Goal: Task Accomplishment & Management: Use online tool/utility

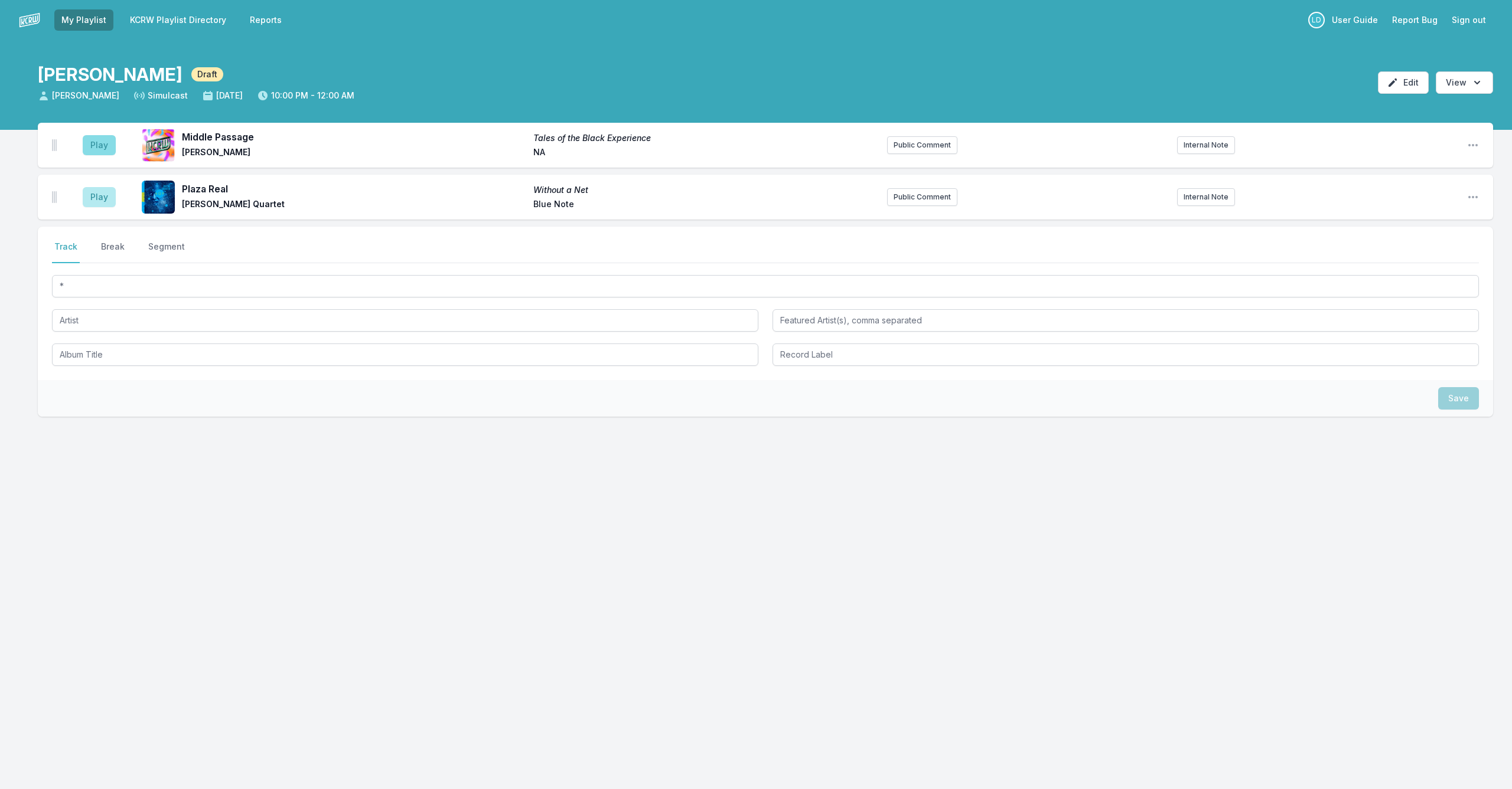
click at [104, 145] on button "Play" at bounding box center [99, 145] width 33 height 20
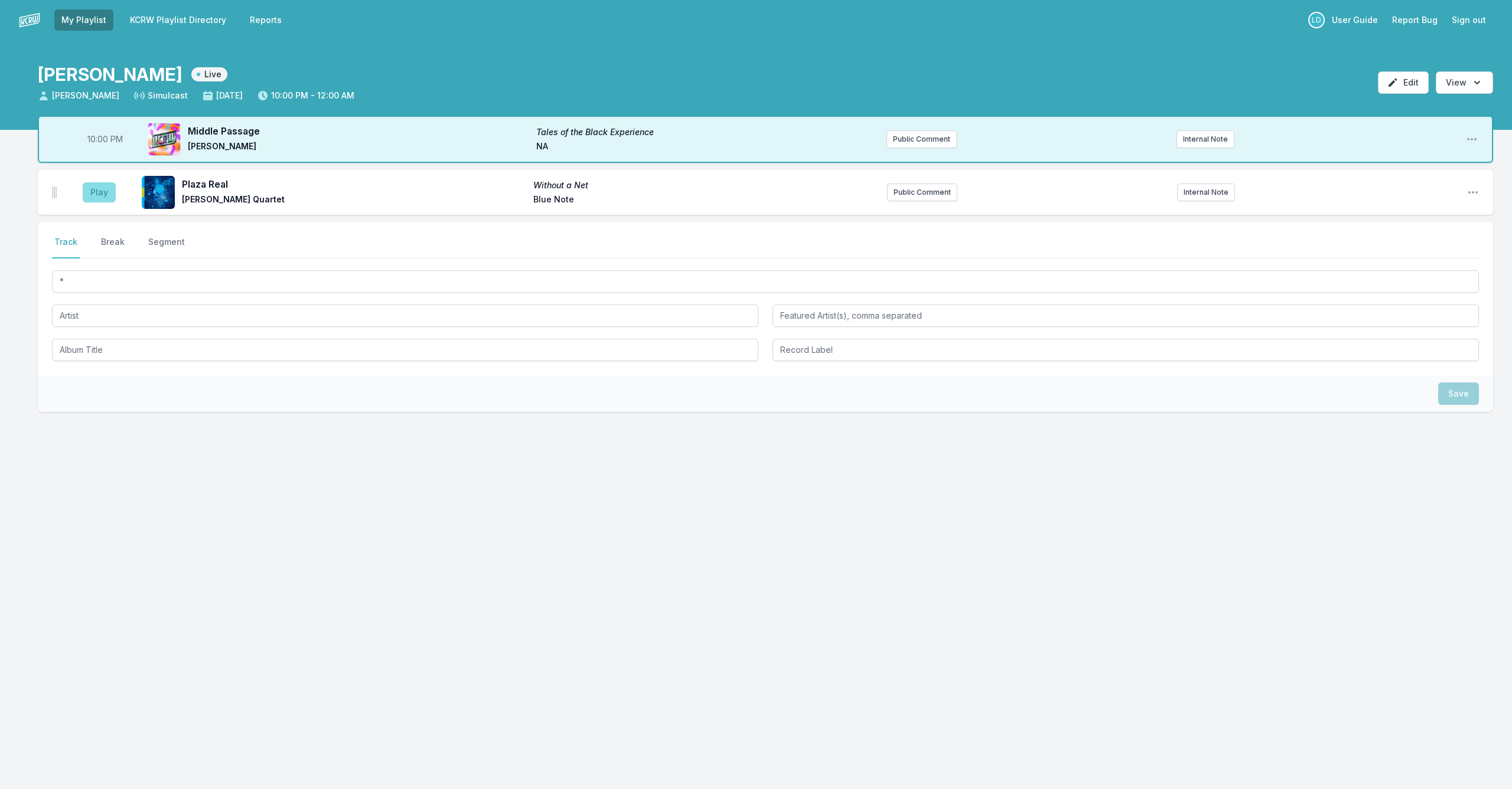
drag, startPoint x: 100, startPoint y: 190, endPoint x: 108, endPoint y: 189, distance: 8.1
click at [101, 189] on button "Play" at bounding box center [99, 192] width 33 height 20
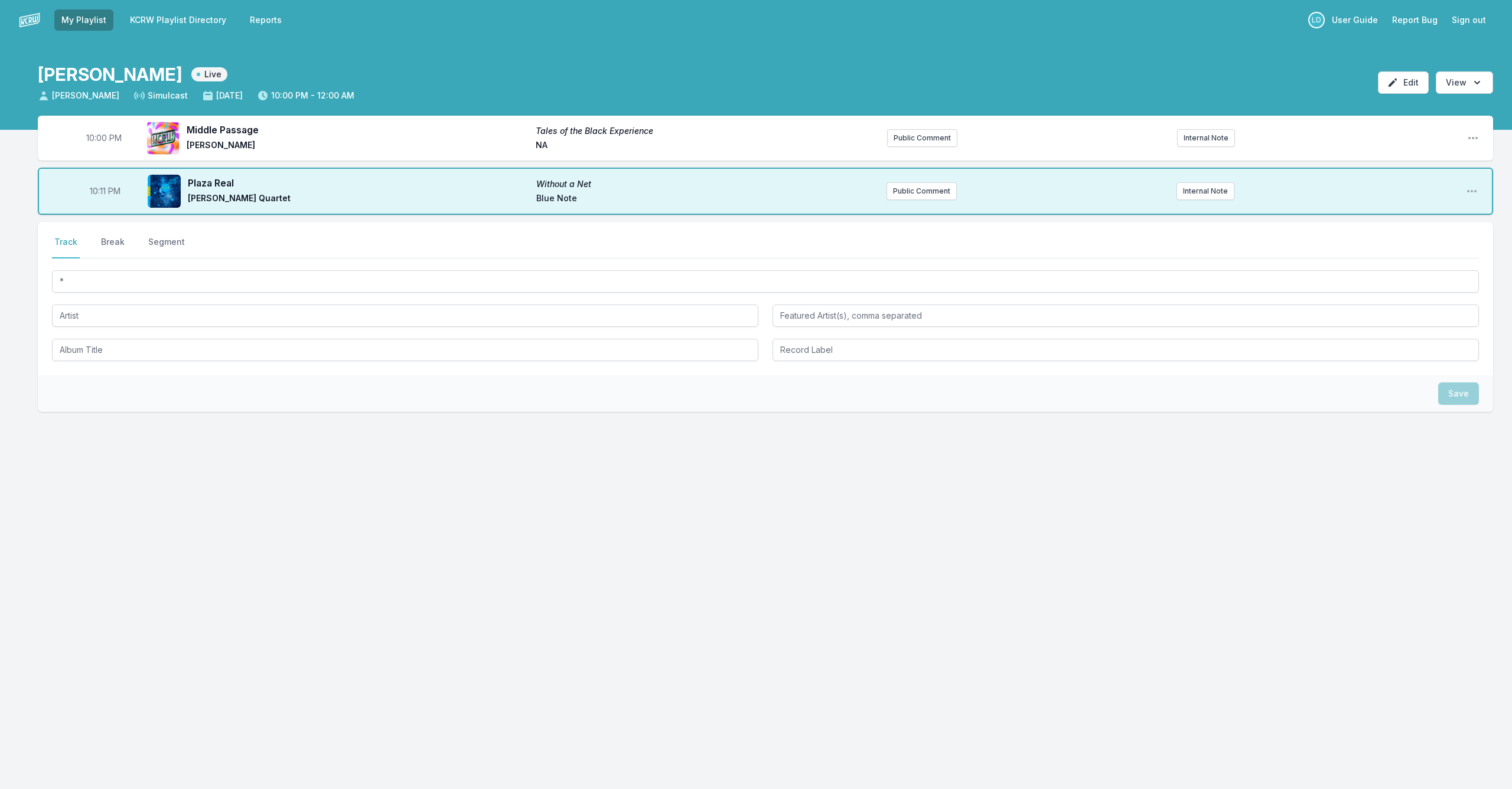
scroll to position [1, 0]
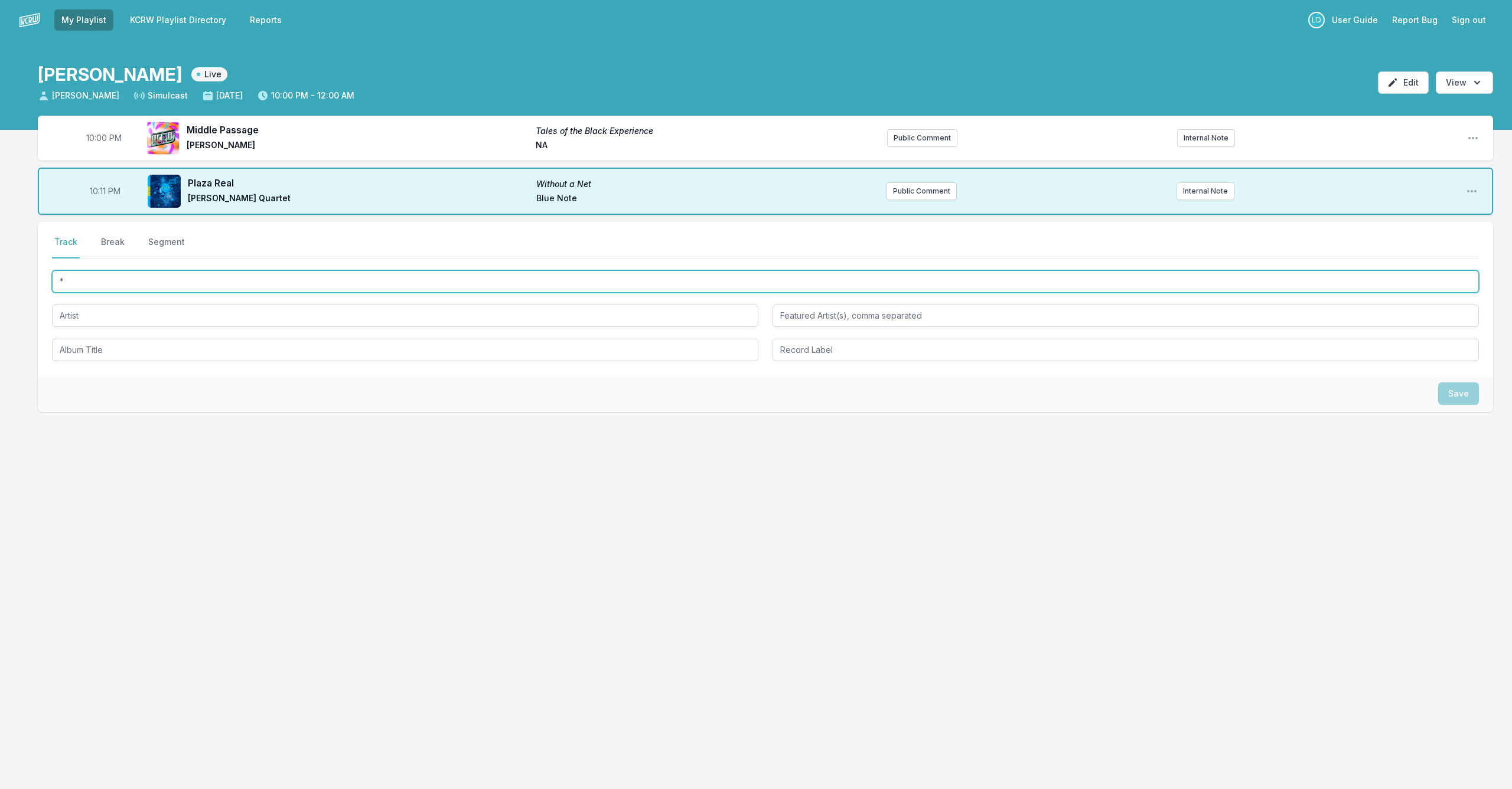
click at [212, 291] on input "*" at bounding box center [766, 281] width 1427 height 22
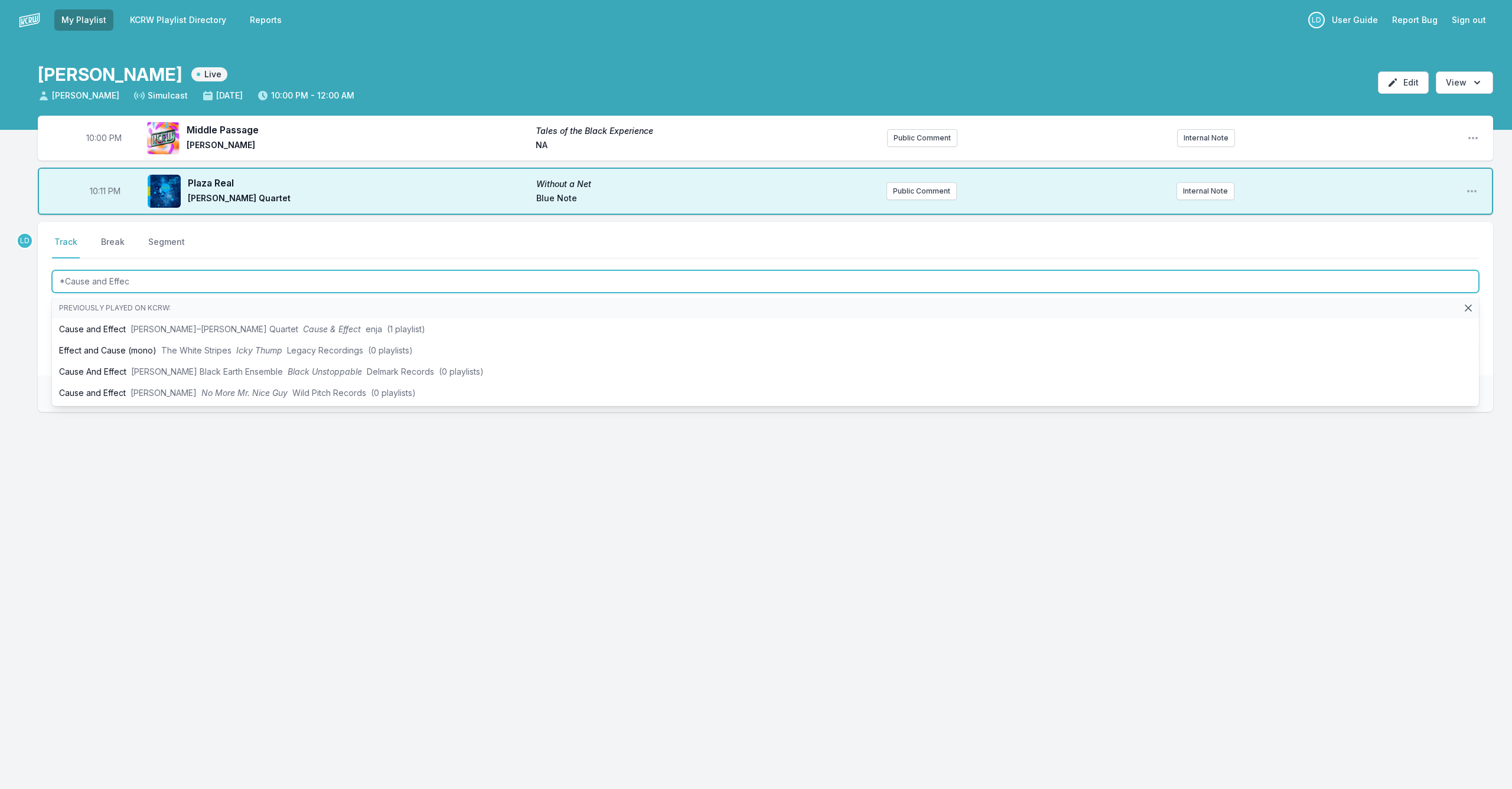
type input "*Cause and Effect"
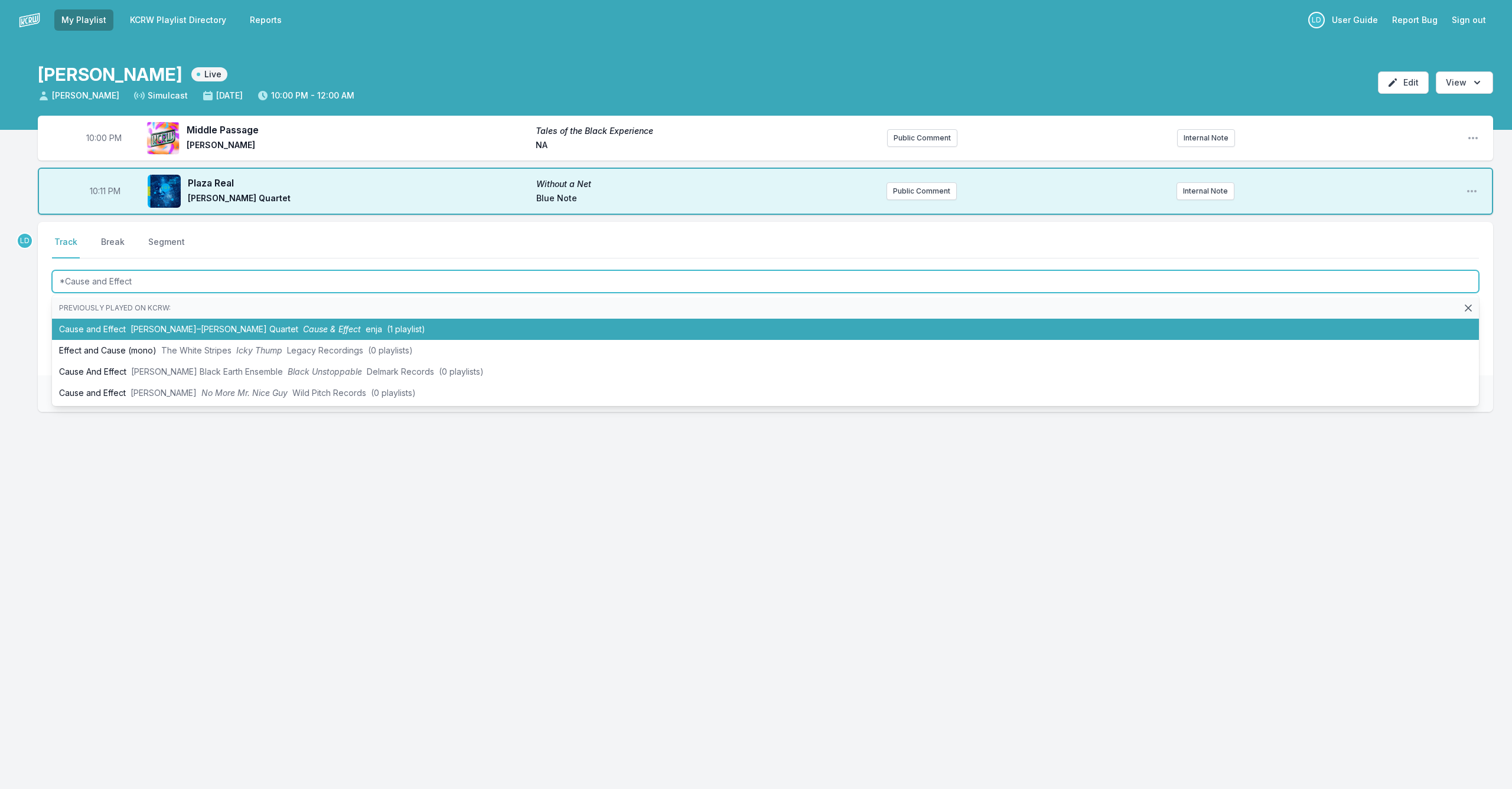
click at [255, 328] on span "[PERSON_NAME]–[PERSON_NAME] Quartet" at bounding box center [214, 329] width 168 height 10
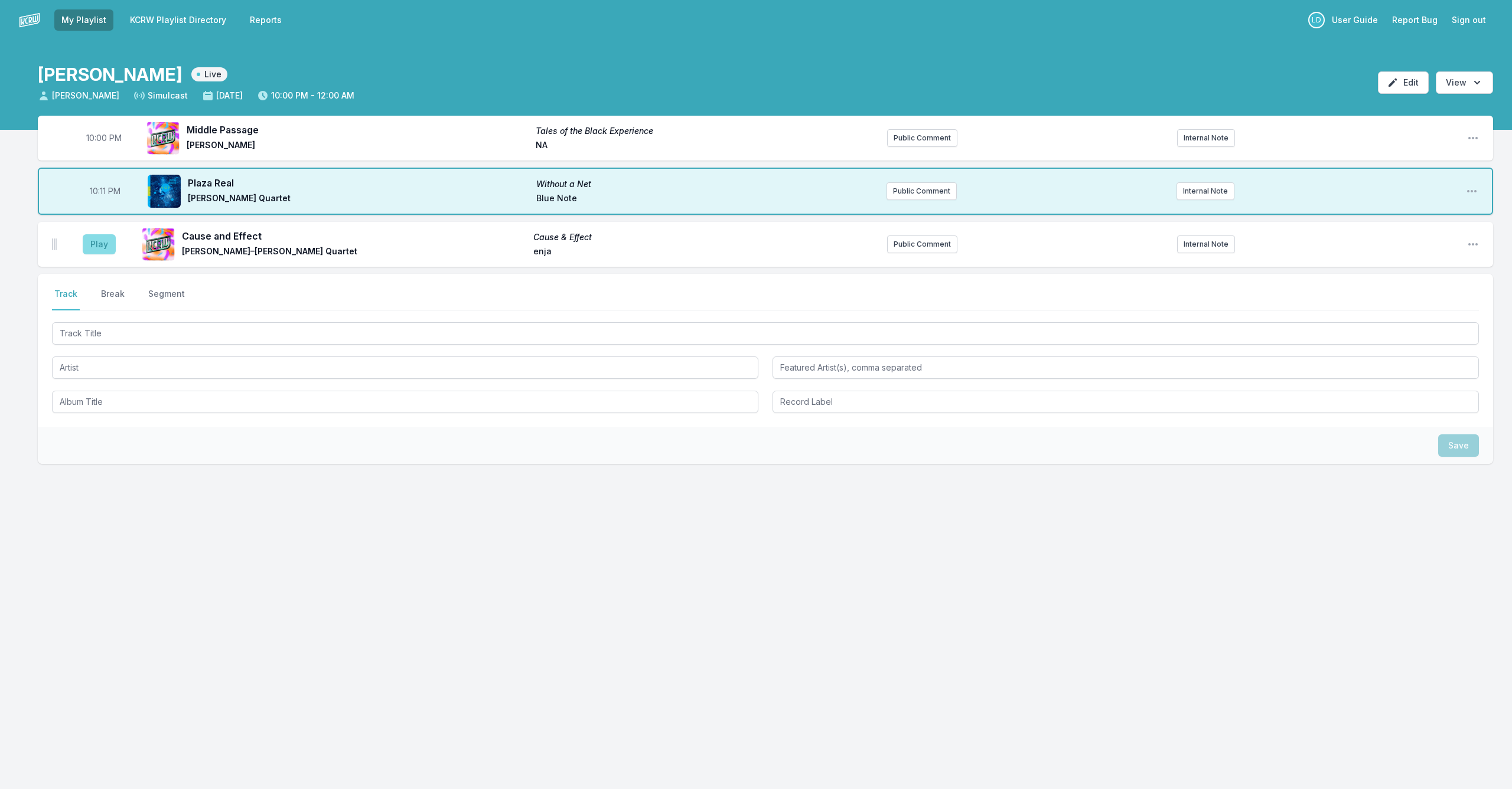
click at [96, 242] on button "Play" at bounding box center [99, 245] width 33 height 20
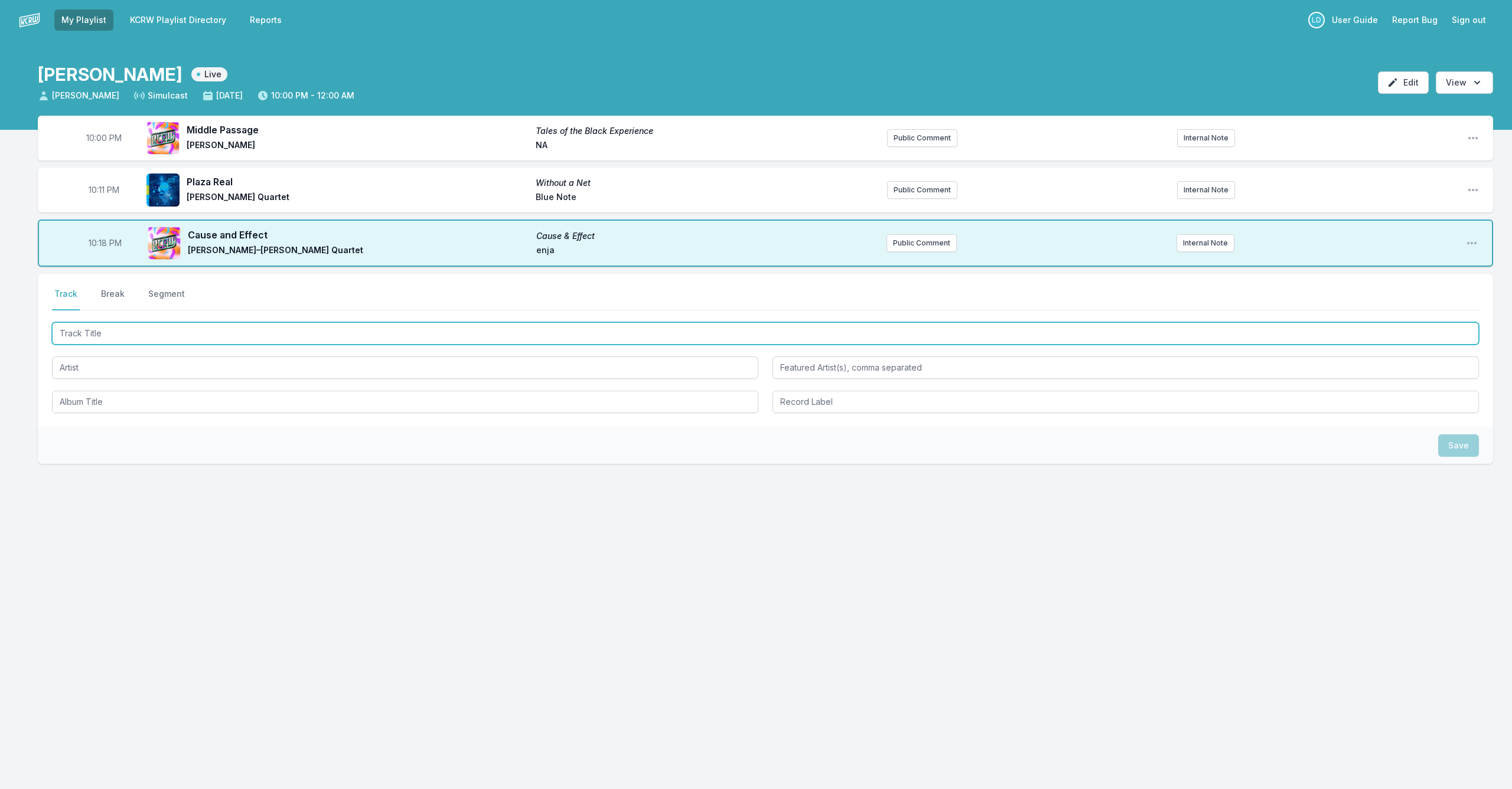
click at [324, 336] on input "Track Title" at bounding box center [766, 333] width 1427 height 22
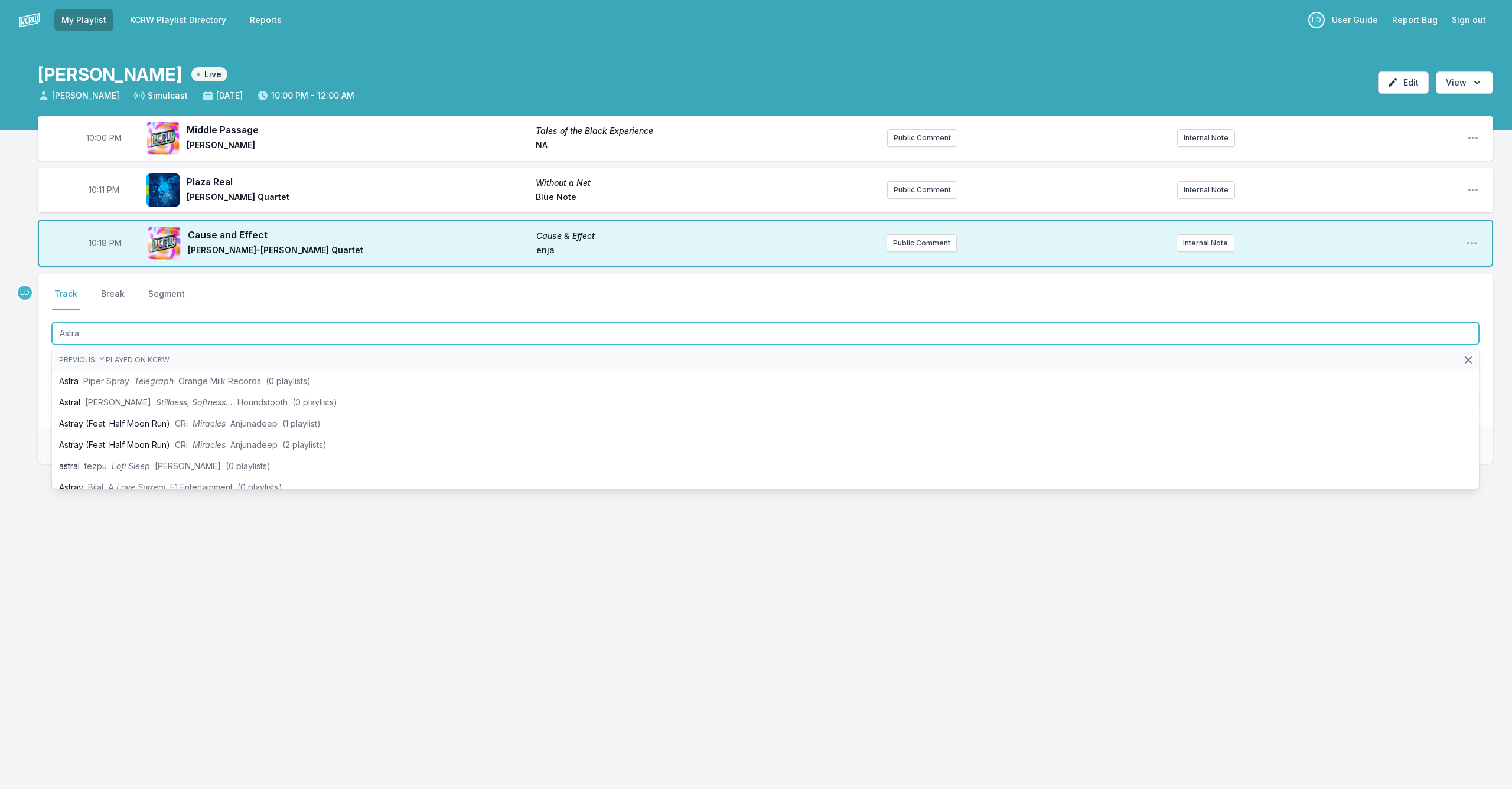
type input "Astra"
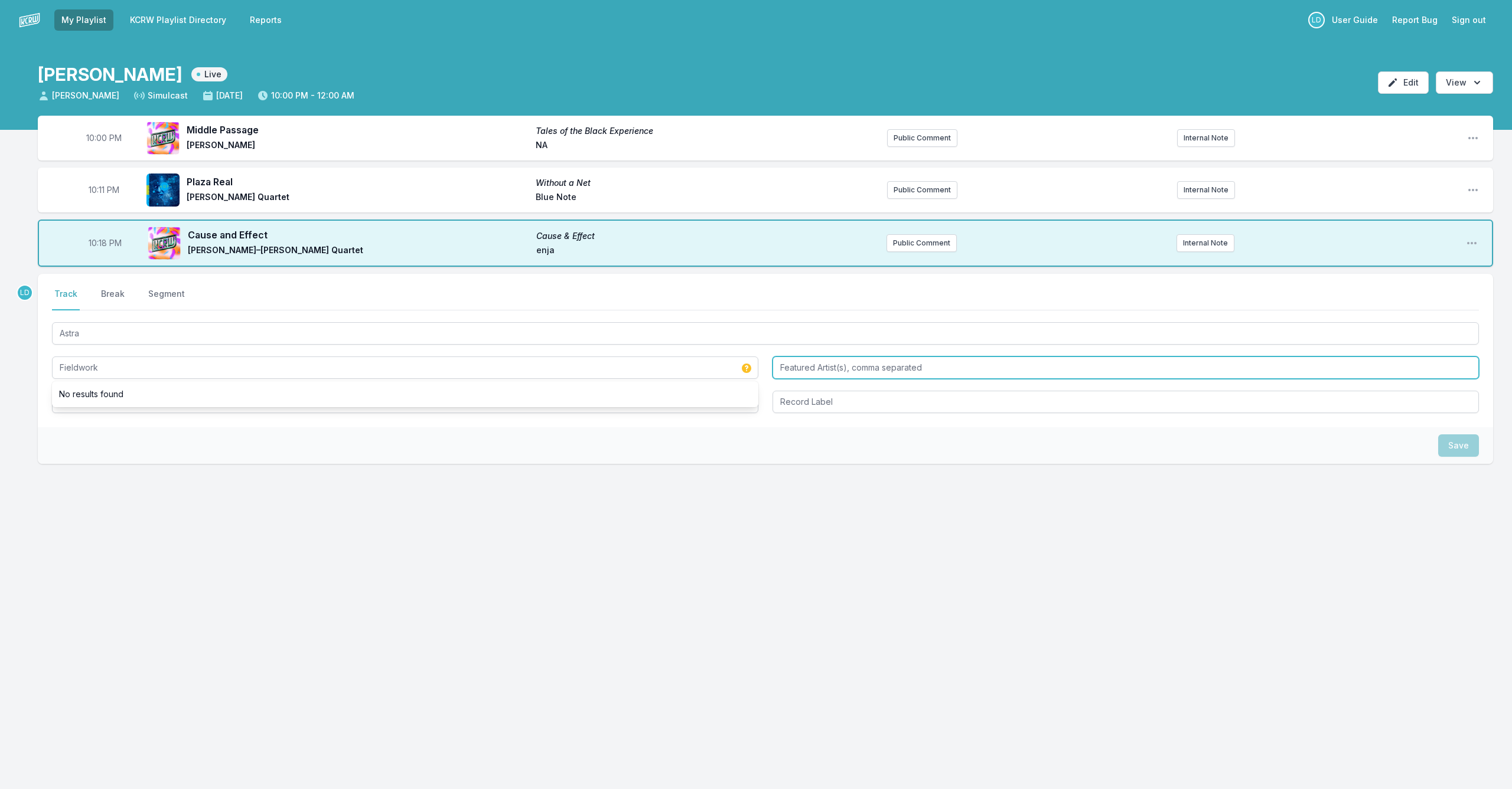
type input "Fieldwork"
type input "[PERSON_NAME], [PERSON_NAME], [PERSON_NAME]"
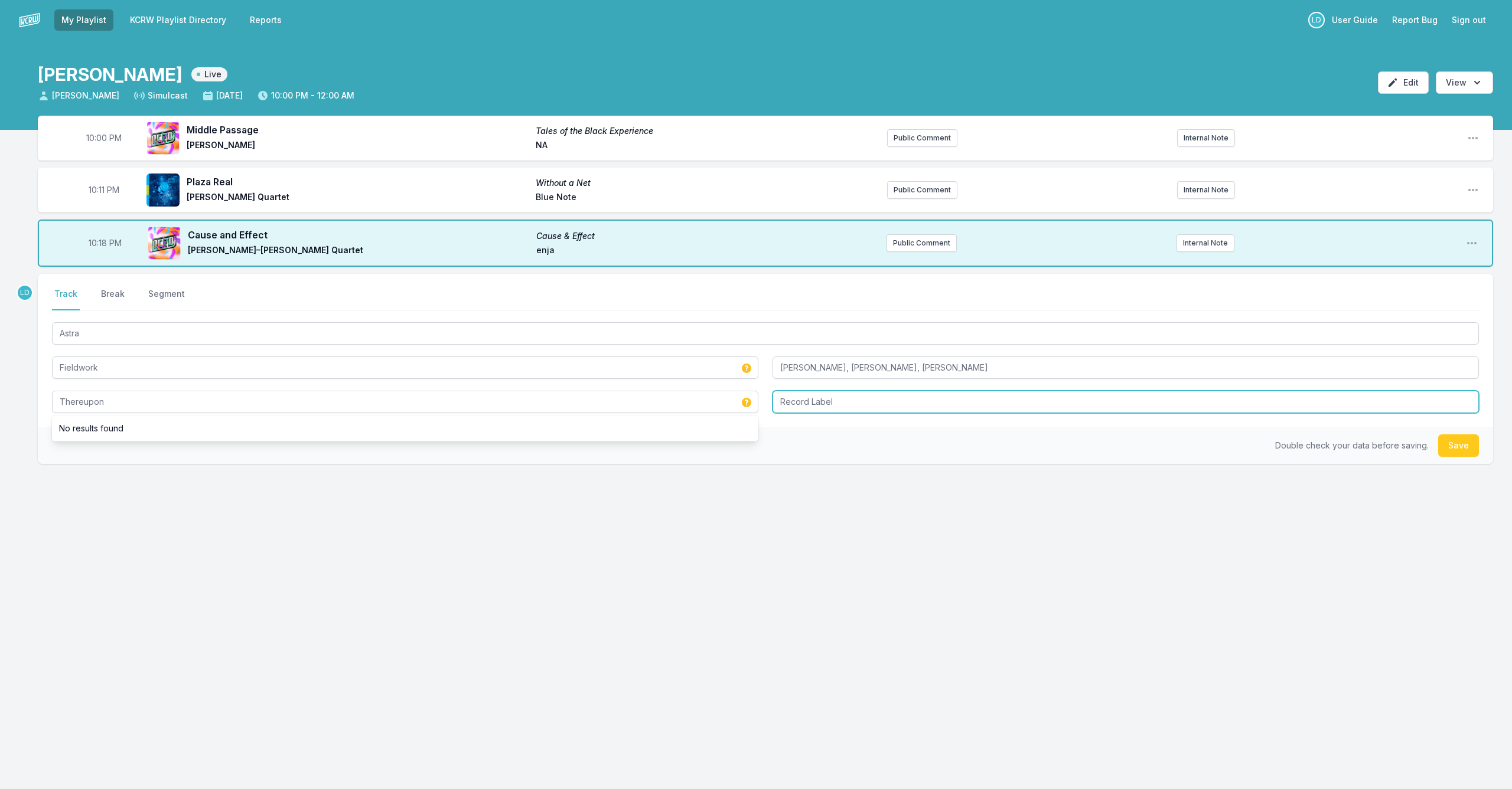
type input "Thereupon"
type input "Bandcamp"
drag, startPoint x: 1469, startPoint y: 448, endPoint x: 1455, endPoint y: 456, distance: 16.1
click at [781, 448] on button "Save" at bounding box center [1458, 445] width 41 height 22
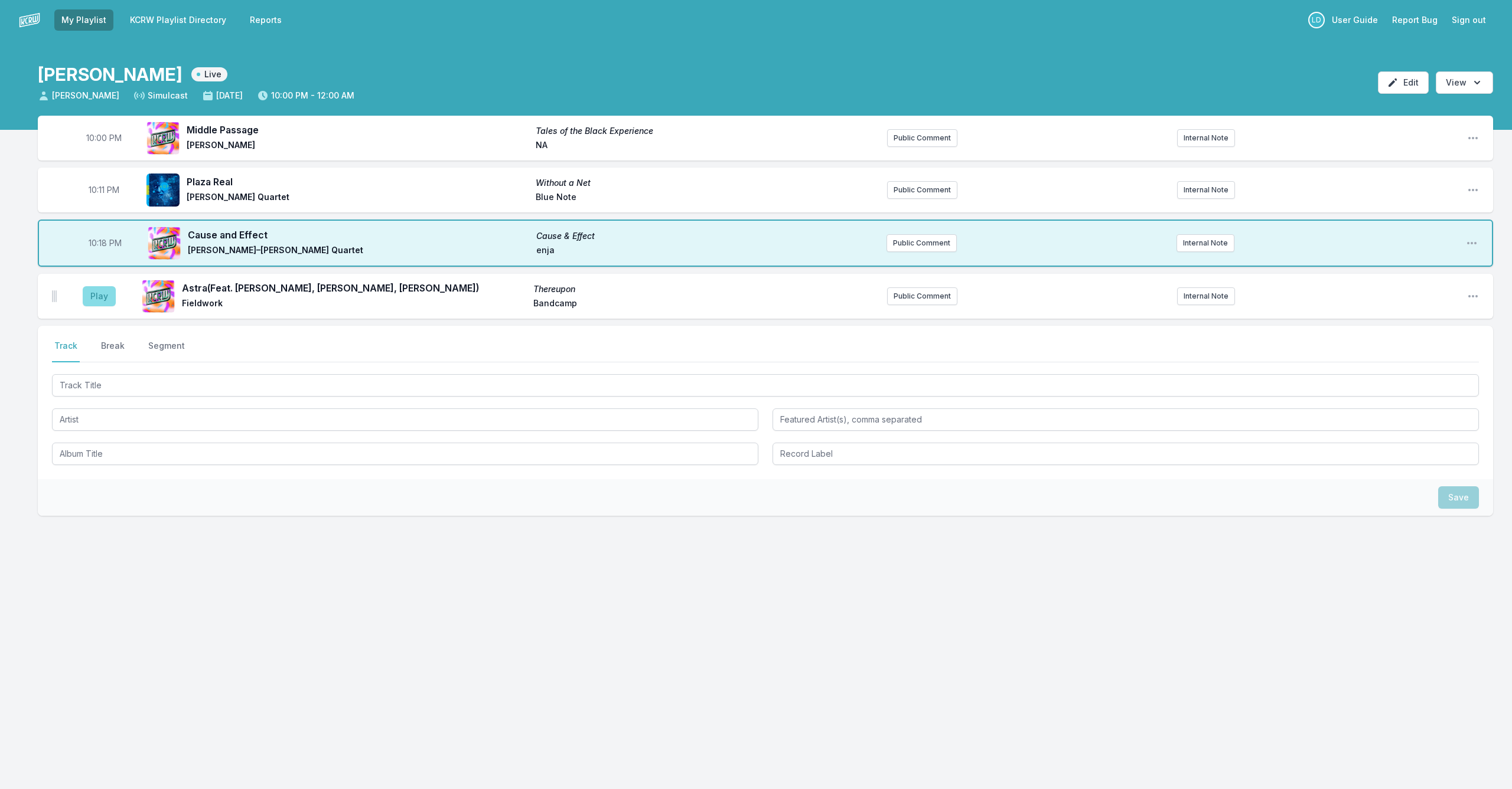
scroll to position [0, 1]
click at [96, 300] on button "Play" at bounding box center [99, 297] width 33 height 20
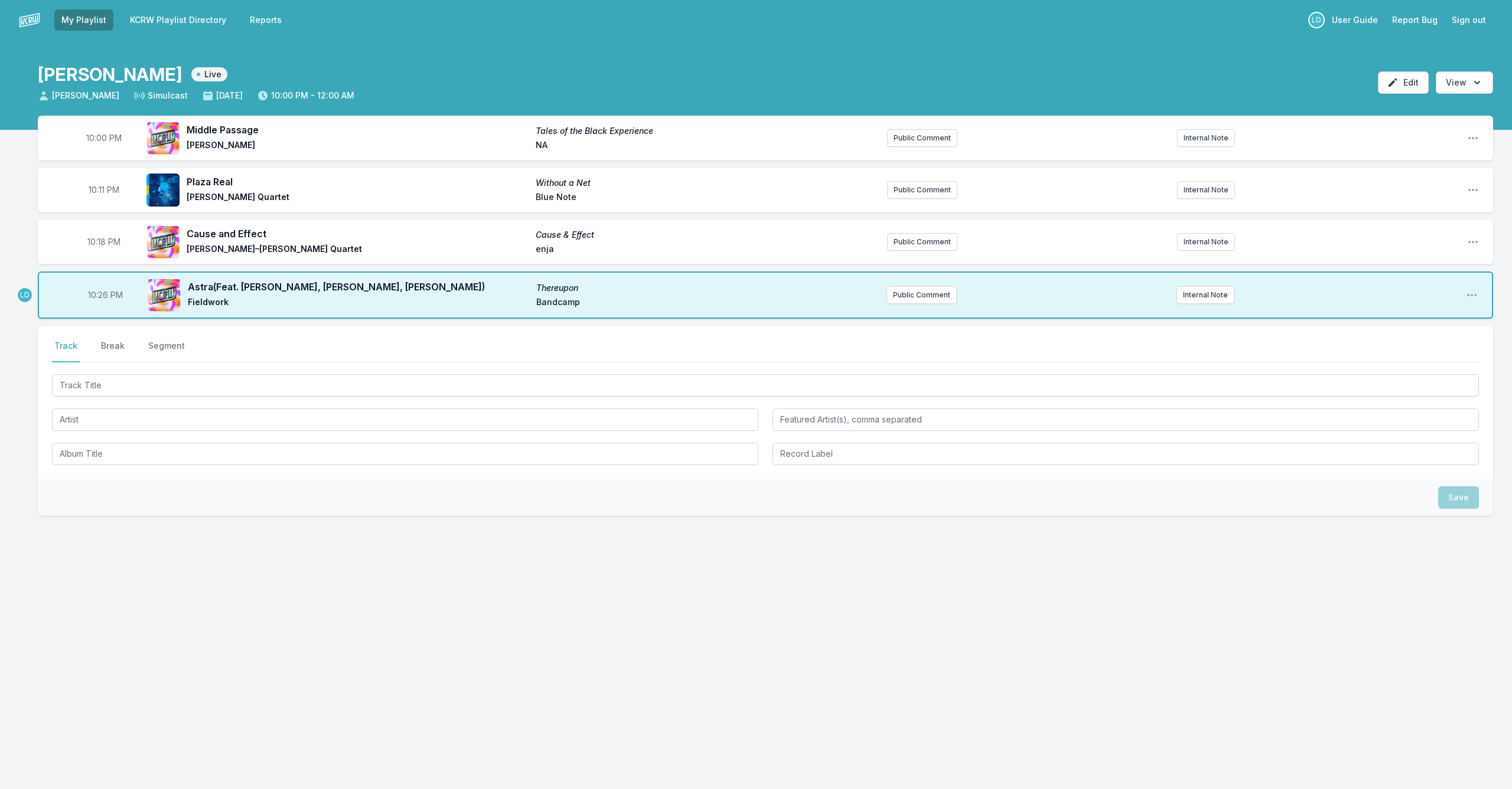
scroll to position [0, 0]
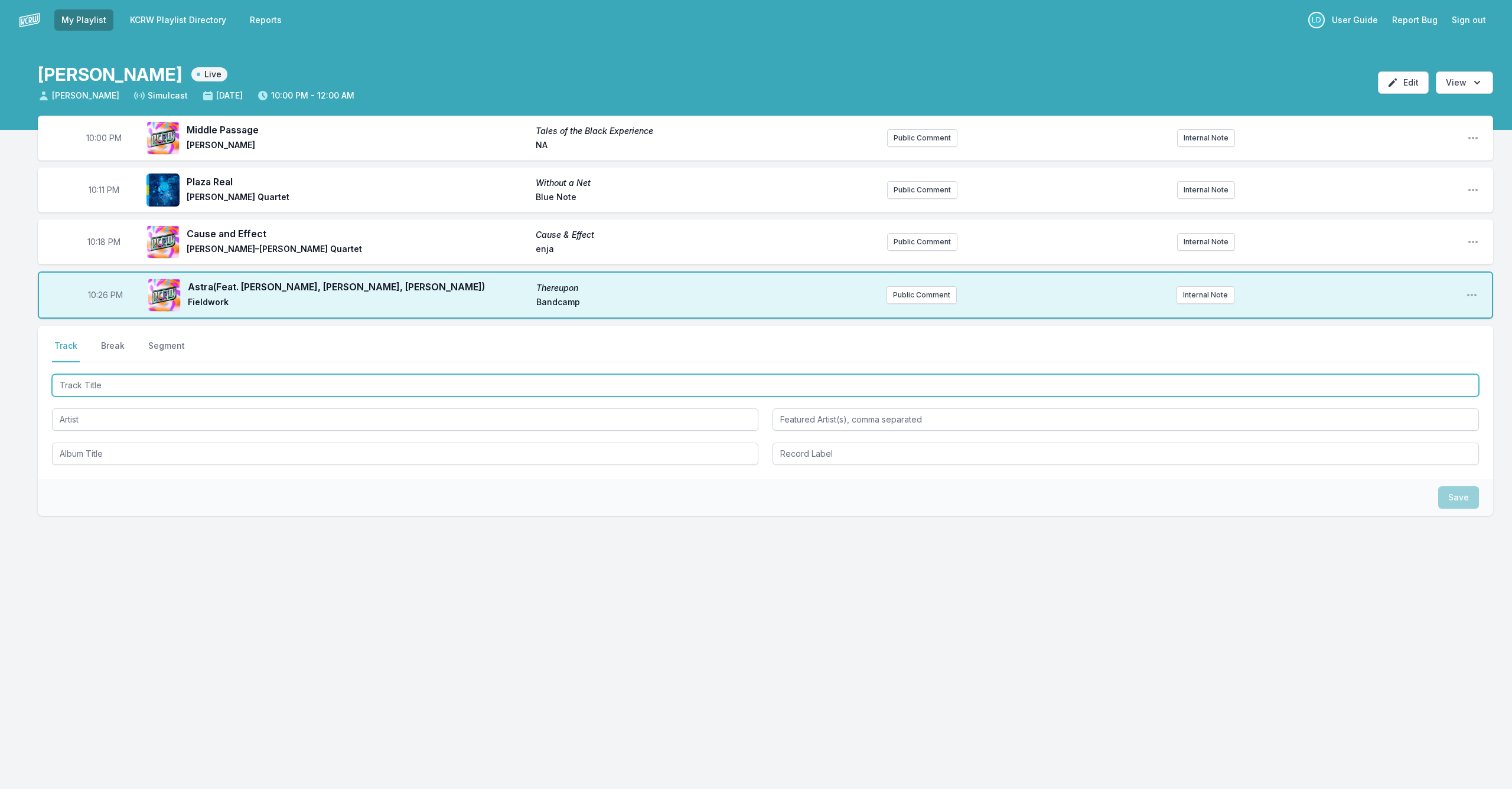
click at [177, 386] on input "Track Title" at bounding box center [766, 385] width 1427 height 22
type input "Le Petit Fleur"
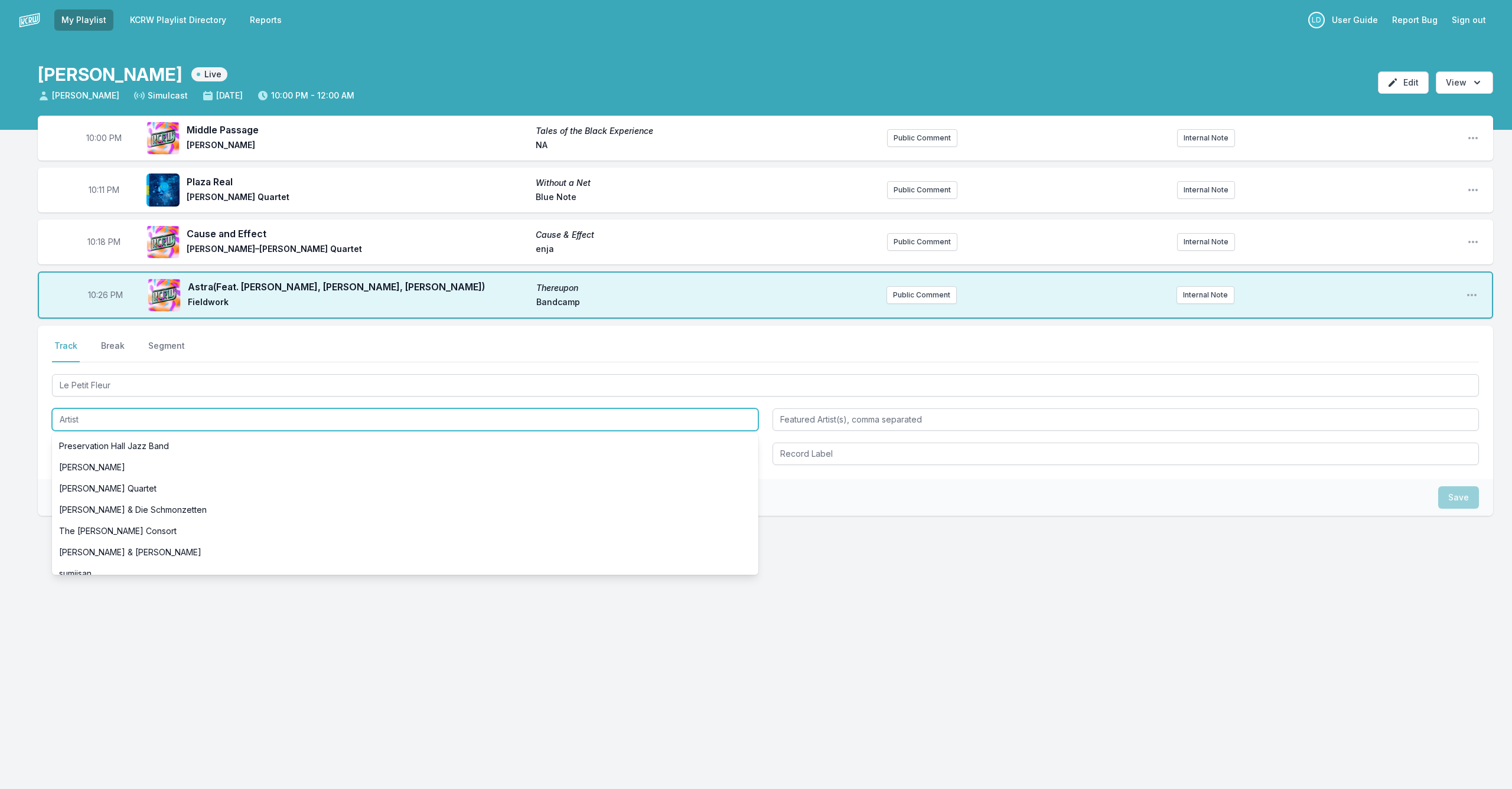
click at [86, 421] on input "Artist" at bounding box center [405, 419] width 707 height 22
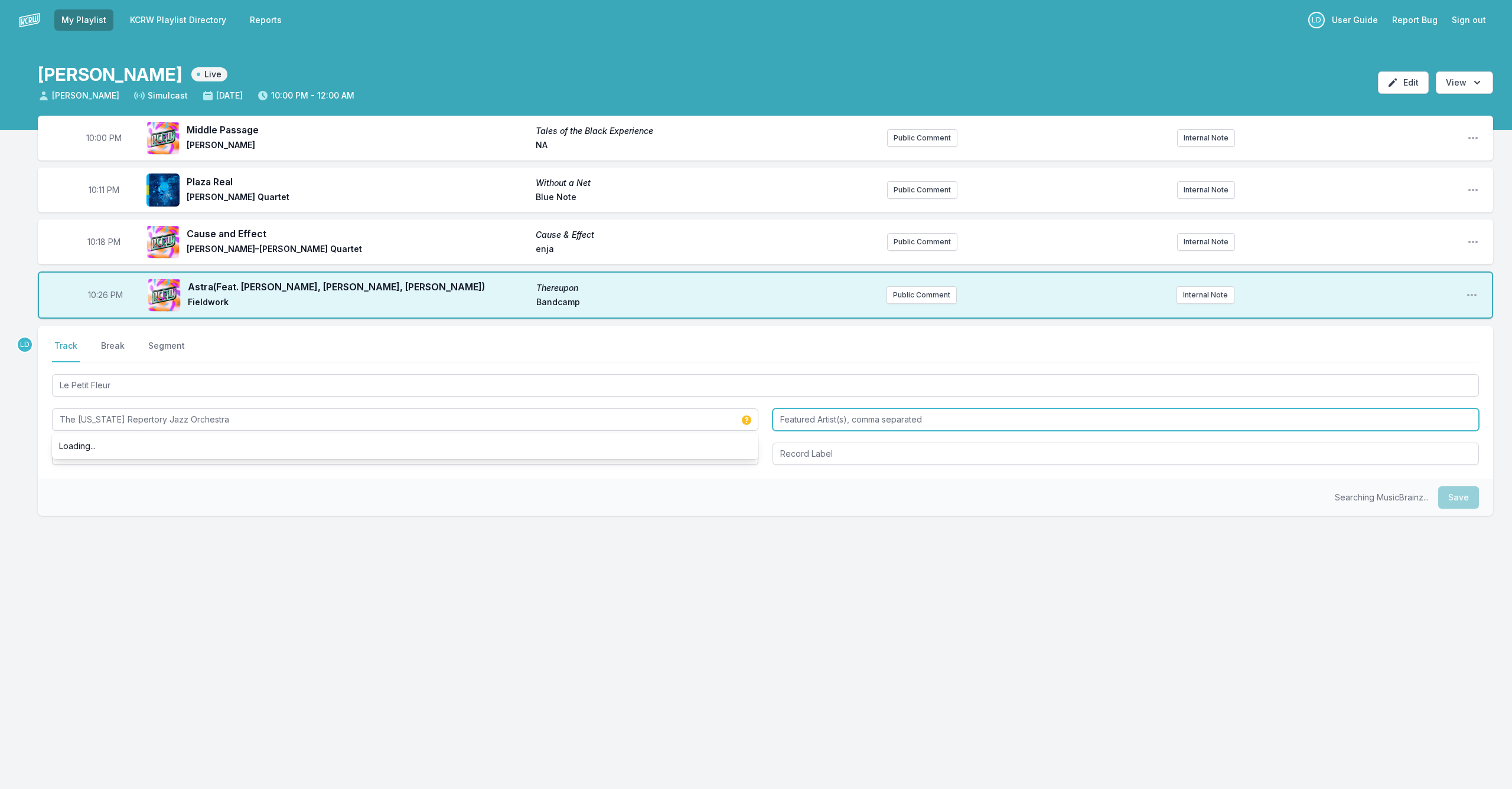
type input "The [US_STATE] Repertory Jazz Orchestra"
type input "Le Jazz Hot"
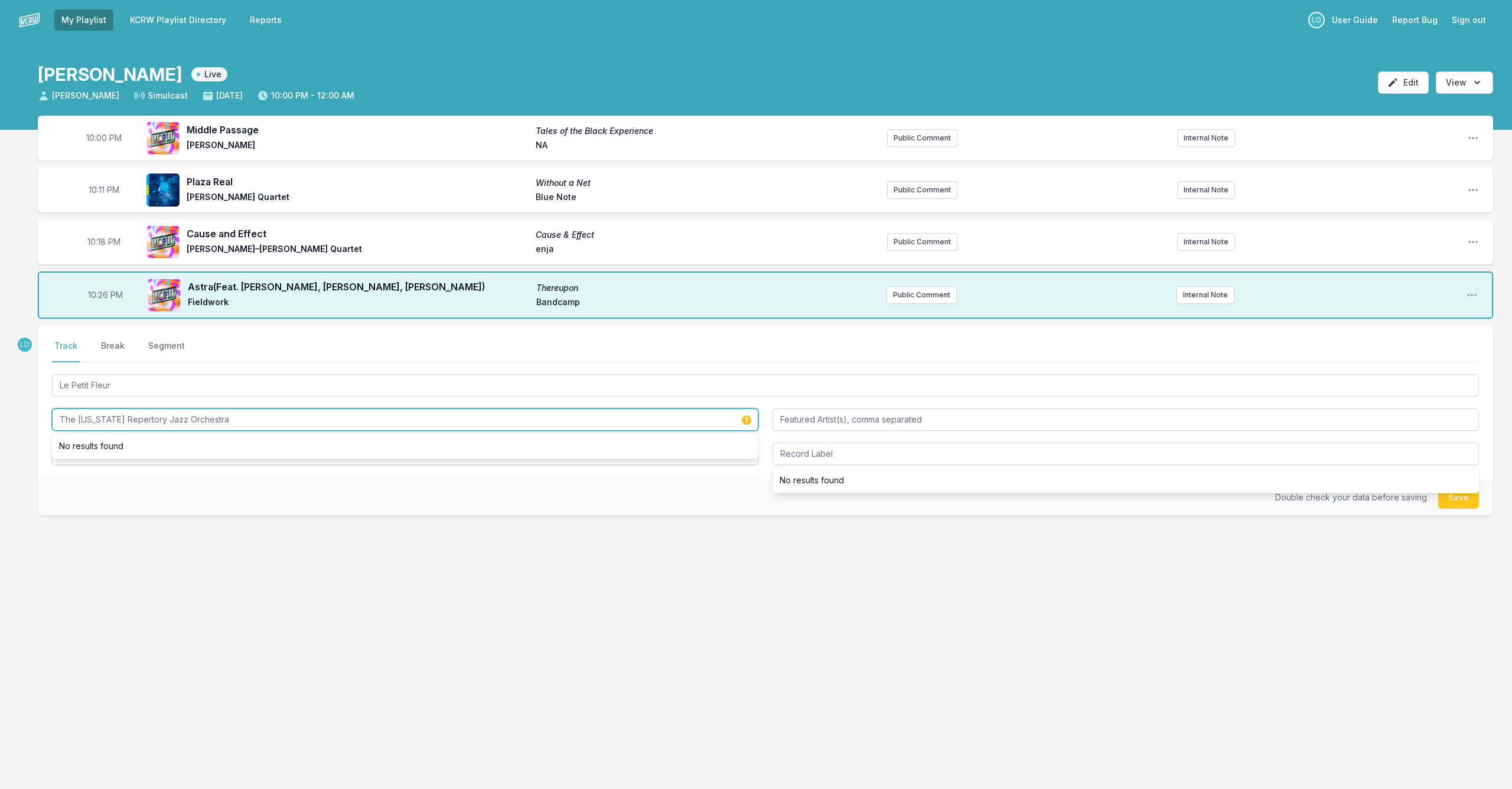
drag, startPoint x: 217, startPoint y: 423, endPoint x: 31, endPoint y: 417, distance: 186.1
click at [31, 417] on div "10:00 PM Middle Passage Tales of the Black Experience [PERSON_NAME] NA Public C…" at bounding box center [756, 373] width 1512 height 514
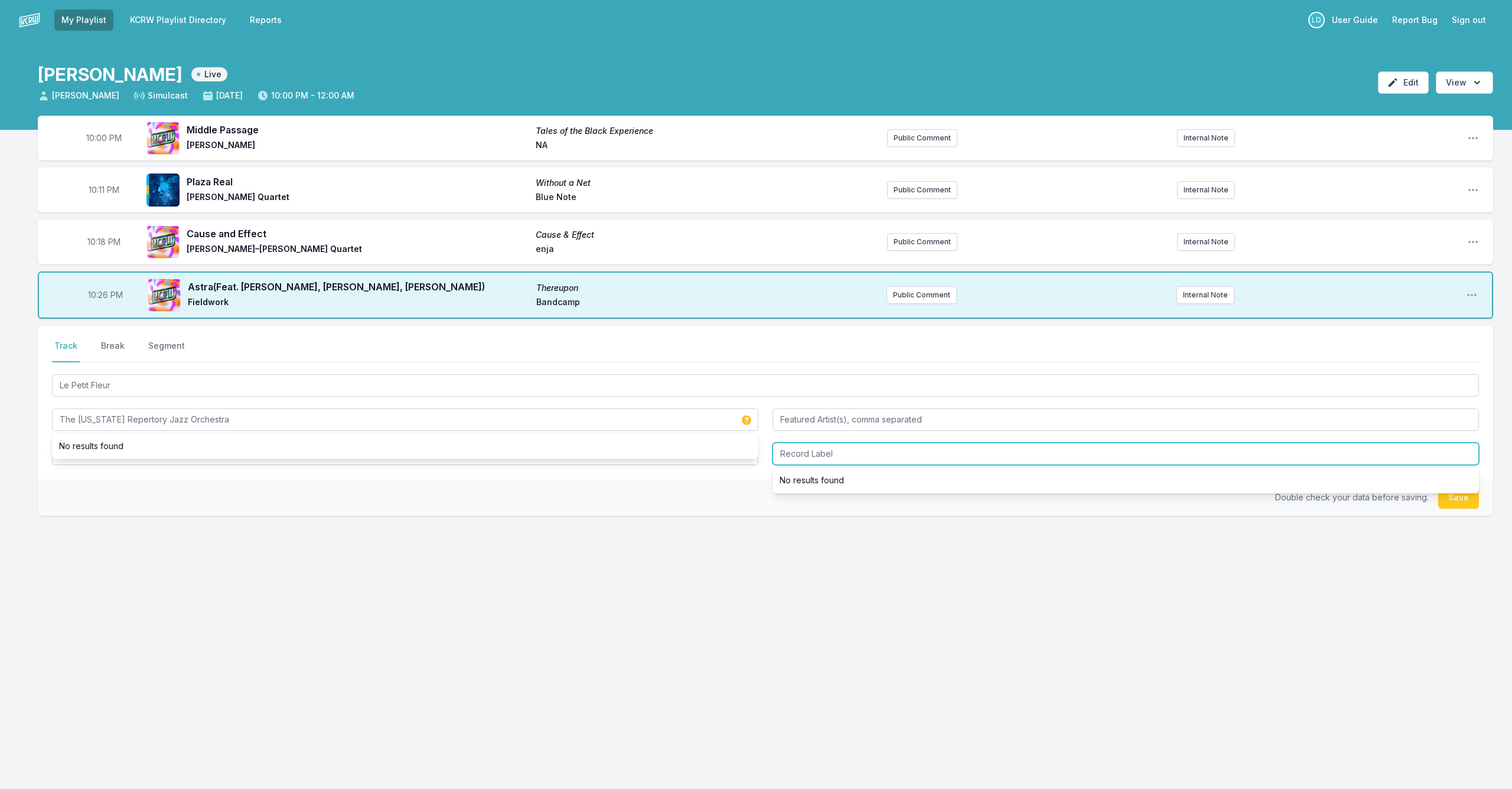
click at [781, 453] on input "Record Label" at bounding box center [1126, 454] width 707 height 22
type input "Planet Arts Network"
click at [781, 505] on button "Save" at bounding box center [1458, 497] width 41 height 22
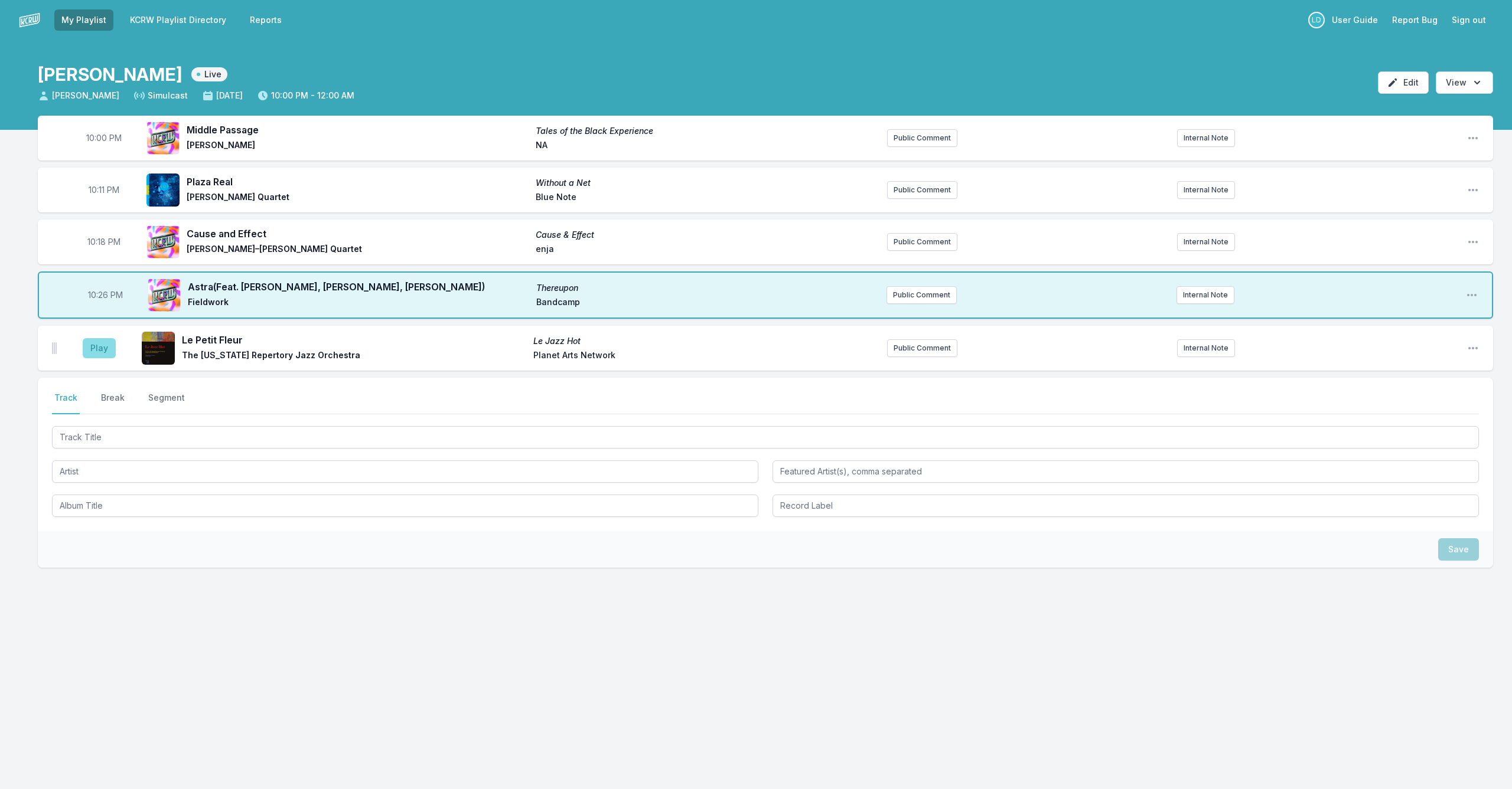
click at [106, 346] on button "Play" at bounding box center [99, 348] width 33 height 20
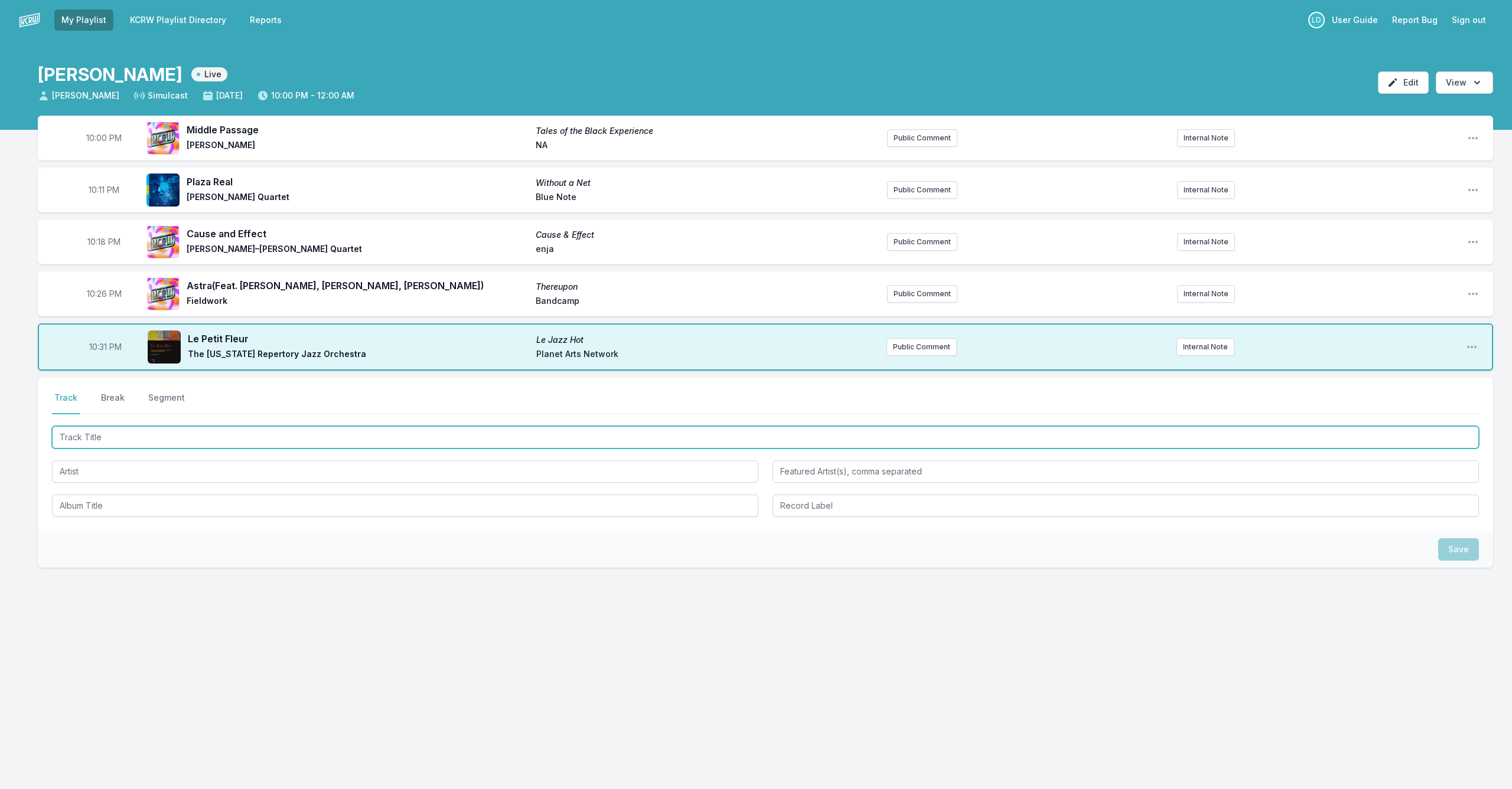
click at [219, 441] on input "Track Title" at bounding box center [766, 437] width 1427 height 22
drag, startPoint x: 98, startPoint y: 439, endPoint x: 127, endPoint y: 470, distance: 42.4
click at [98, 444] on input "[DEMOGRAPHIC_DATA] (yumala)" at bounding box center [766, 437] width 1427 height 22
type input "[DEMOGRAPHIC_DATA] ([GEOGRAPHIC_DATA])"
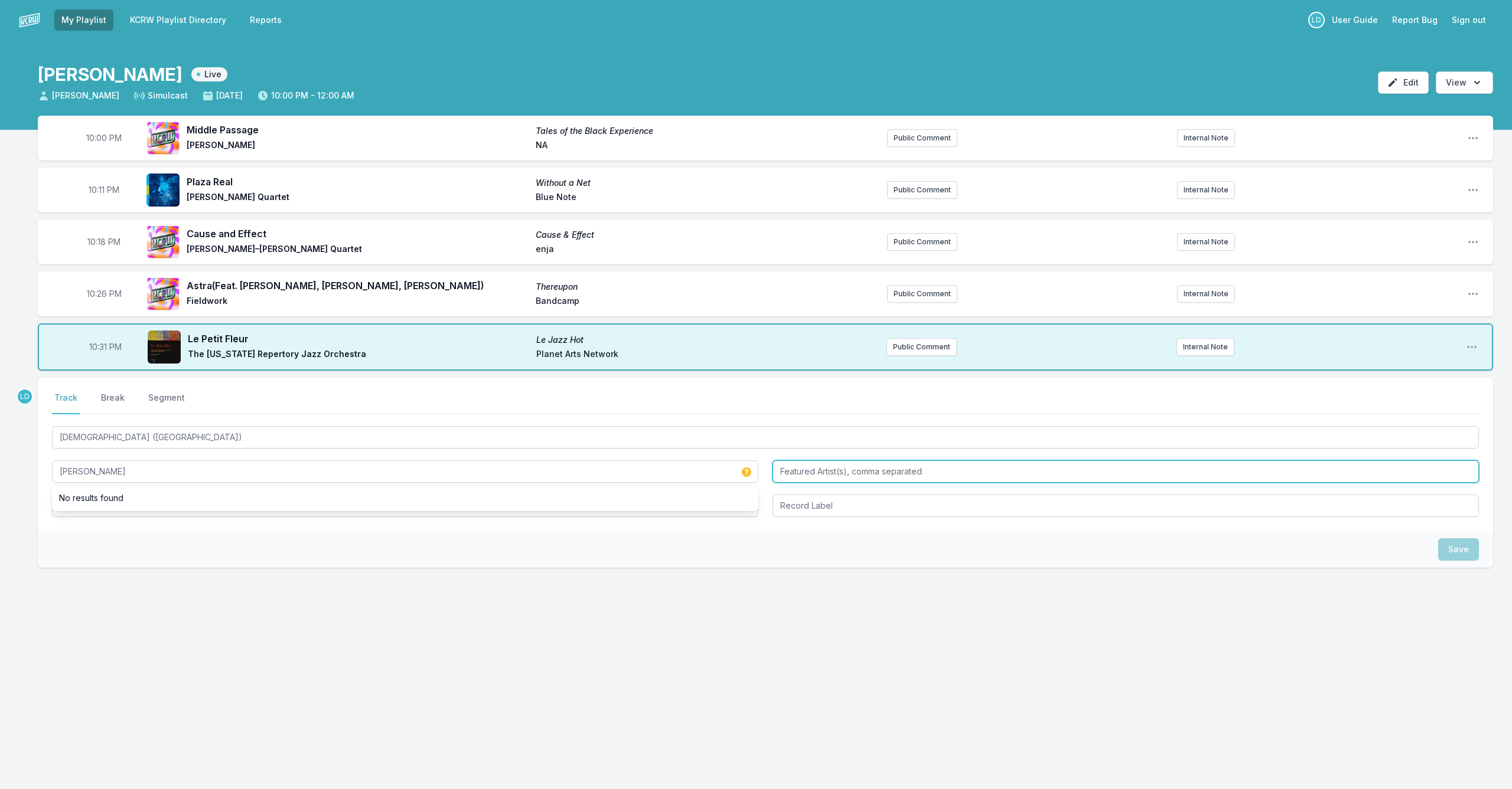
type input "[PERSON_NAME]"
type input "[PERSON_NAME], [PERSON_NAME], [PERSON_NAME], [PERSON_NAME], [PERSON_NAME]"
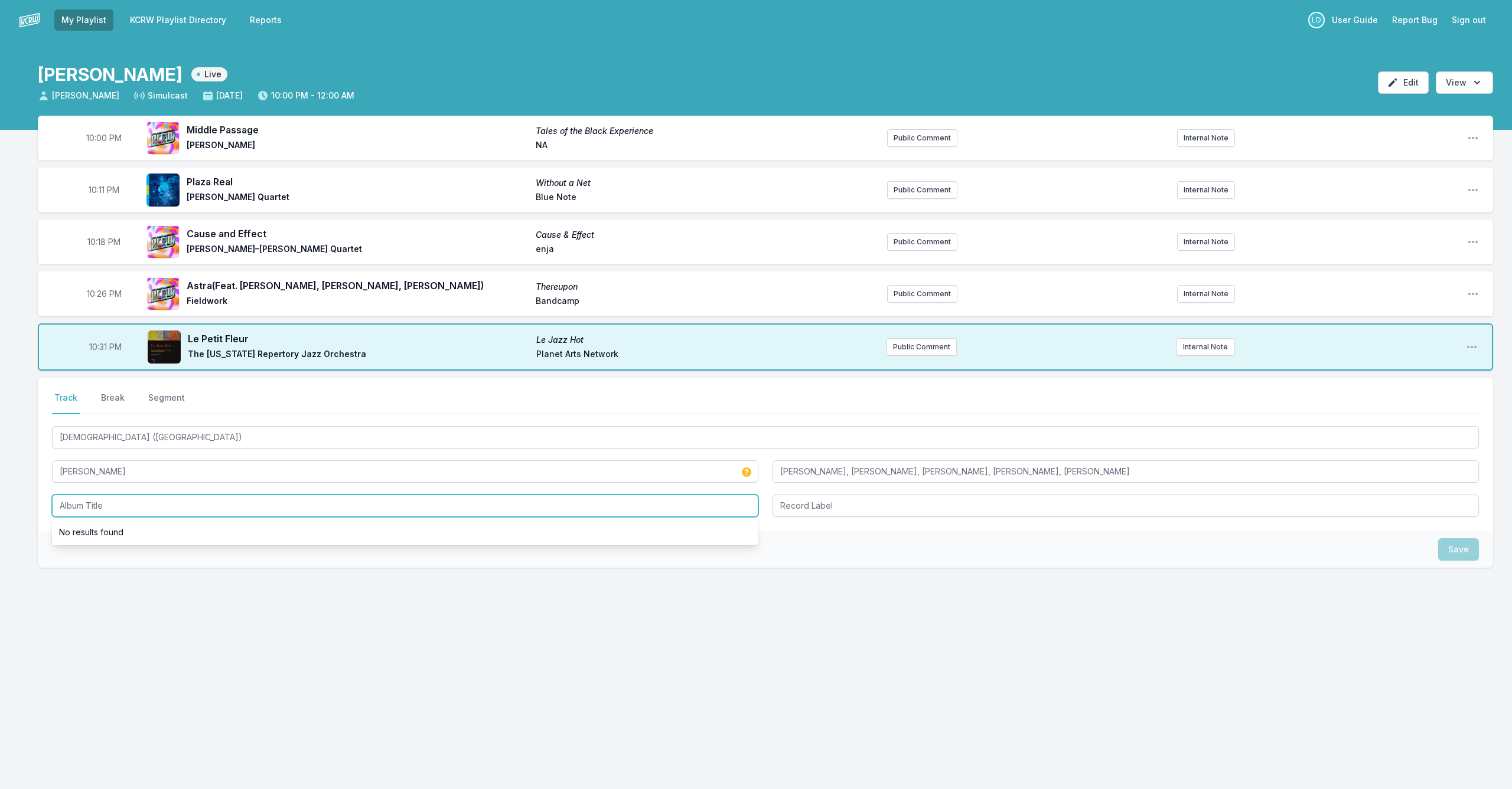
click at [437, 506] on input "Album Title" at bounding box center [405, 506] width 707 height 22
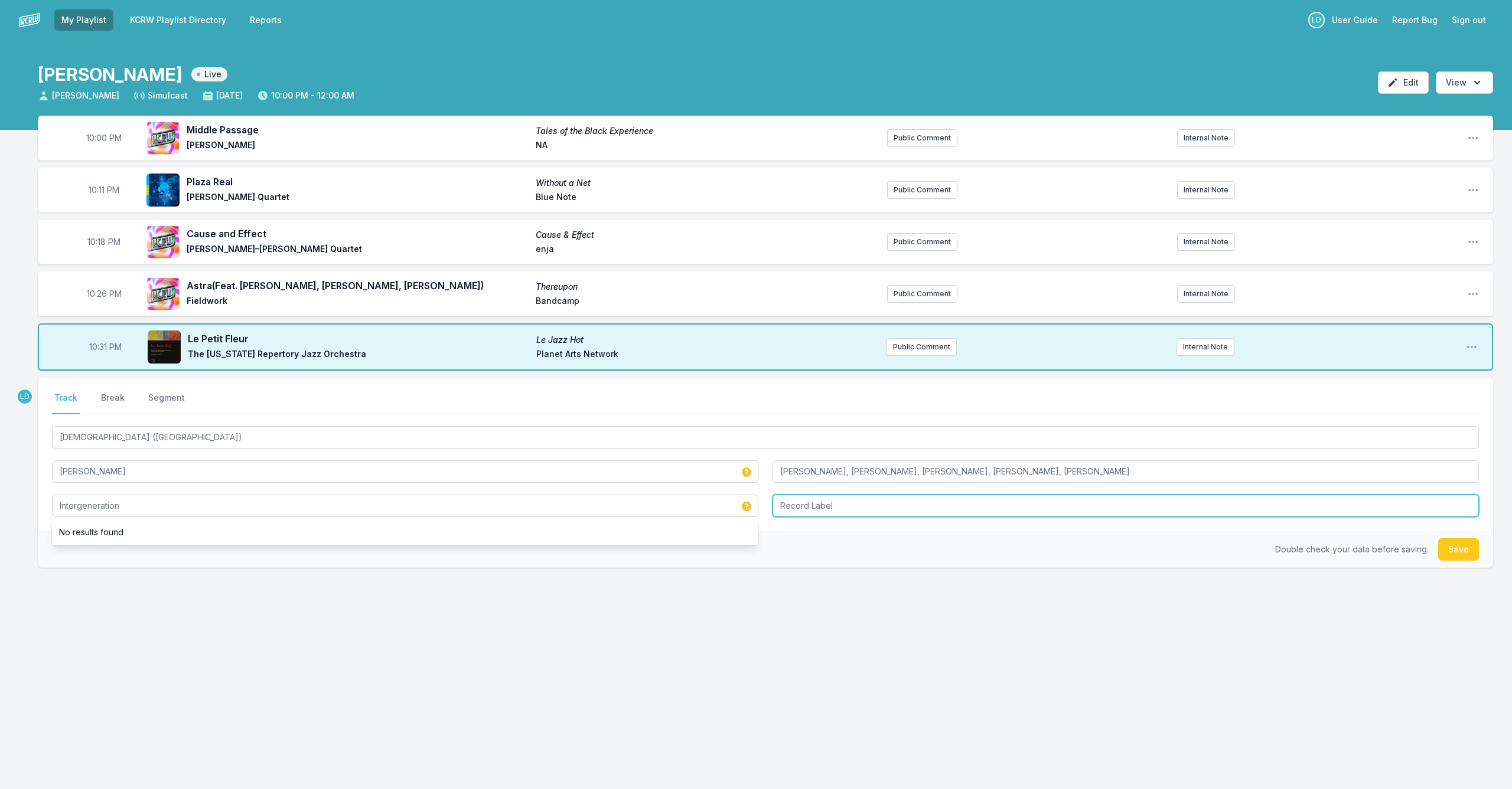
type input "Intergeneration"
type input "NA"
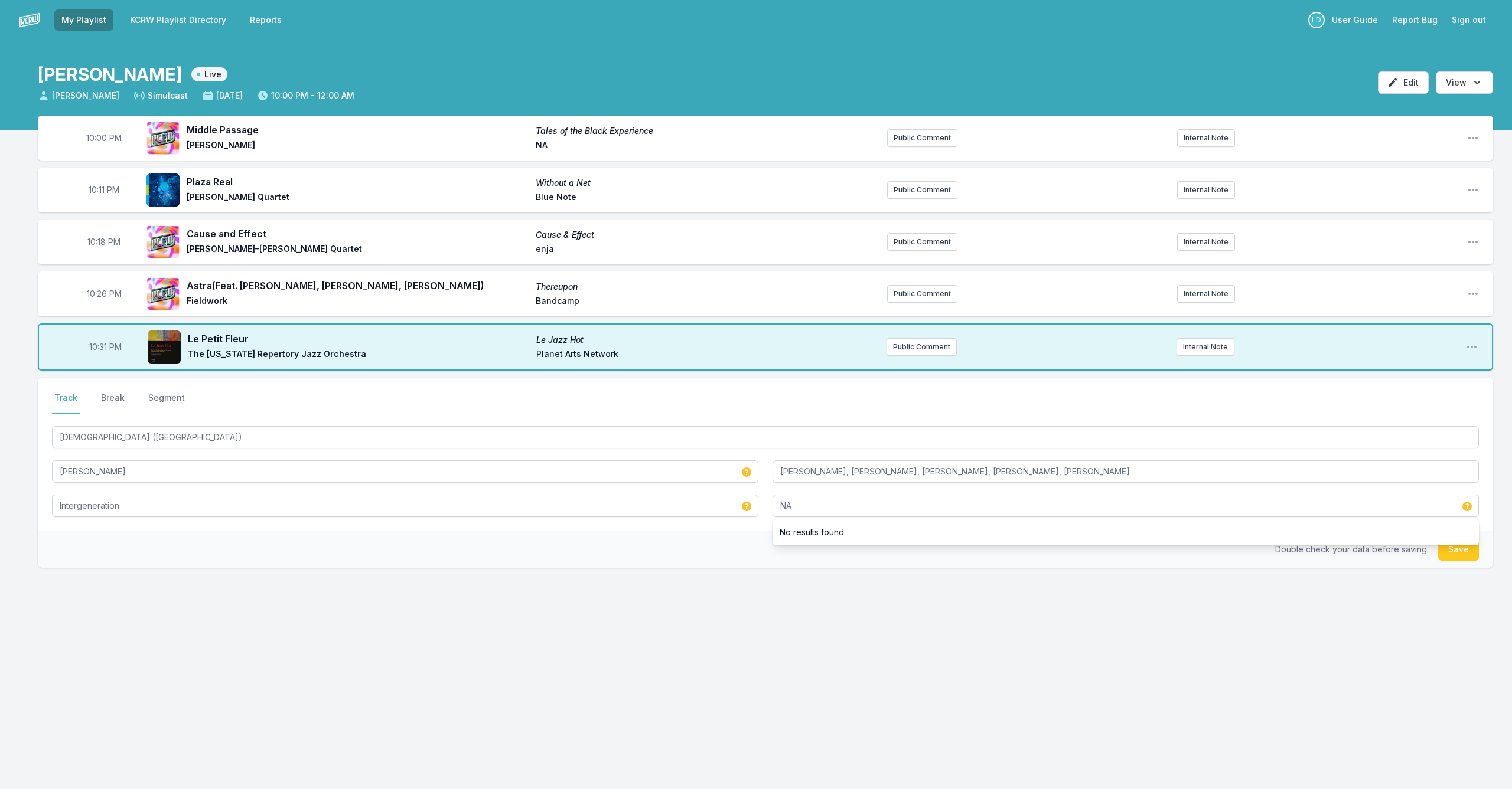
click at [781, 552] on button "Save" at bounding box center [1458, 549] width 41 height 22
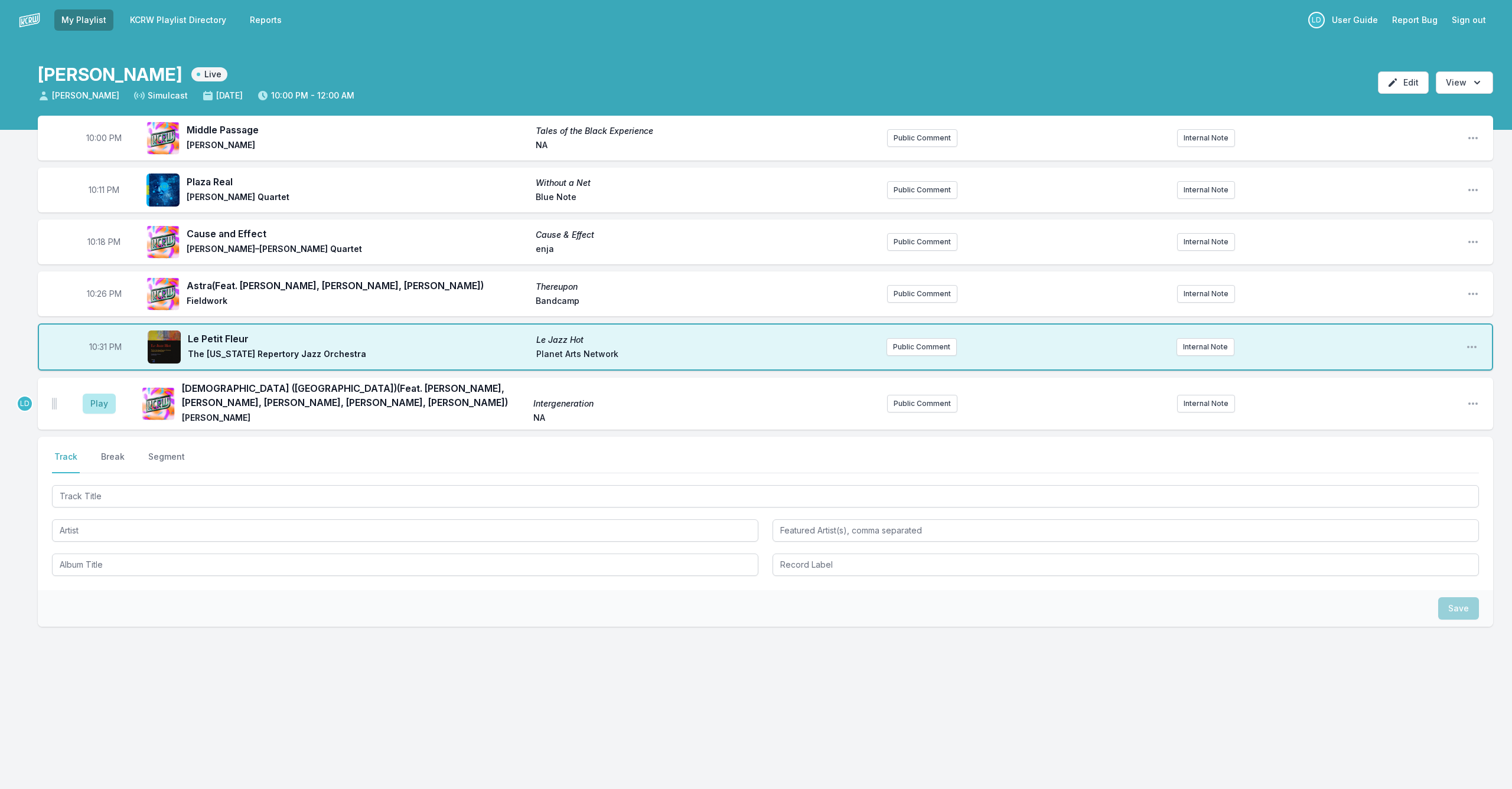
drag, startPoint x: 93, startPoint y: 406, endPoint x: 107, endPoint y: 415, distance: 16.6
click at [93, 406] on button "Play" at bounding box center [99, 404] width 33 height 20
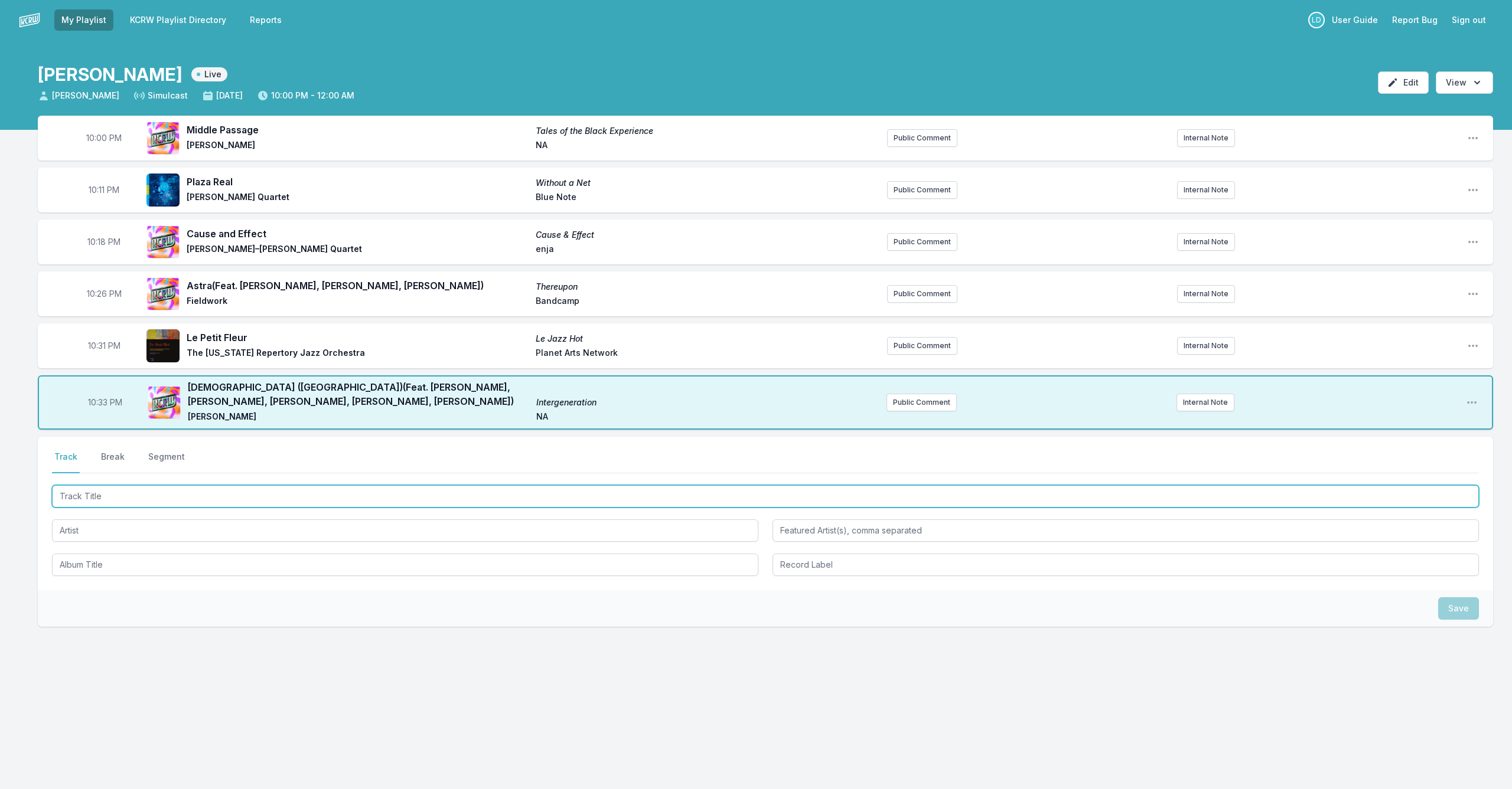
click at [198, 489] on input "Track Title" at bounding box center [766, 496] width 1427 height 22
type input "Blue Pickup"
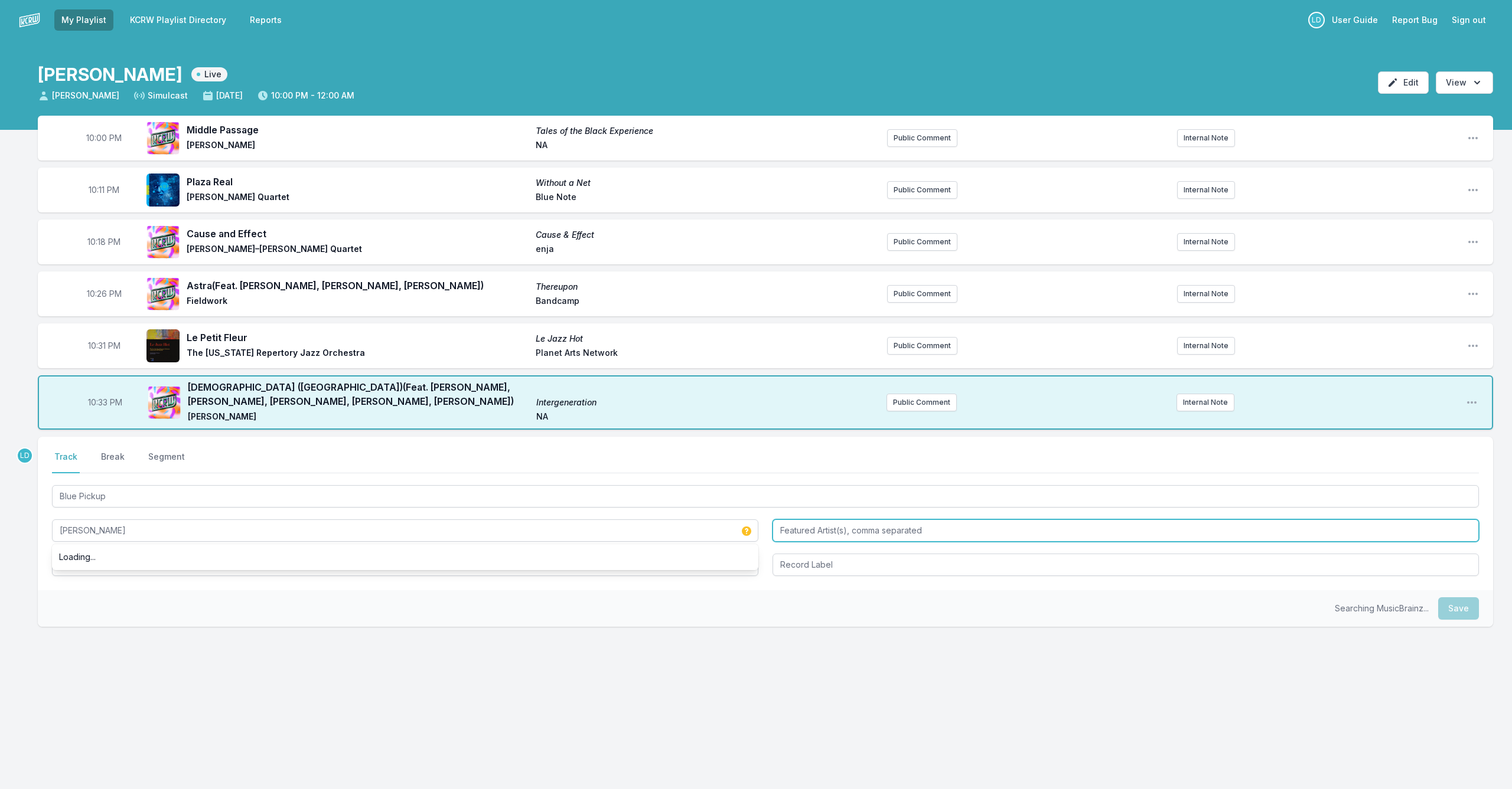
type input "[PERSON_NAME]"
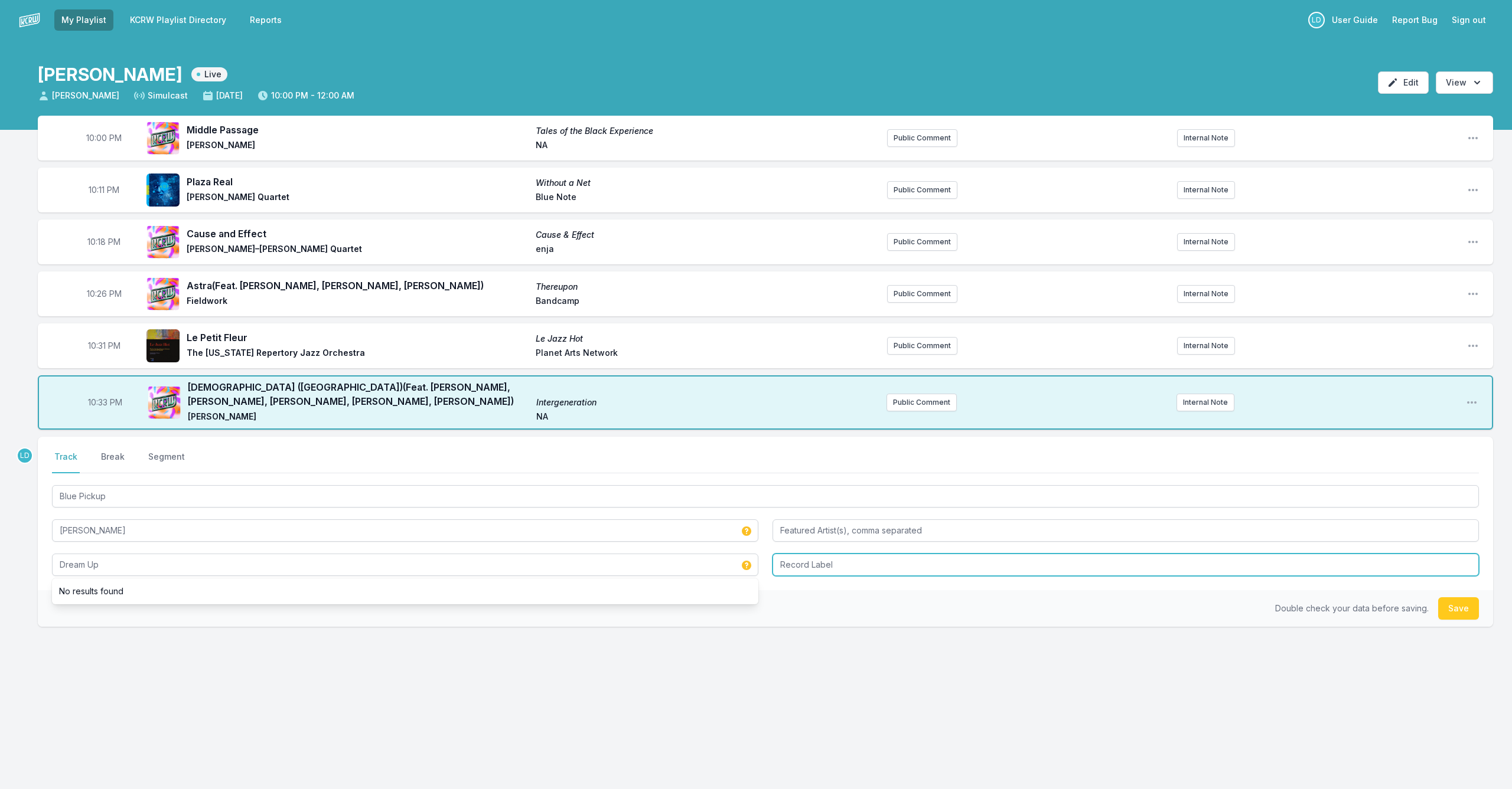
type input "Dream Up"
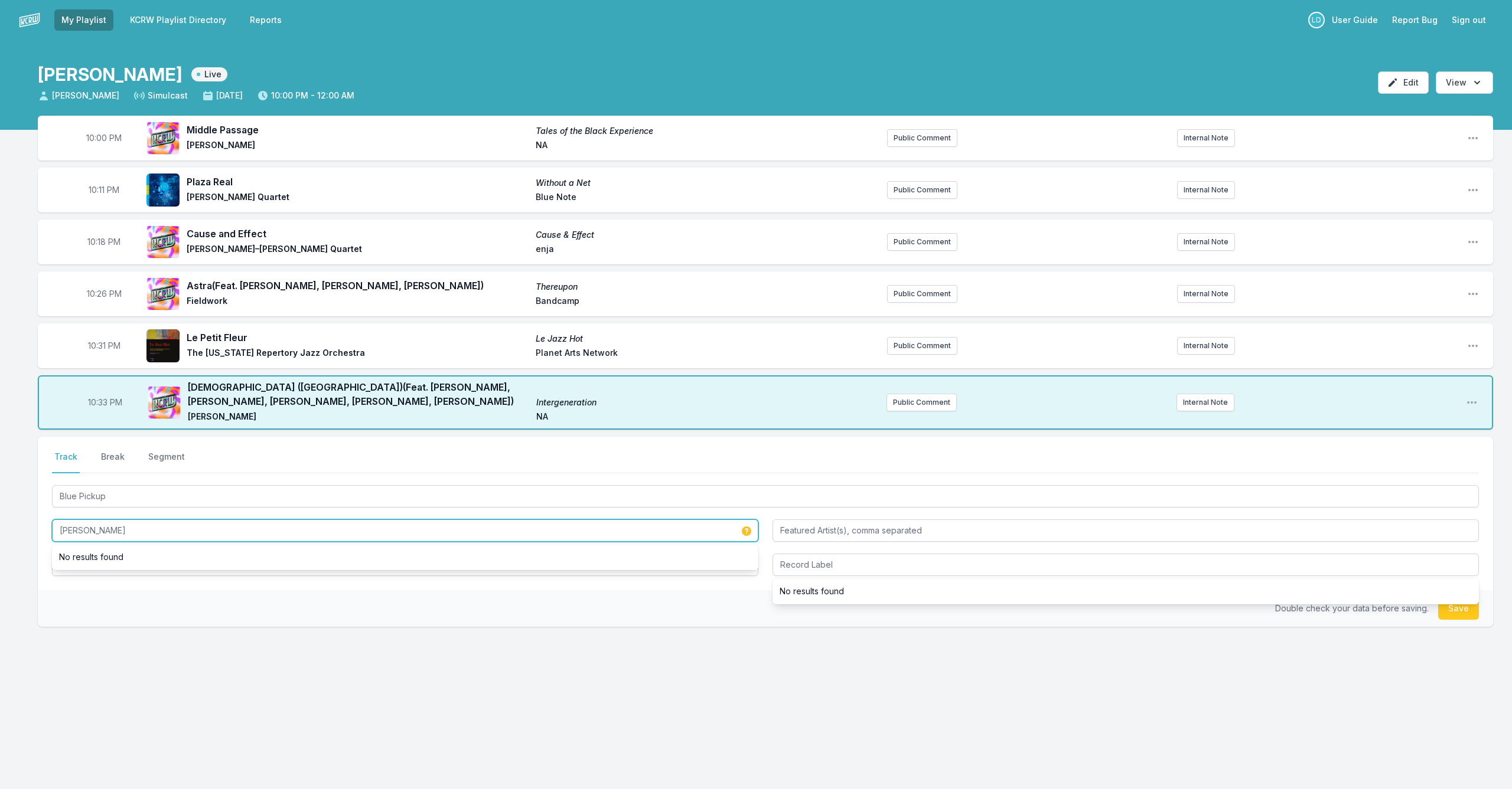
drag, startPoint x: 140, startPoint y: 526, endPoint x: 17, endPoint y: 529, distance: 123.0
click at [17, 529] on div "10:00 PM Middle Passage Tales of the Black Experience [PERSON_NAME] NA Public C…" at bounding box center [756, 428] width 1512 height 625
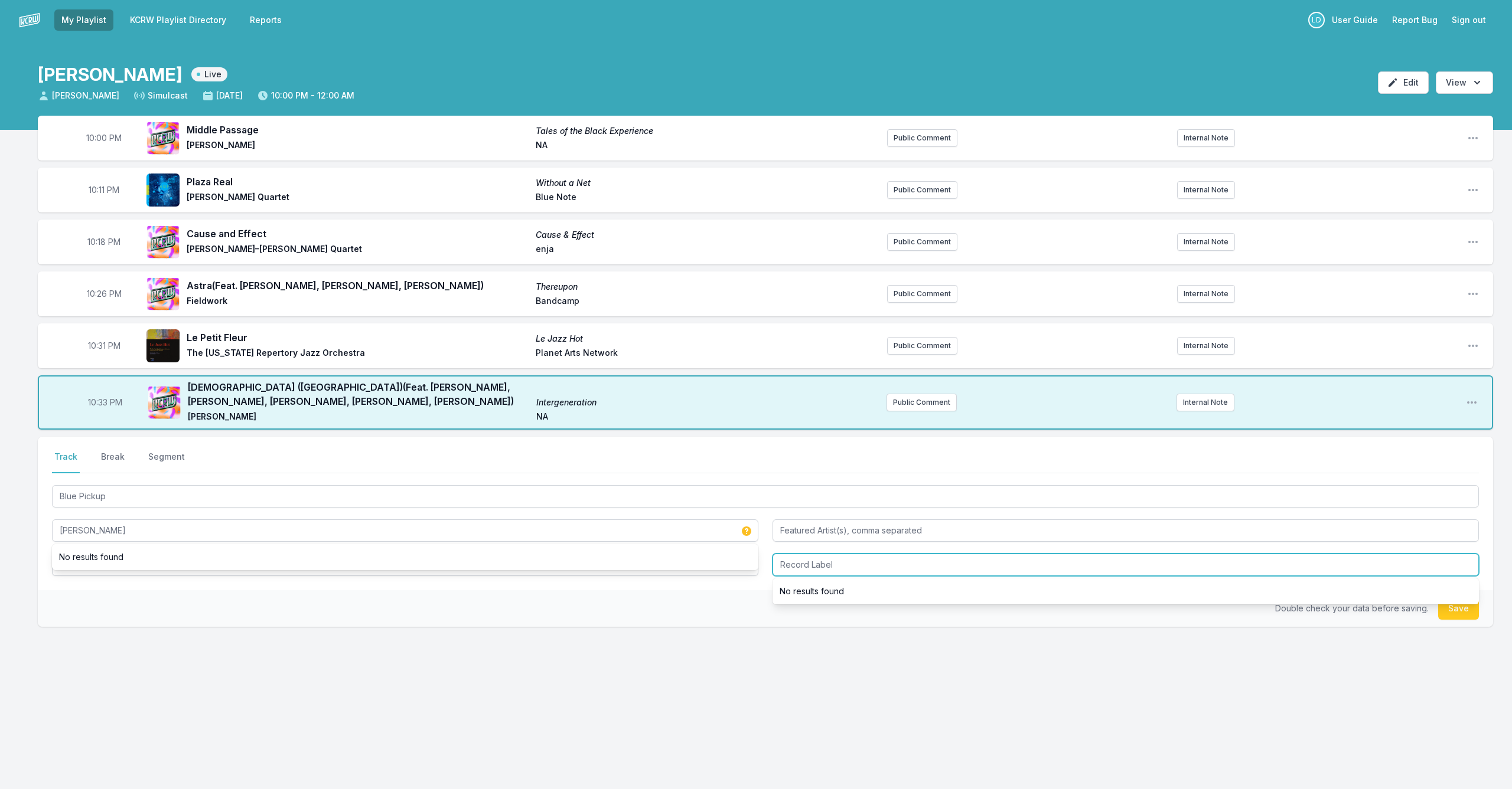
click at [781, 555] on input "Record Label" at bounding box center [1126, 564] width 707 height 22
type input "Bandcamp"
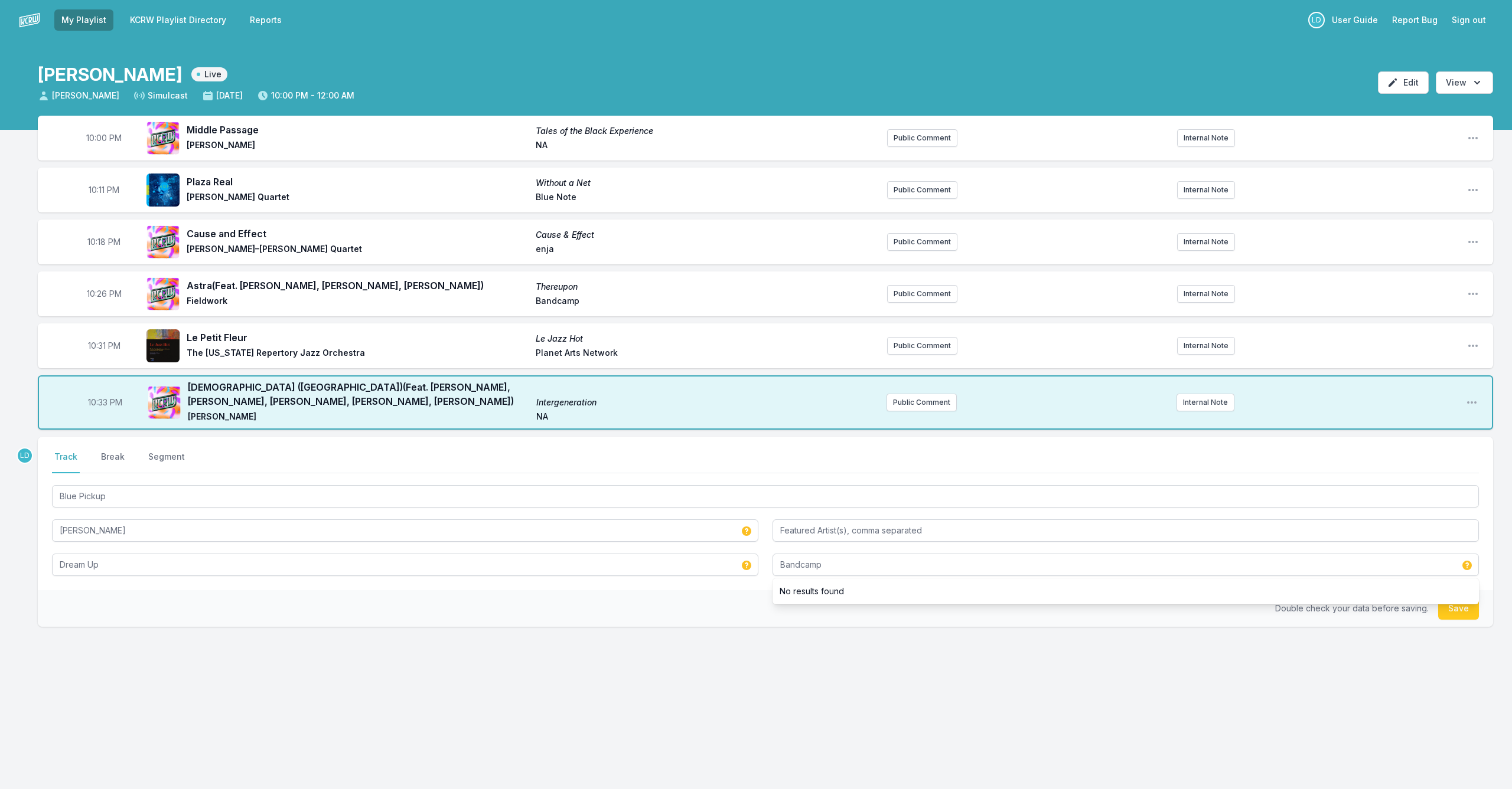
click at [781, 614] on button "Save" at bounding box center [1458, 608] width 41 height 22
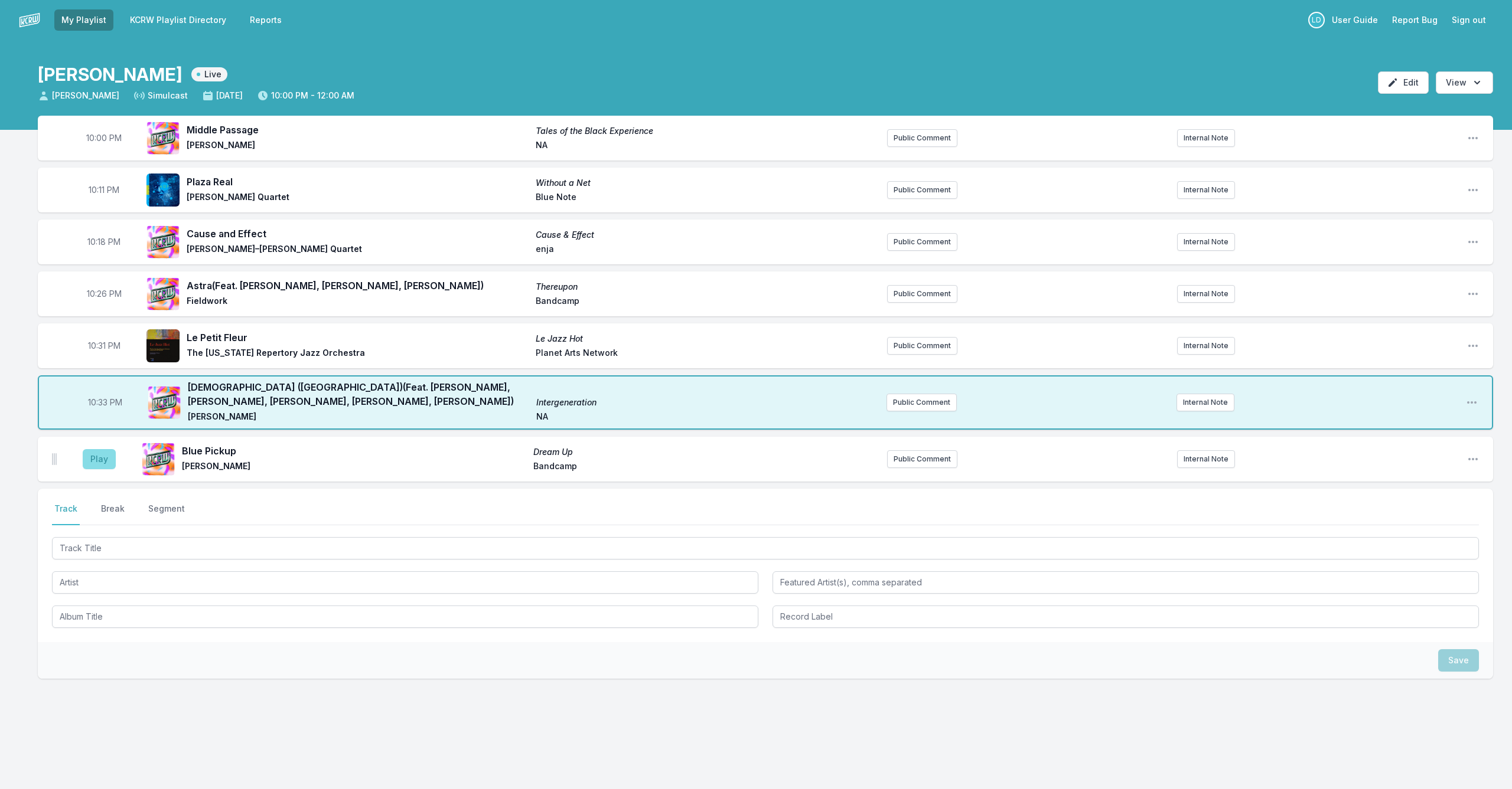
click at [98, 456] on button "Play" at bounding box center [99, 459] width 33 height 20
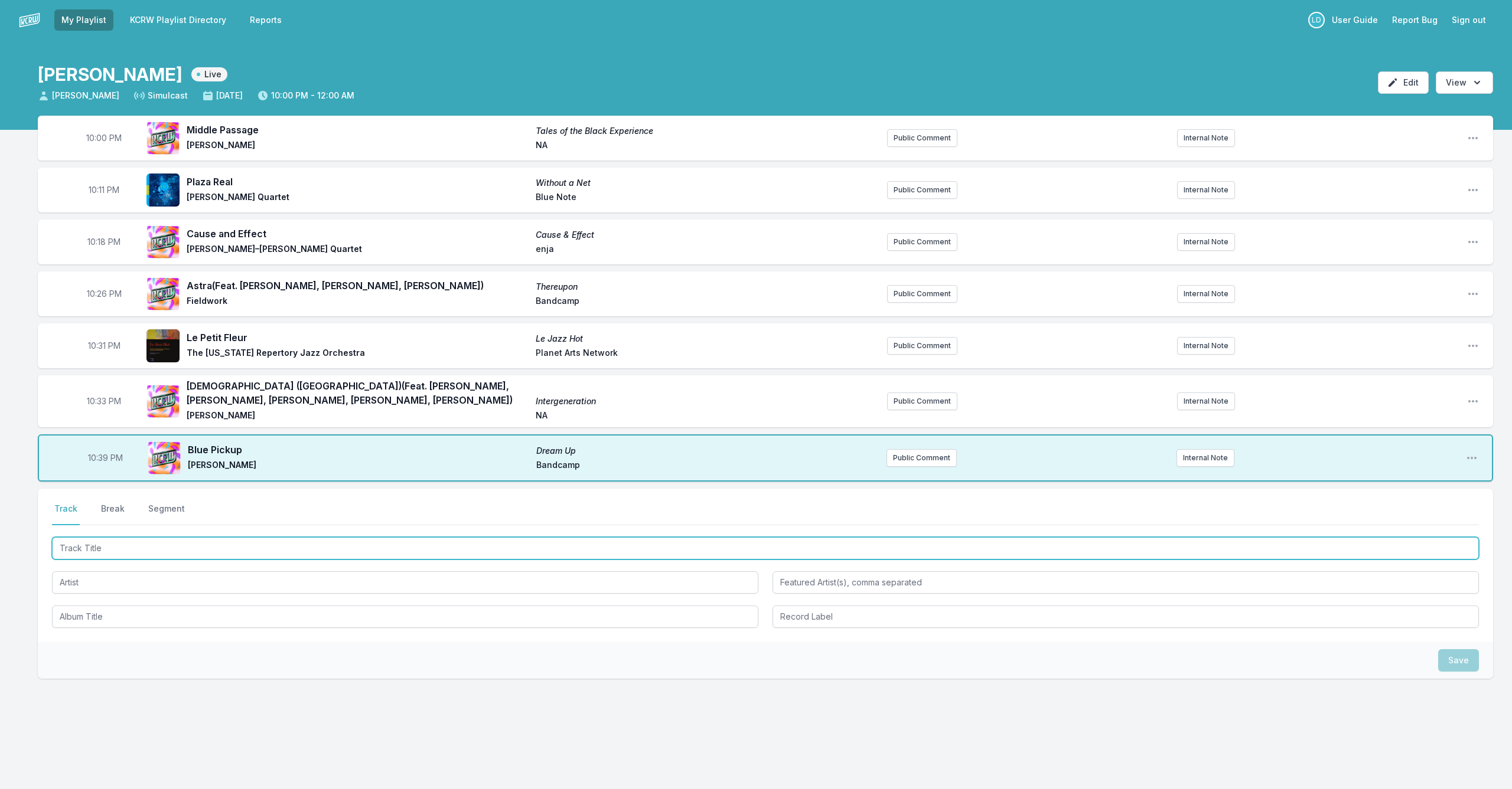
click at [315, 550] on input "Track Title" at bounding box center [766, 548] width 1427 height 22
type input "two Pieces of One: Red"
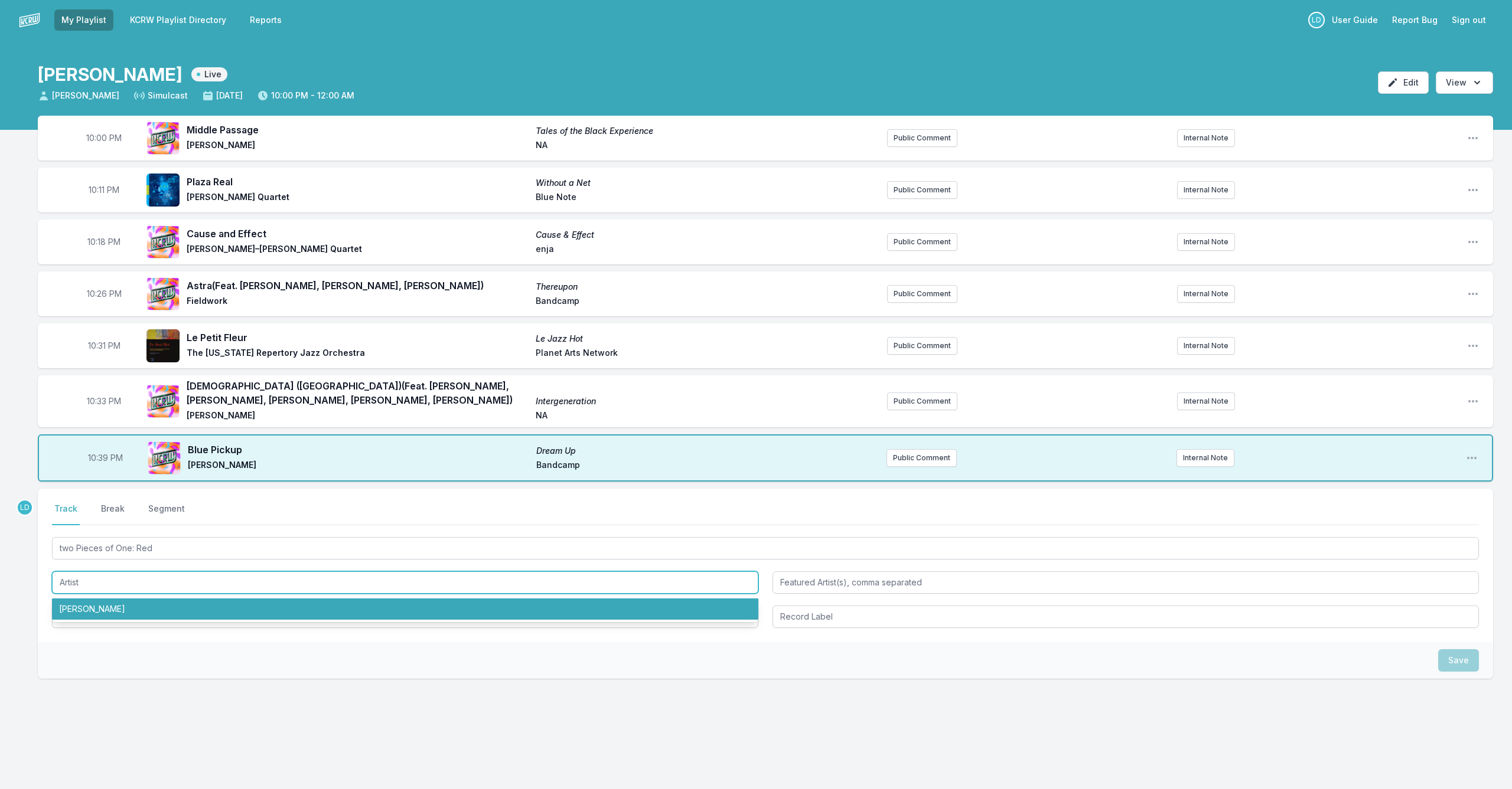
scroll to position [0, 1]
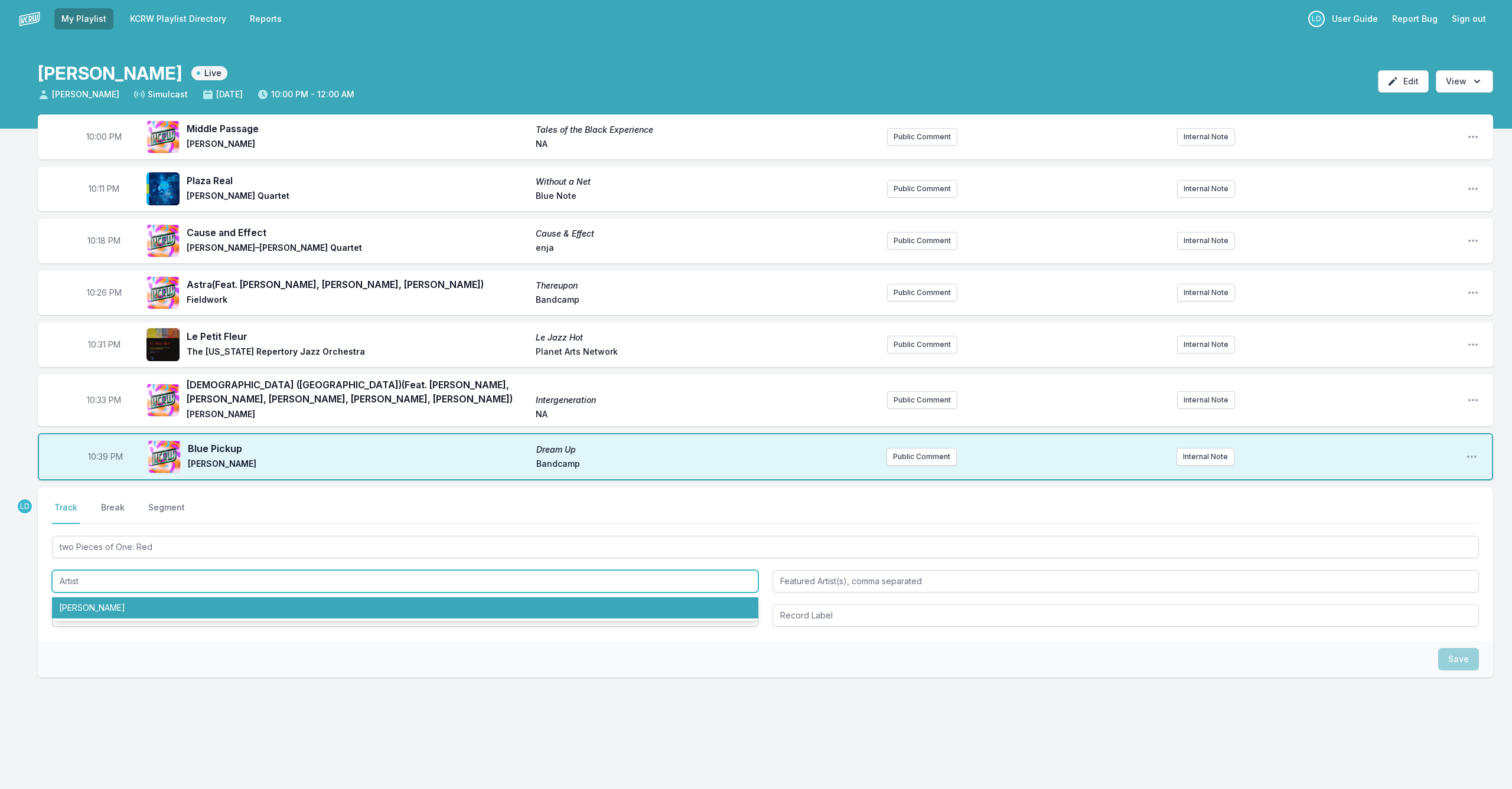
click at [307, 608] on li "[PERSON_NAME]" at bounding box center [405, 608] width 707 height 21
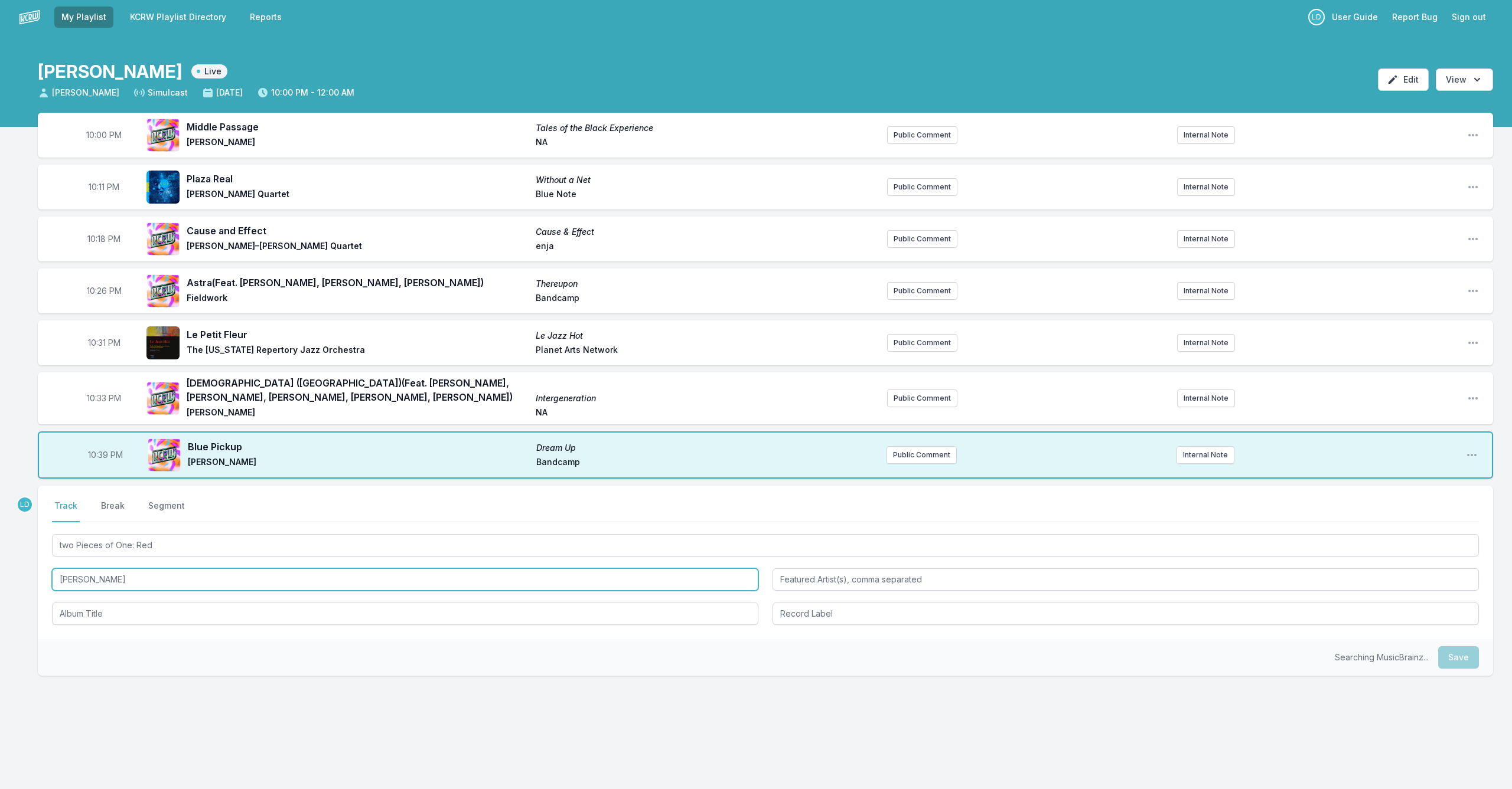
scroll to position [3, 0]
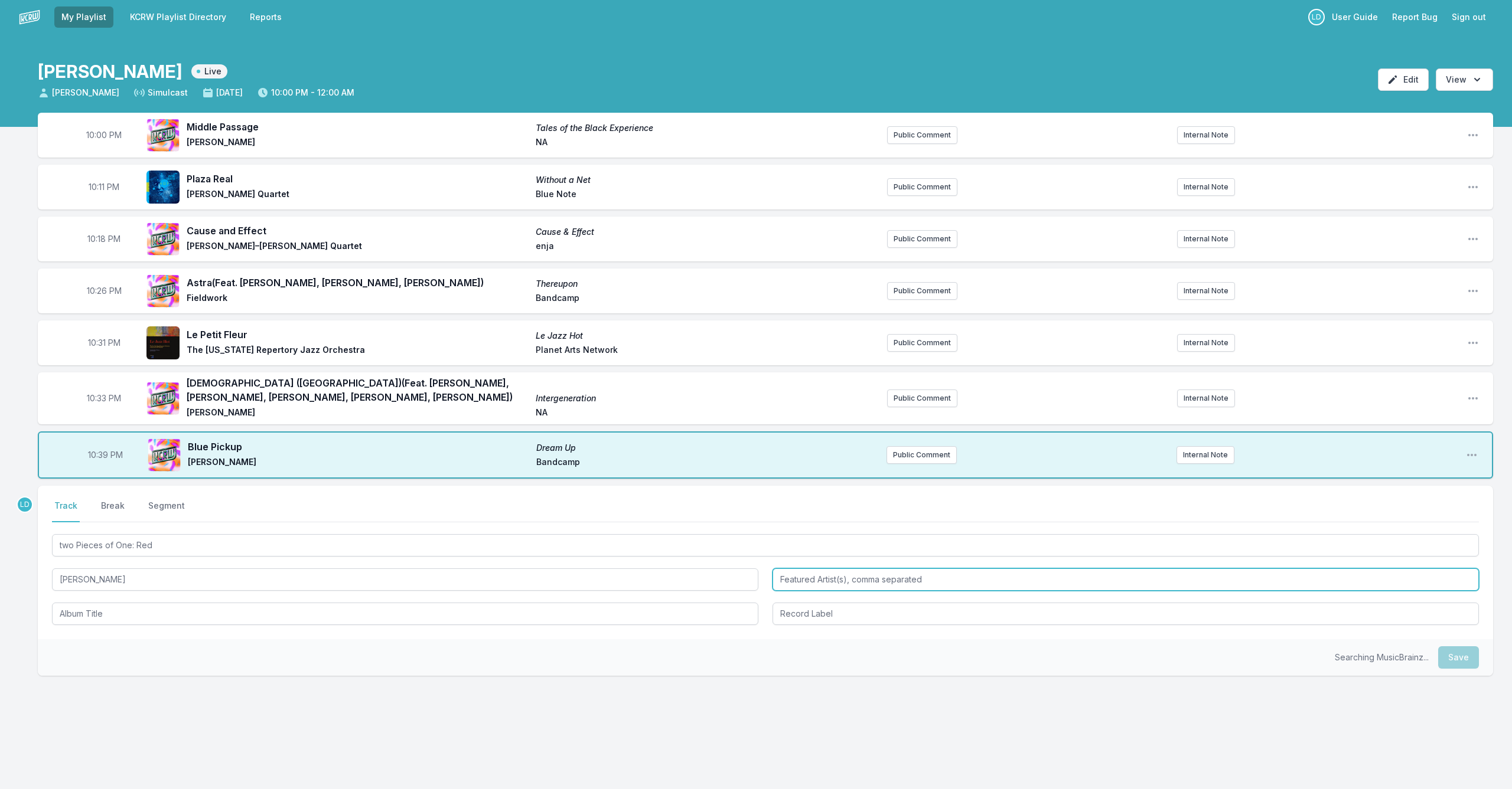
type input "[PERSON_NAME]"
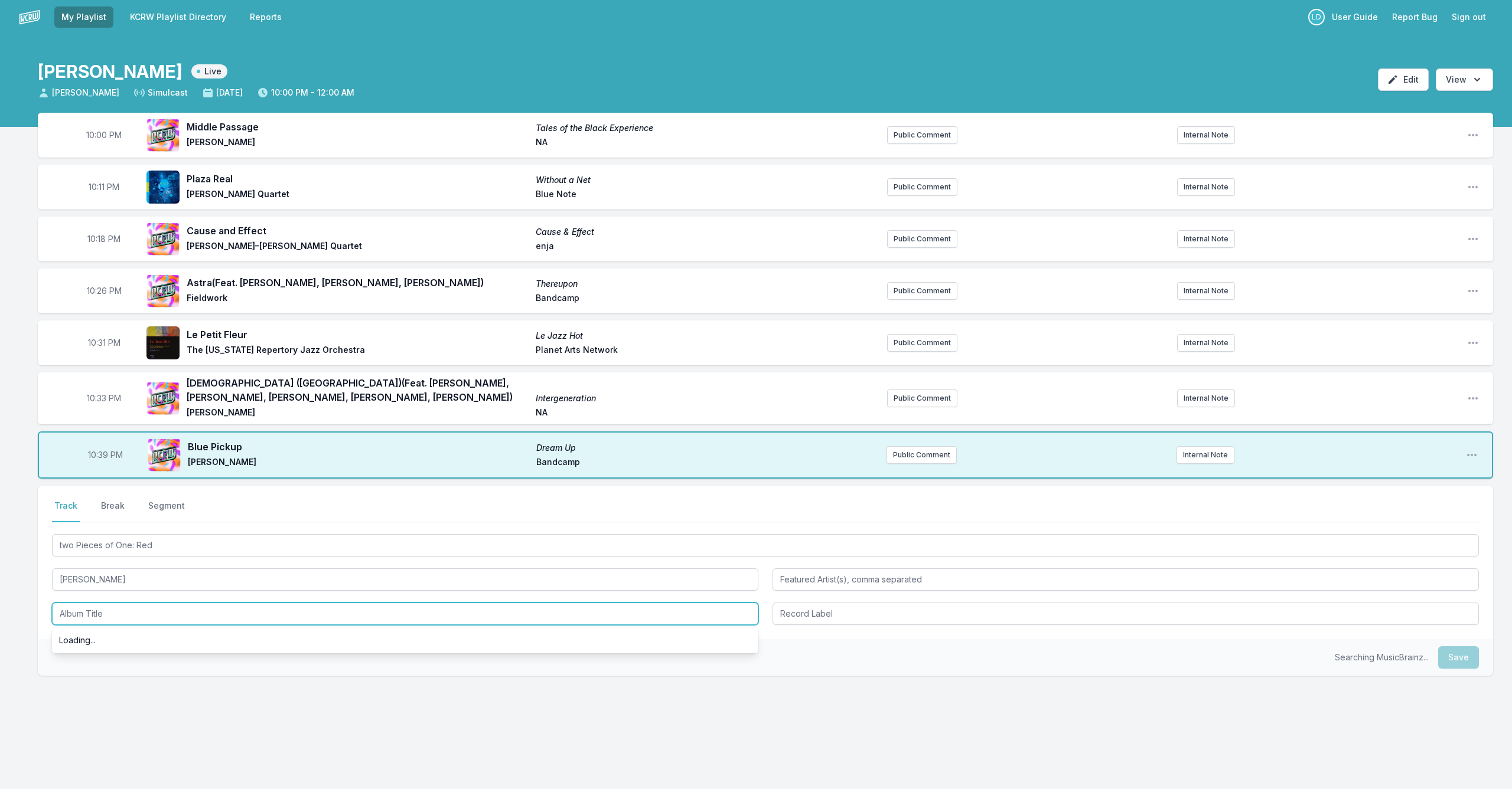
scroll to position [3, 1]
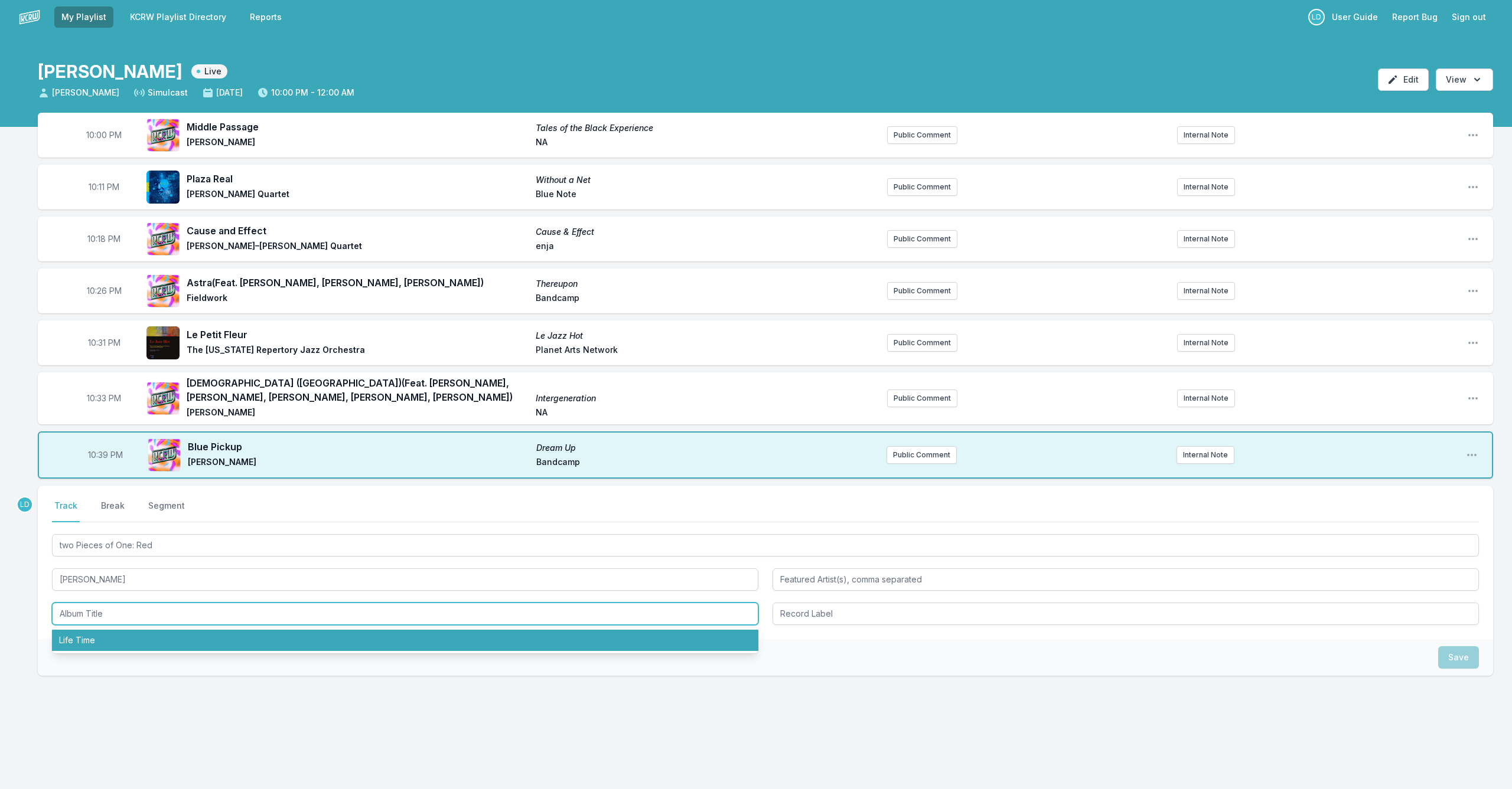
click at [308, 639] on li "Life Time" at bounding box center [405, 640] width 707 height 21
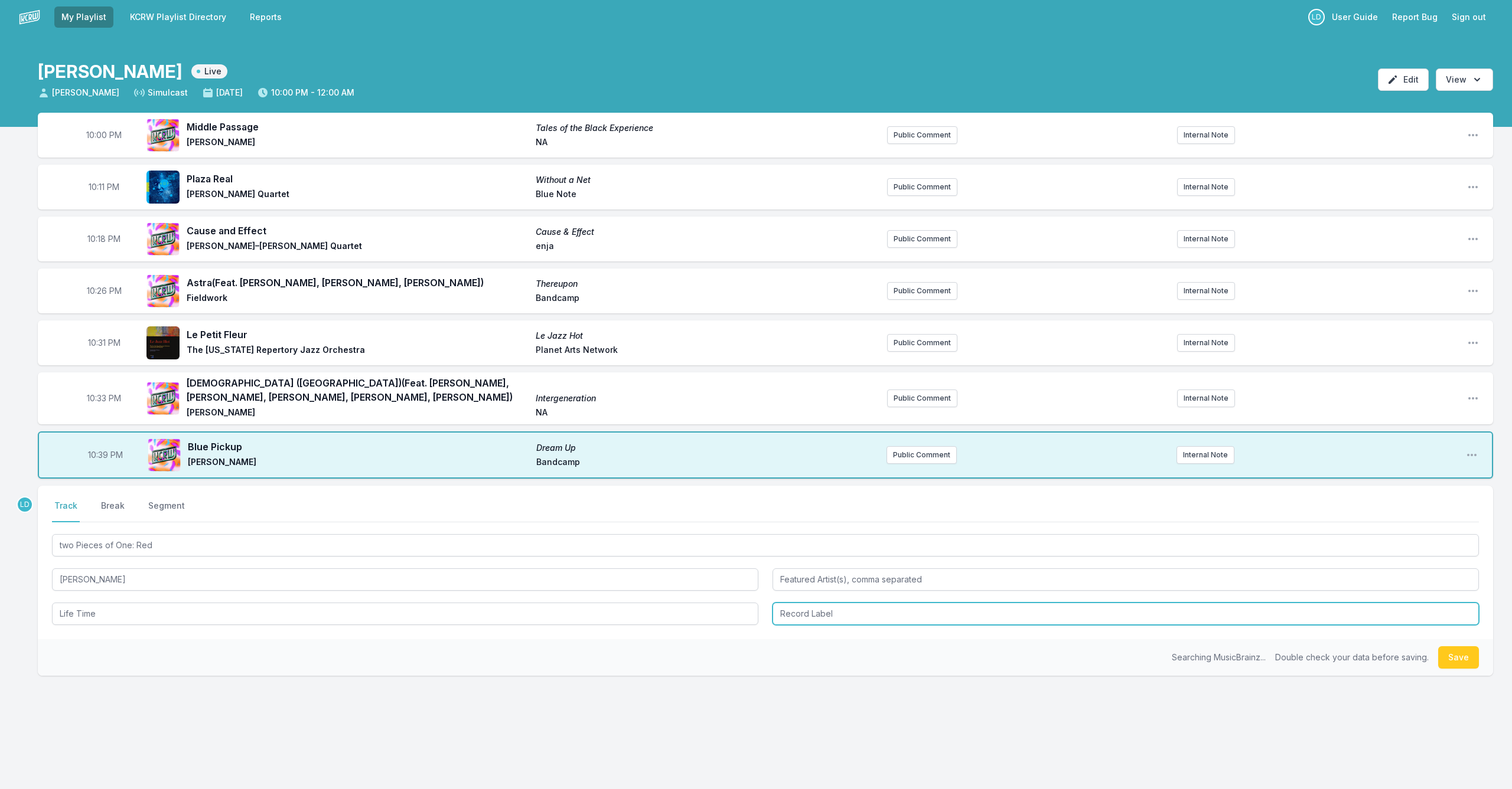
type input "Life Time"
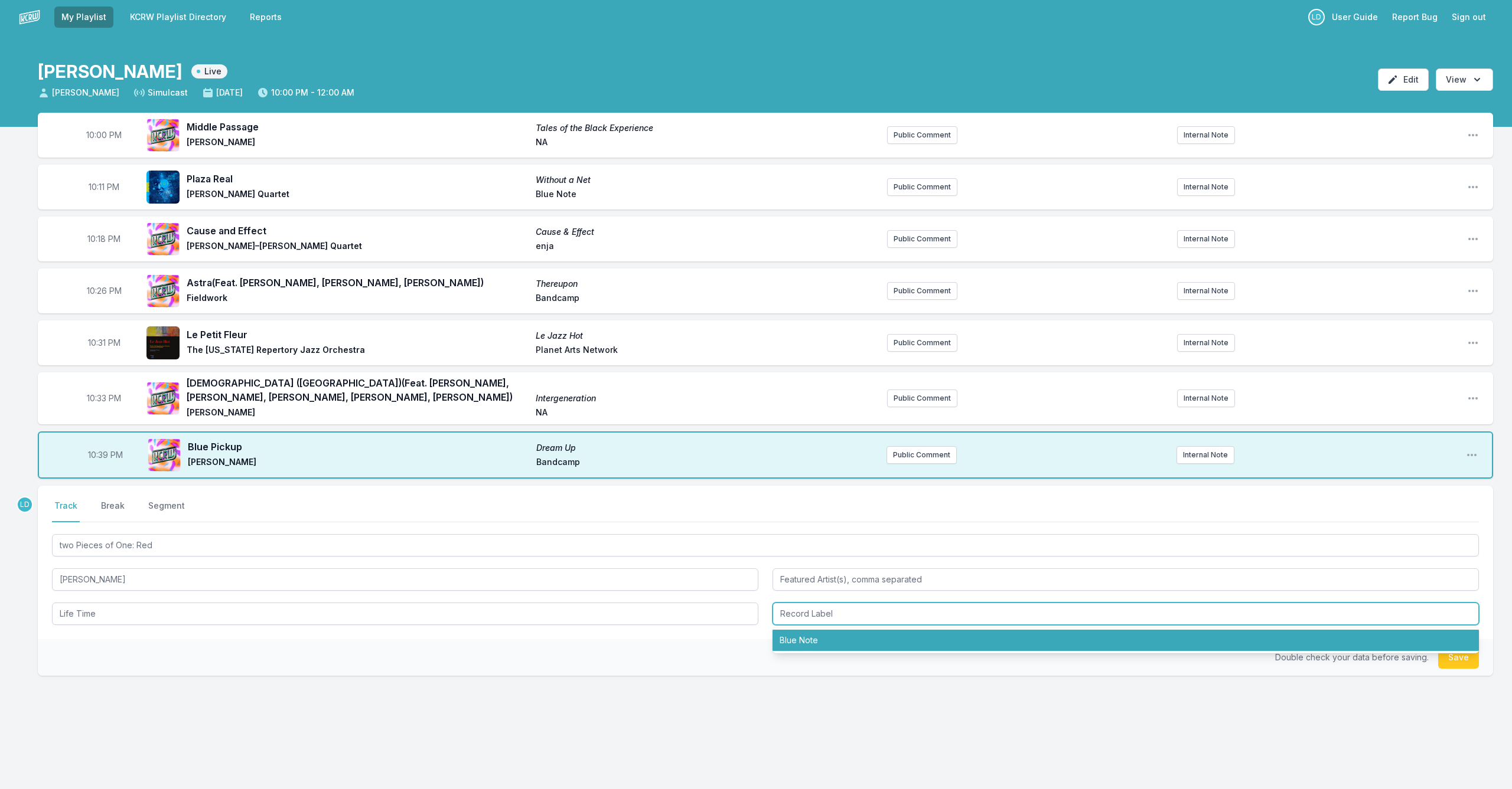
drag, startPoint x: 841, startPoint y: 639, endPoint x: 851, endPoint y: 639, distance: 10.0
click at [781, 639] on li "Blue Note" at bounding box center [1126, 640] width 707 height 21
type input "Blue Note"
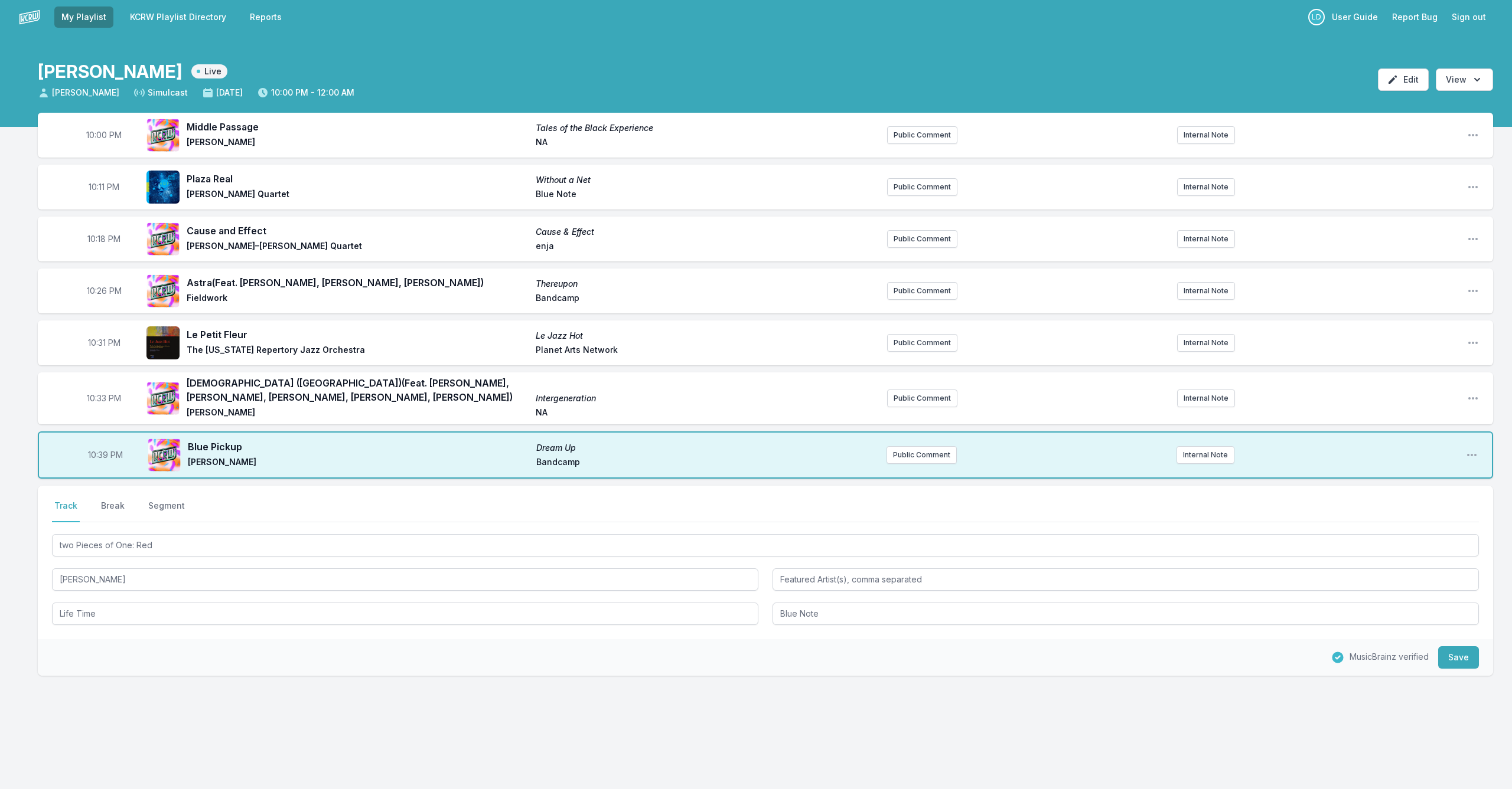
drag, startPoint x: 1450, startPoint y: 660, endPoint x: 1438, endPoint y: 661, distance: 12.0
click at [781, 646] on button "Save" at bounding box center [1458, 657] width 41 height 22
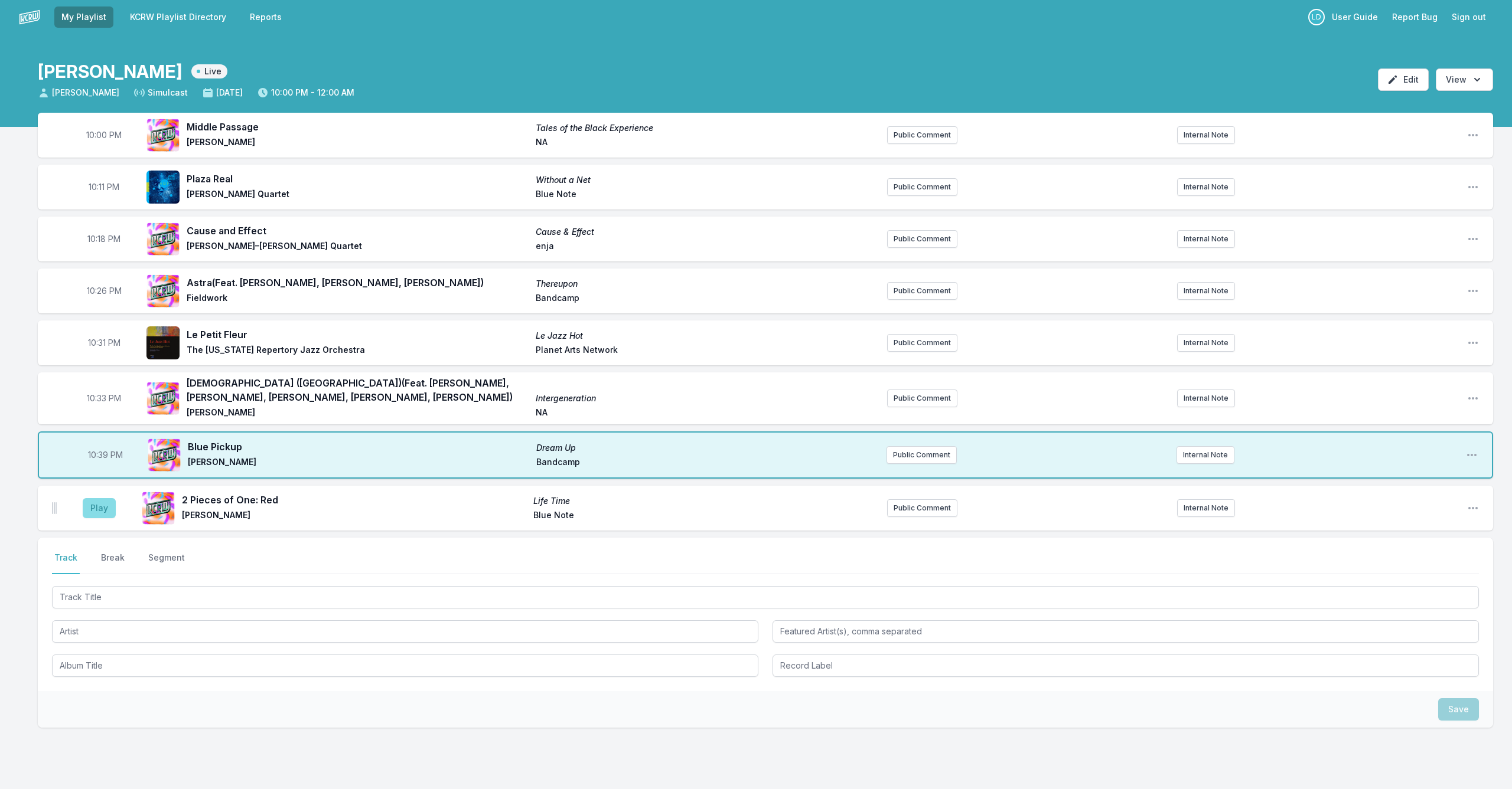
click at [101, 504] on button "Play" at bounding box center [99, 508] width 33 height 20
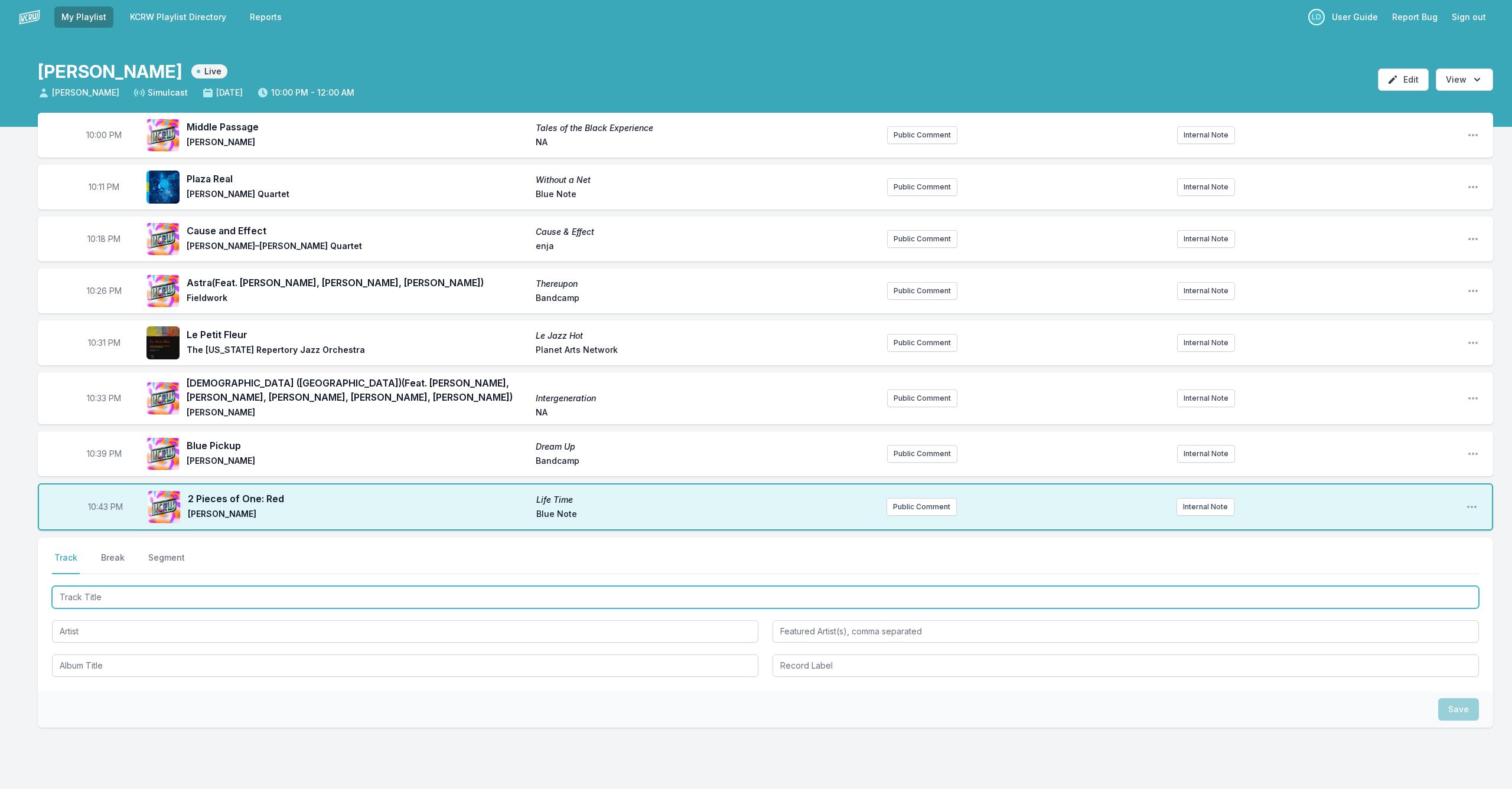
click at [312, 596] on input "Track Title" at bounding box center [766, 597] width 1427 height 22
type input "Kurikaesu M"
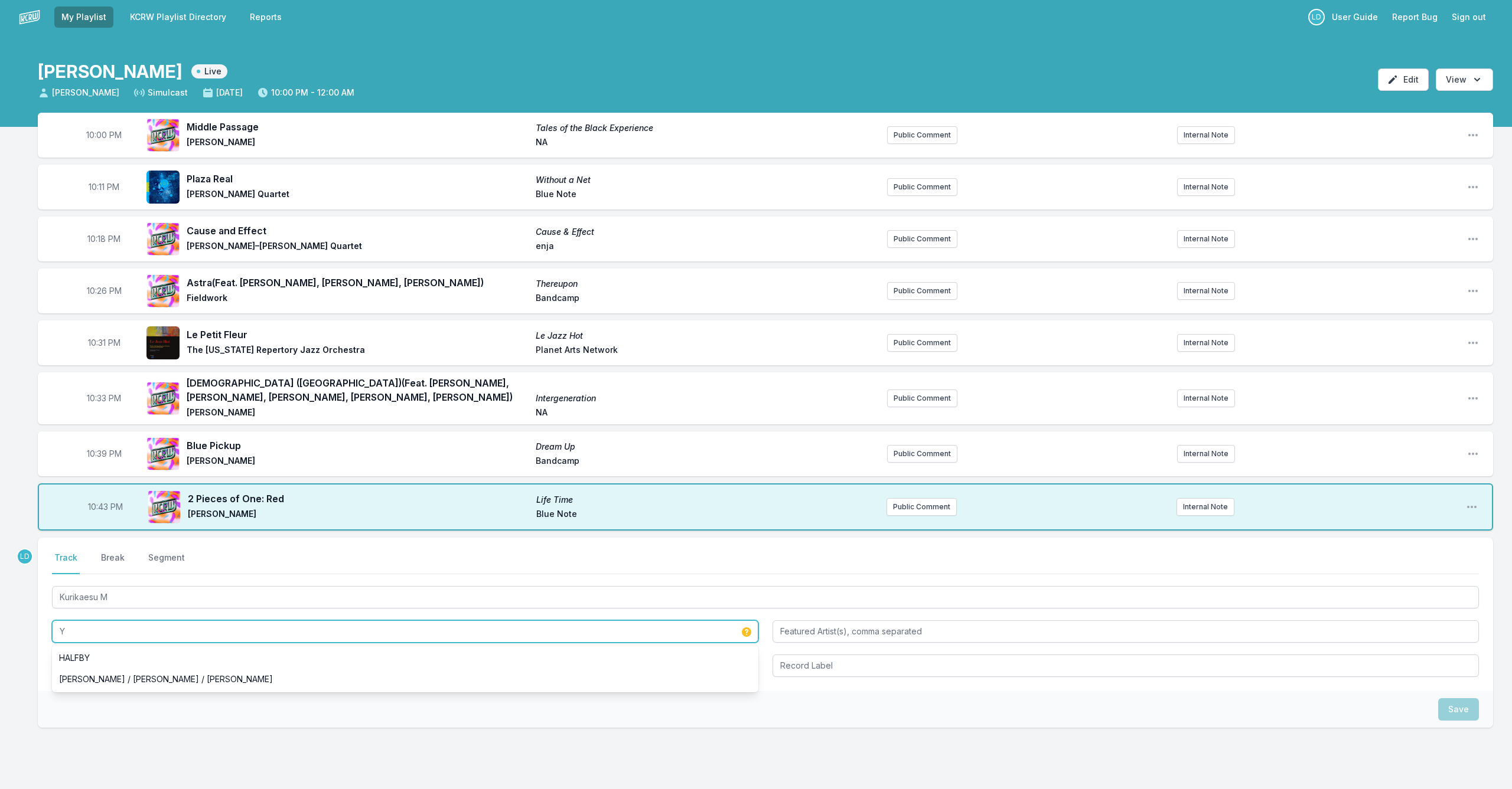
scroll to position [0, 0]
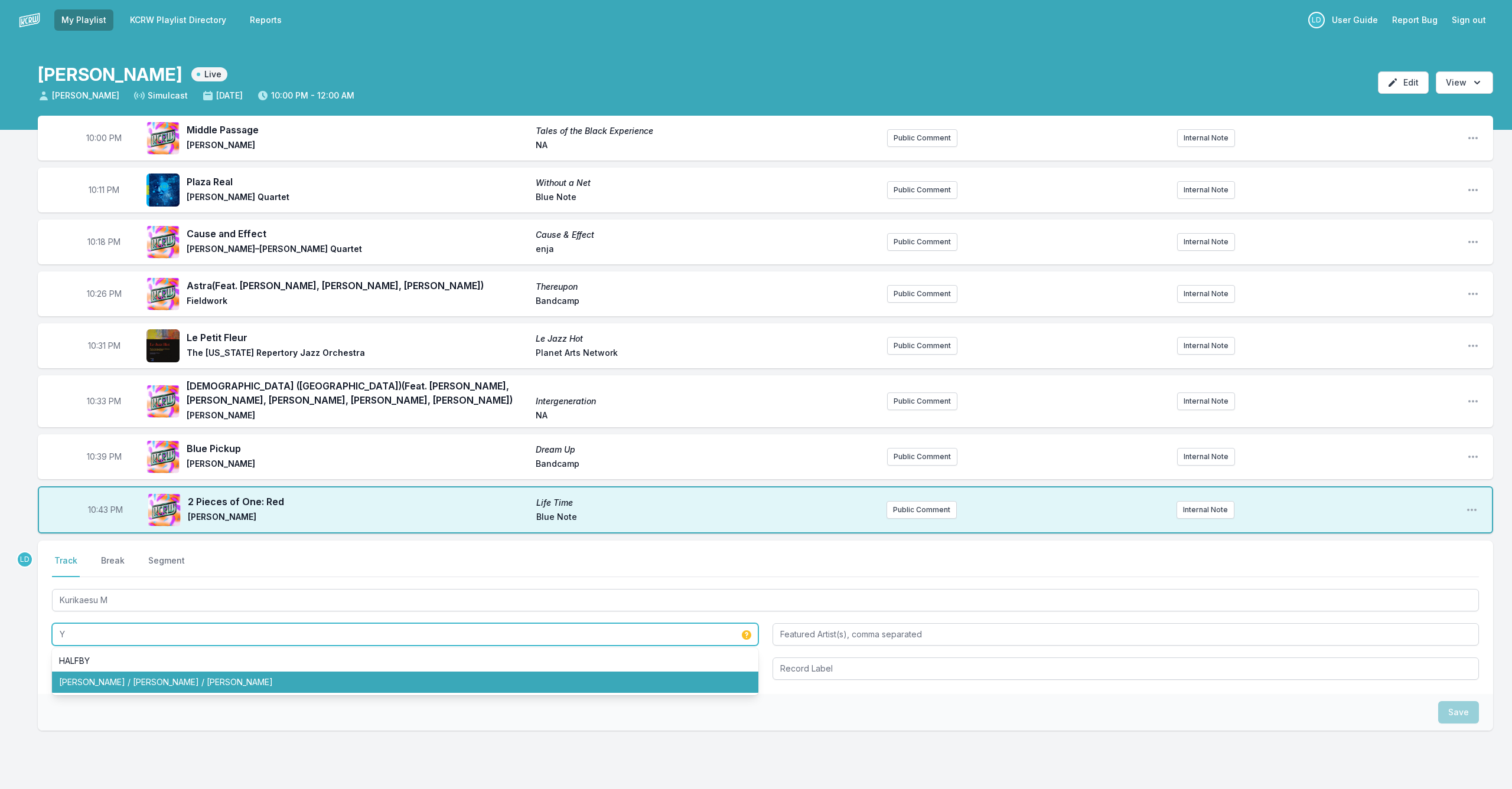
click at [172, 646] on li "[PERSON_NAME] / [PERSON_NAME] / [PERSON_NAME]" at bounding box center [405, 682] width 707 height 21
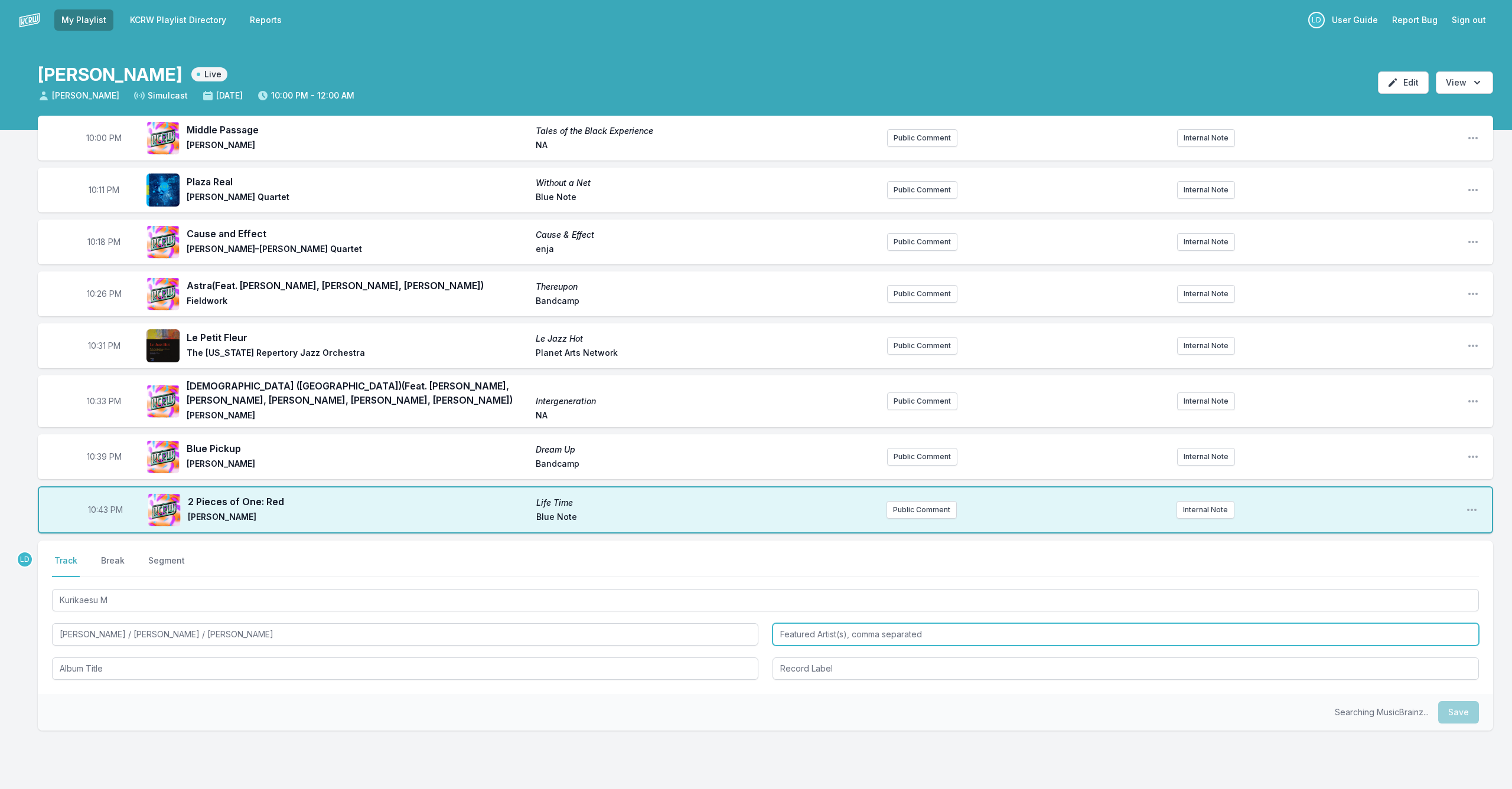
type input "[PERSON_NAME] / [PERSON_NAME] / [PERSON_NAME]"
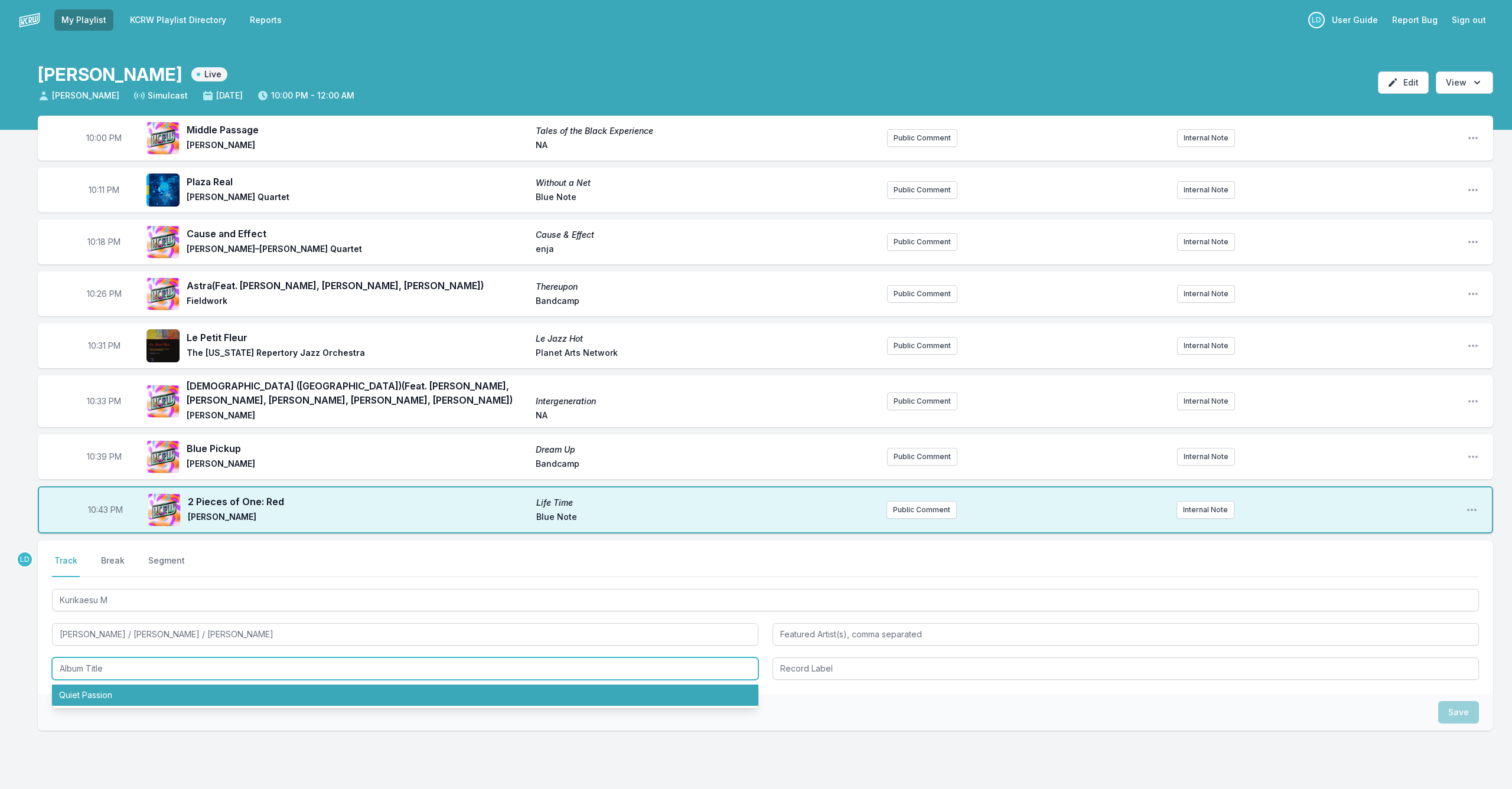
click at [202, 646] on li "Quiet Passion" at bounding box center [405, 696] width 707 height 21
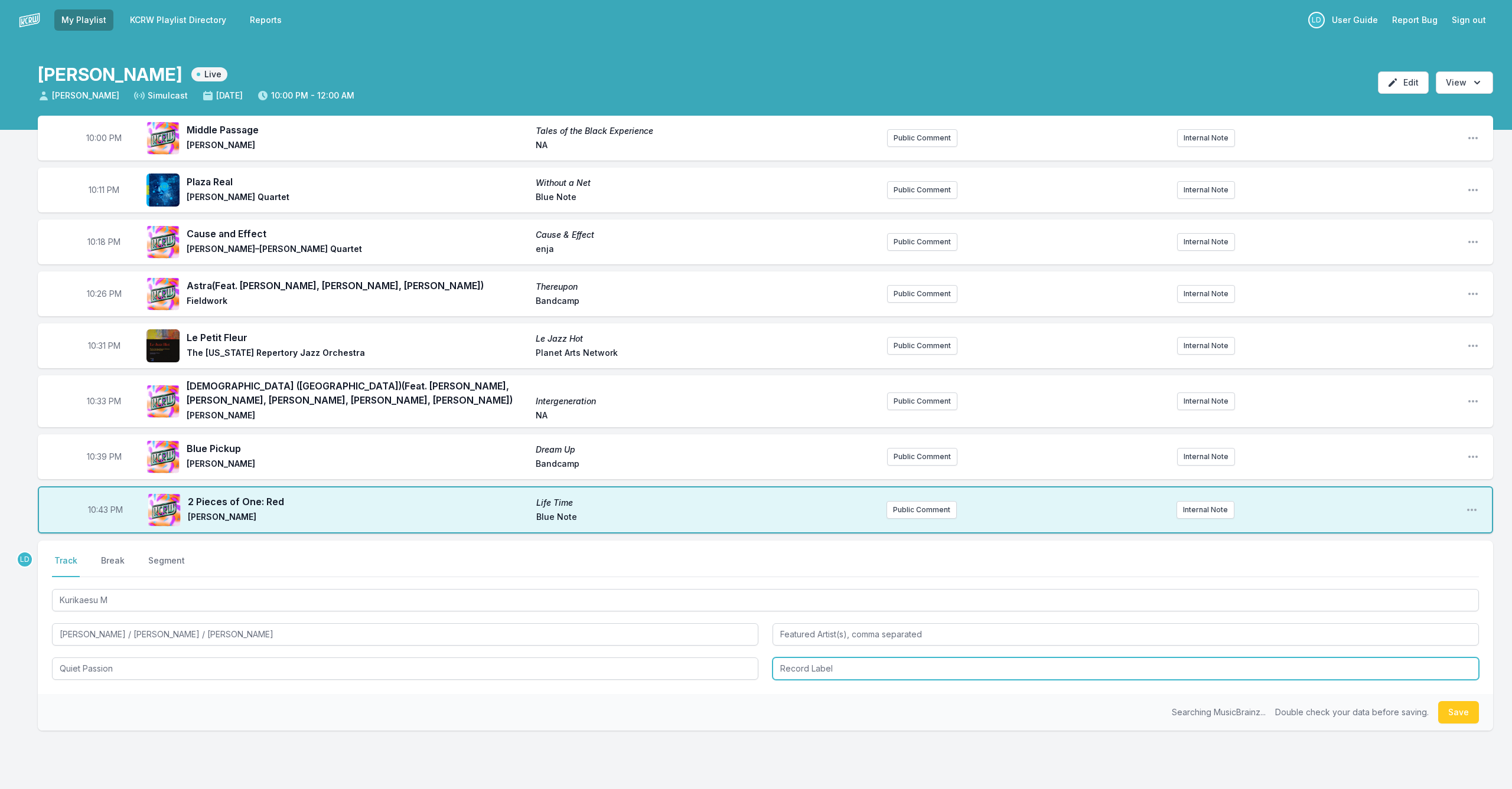
type input "Quiet Passion"
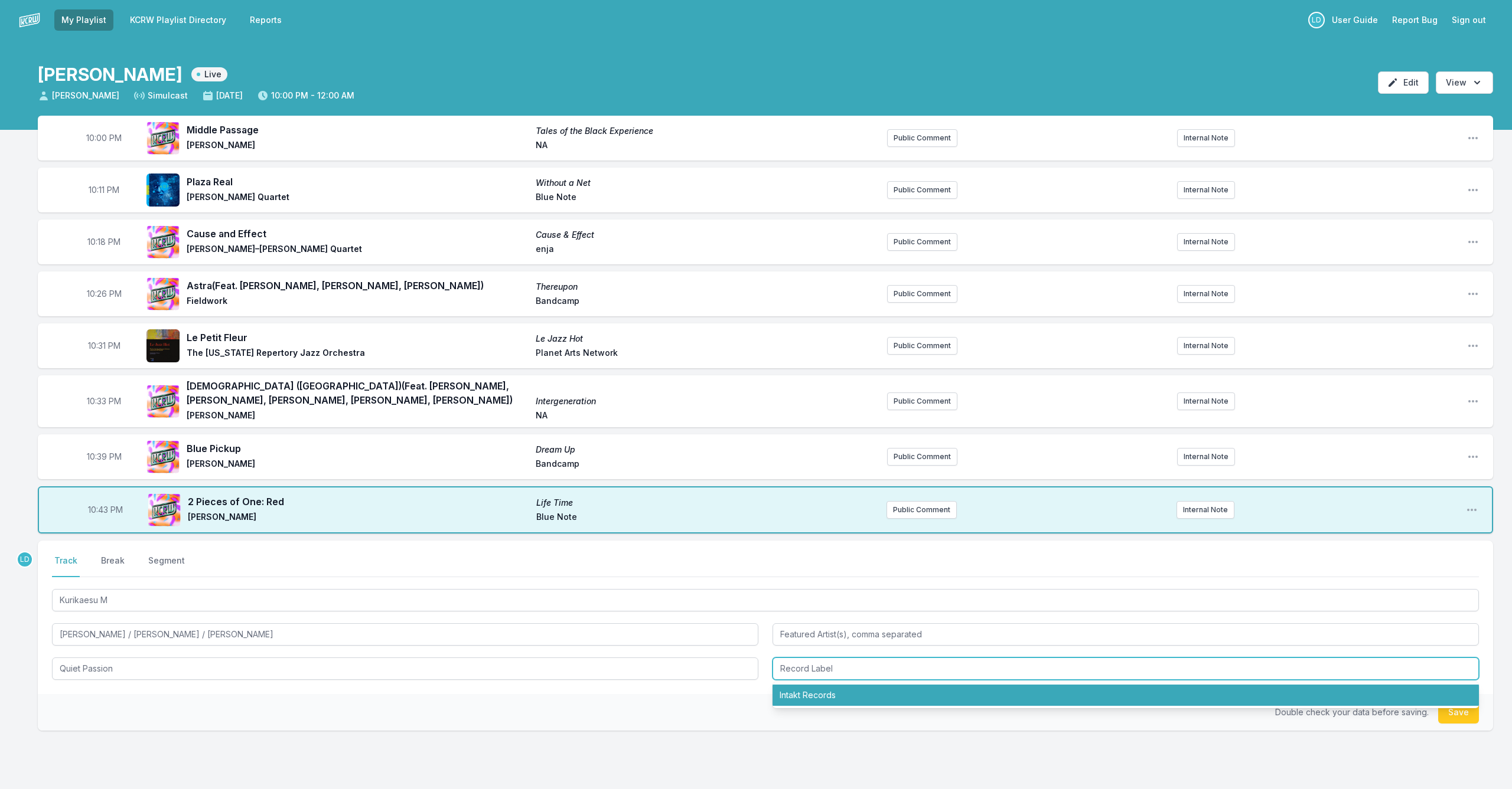
click at [781, 646] on li "Intakt Records" at bounding box center [1126, 696] width 707 height 21
type input "Intakt Records"
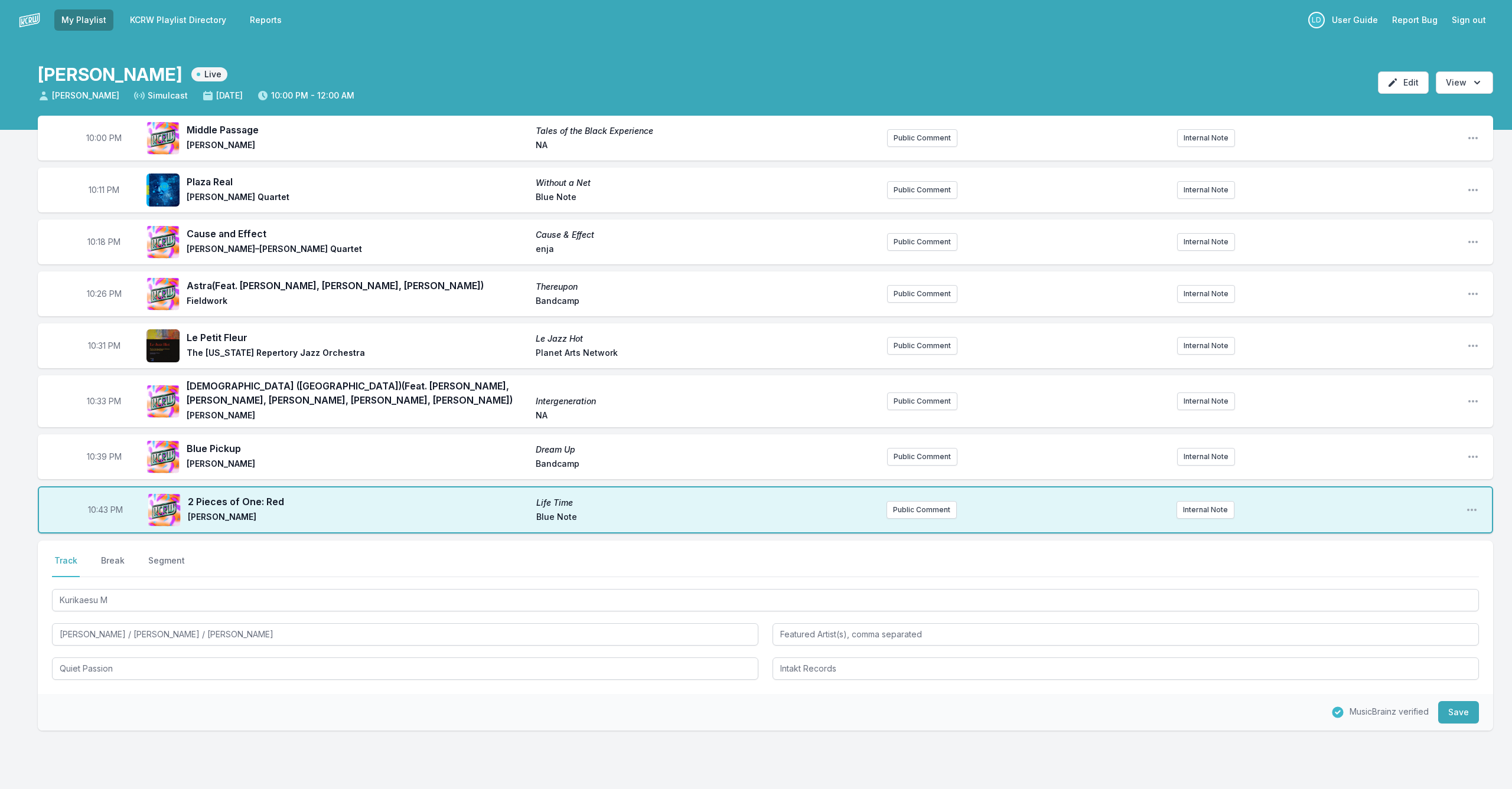
drag, startPoint x: 1454, startPoint y: 711, endPoint x: 1433, endPoint y: 714, distance: 21.2
click at [781, 646] on button "Save" at bounding box center [1458, 712] width 41 height 22
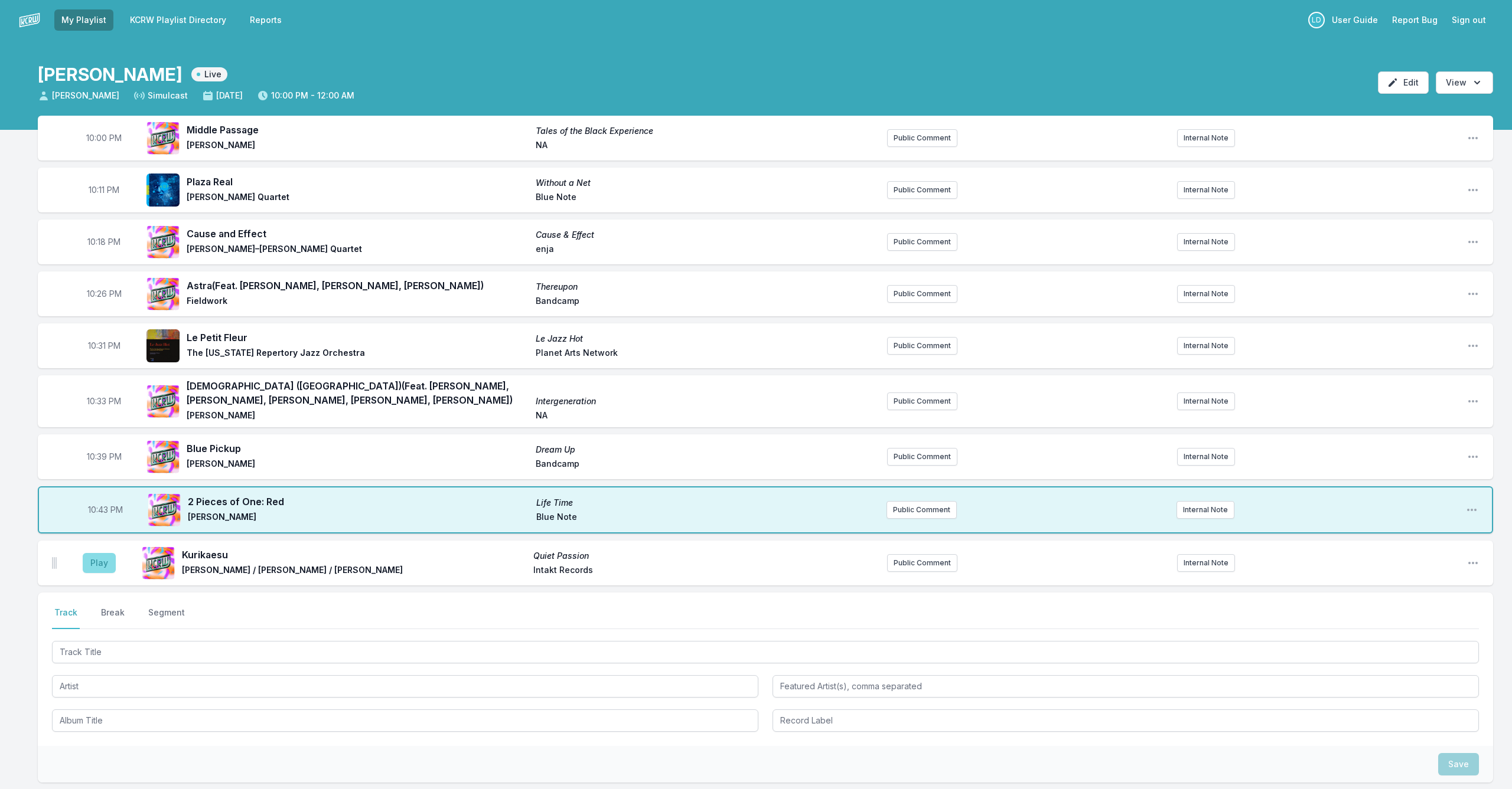
click at [95, 565] on button "Play" at bounding box center [99, 563] width 33 height 20
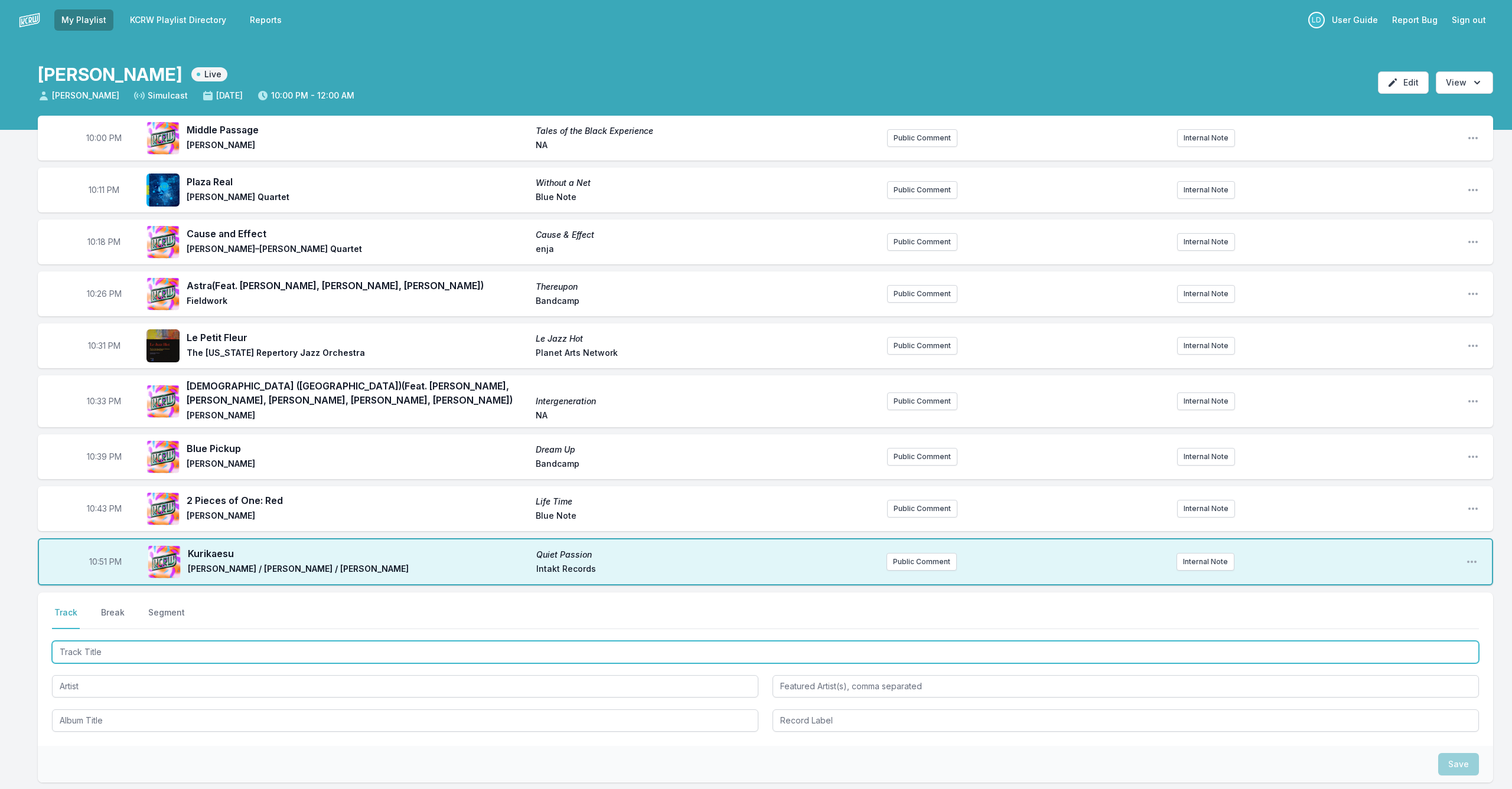
click at [460, 646] on input "Track Title" at bounding box center [766, 652] width 1427 height 22
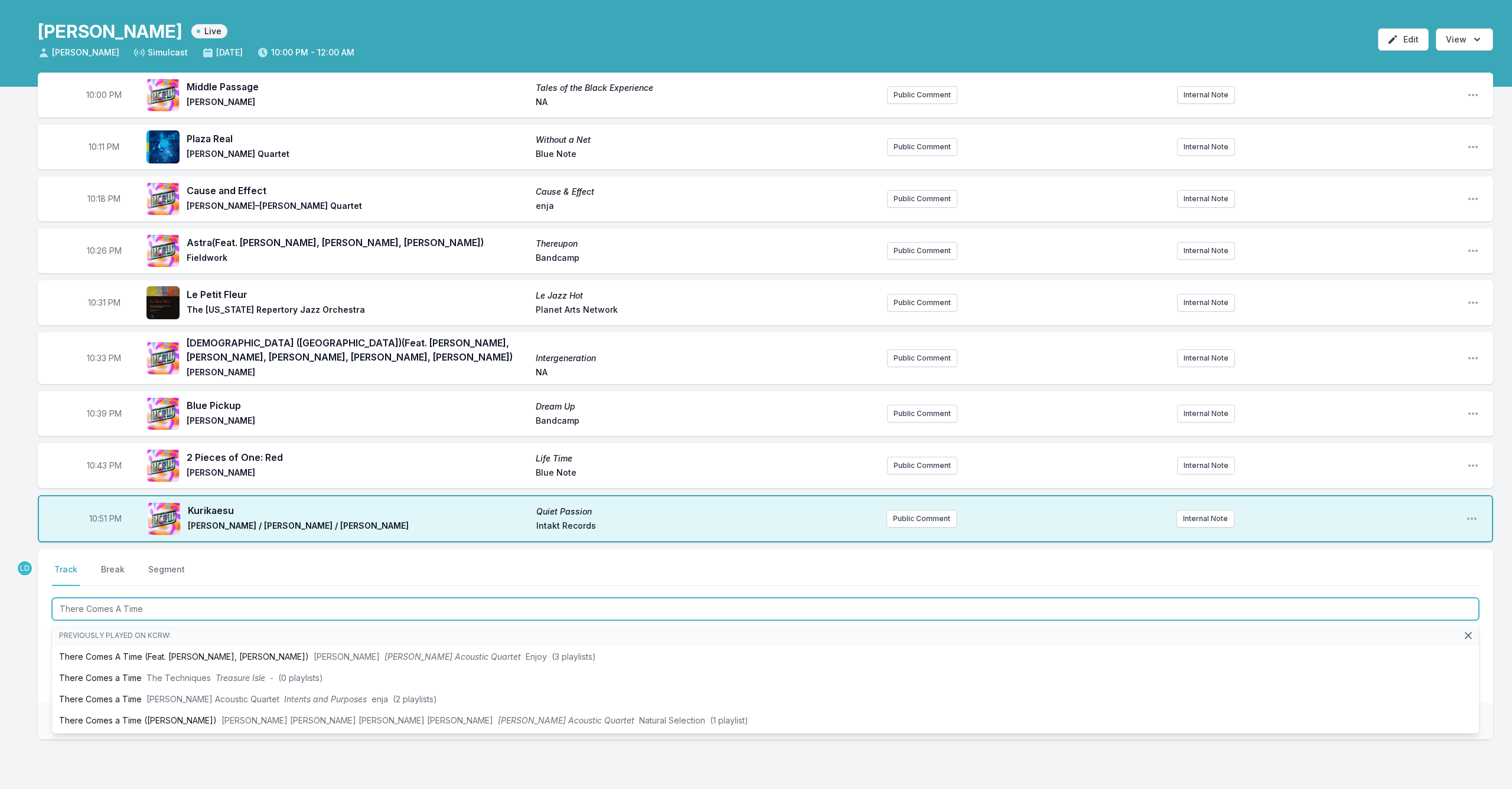
scroll to position [45, 0]
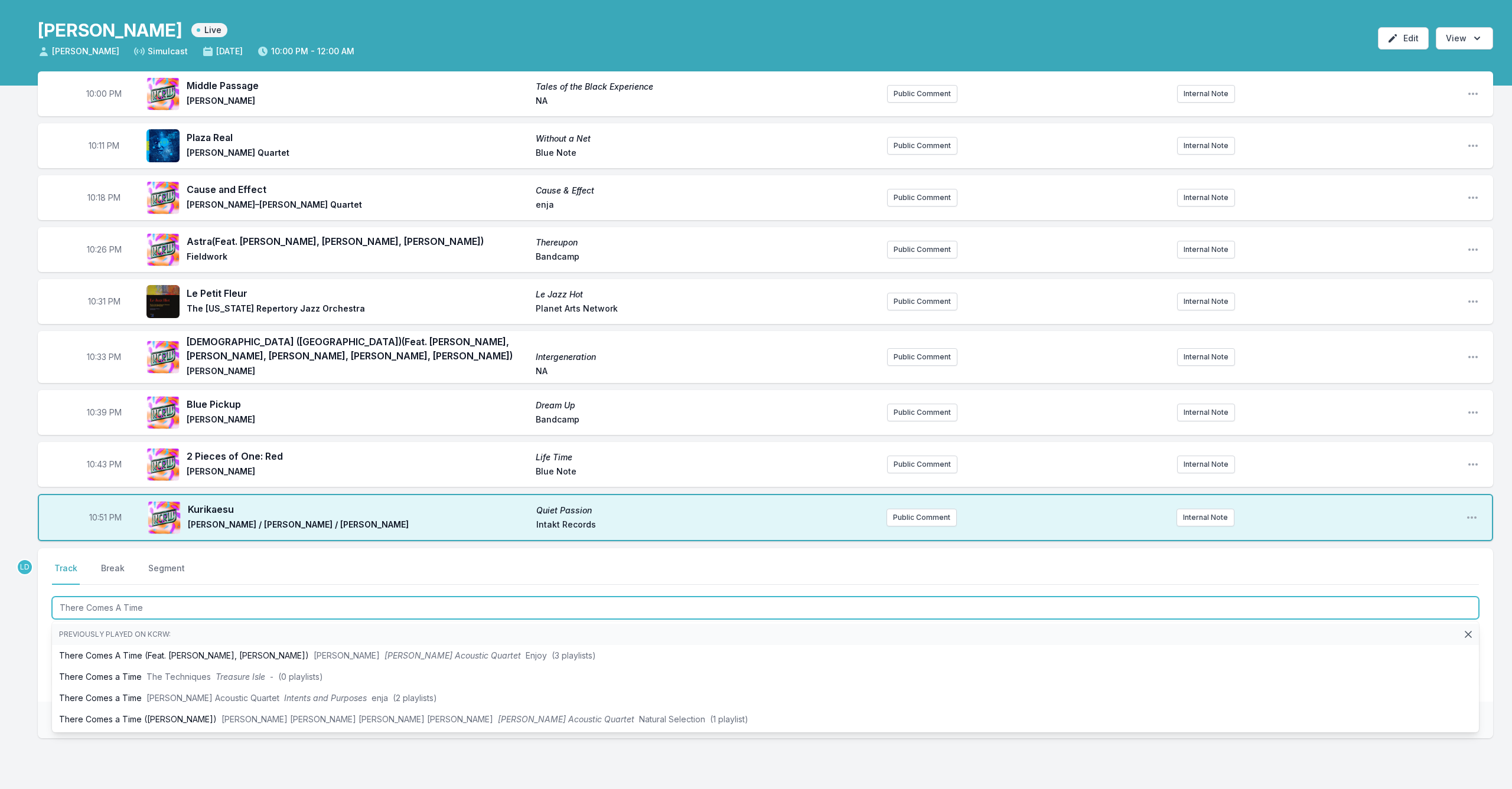
type input "There Comes A Time"
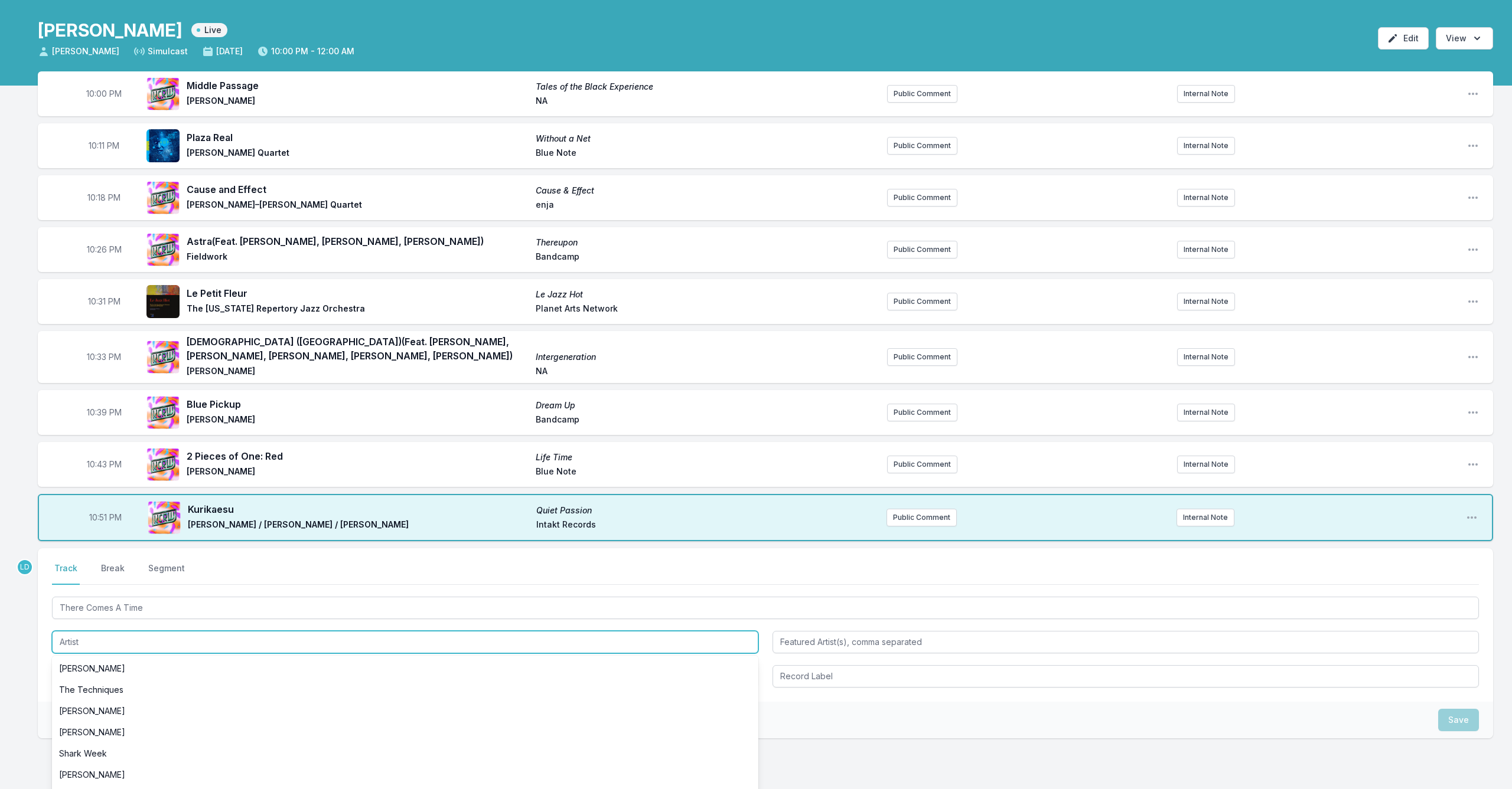
type input "J"
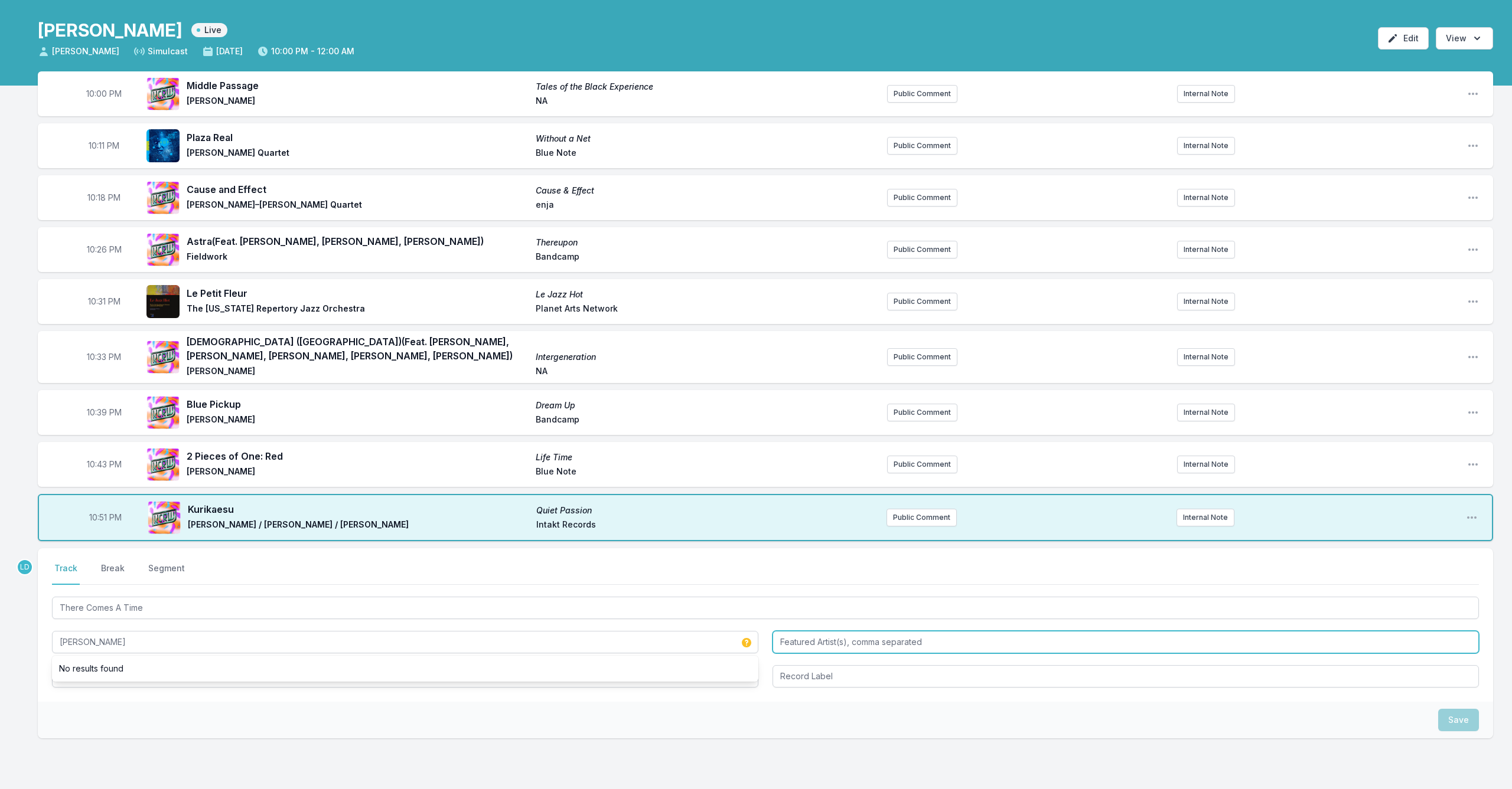
type input "[PERSON_NAME]"
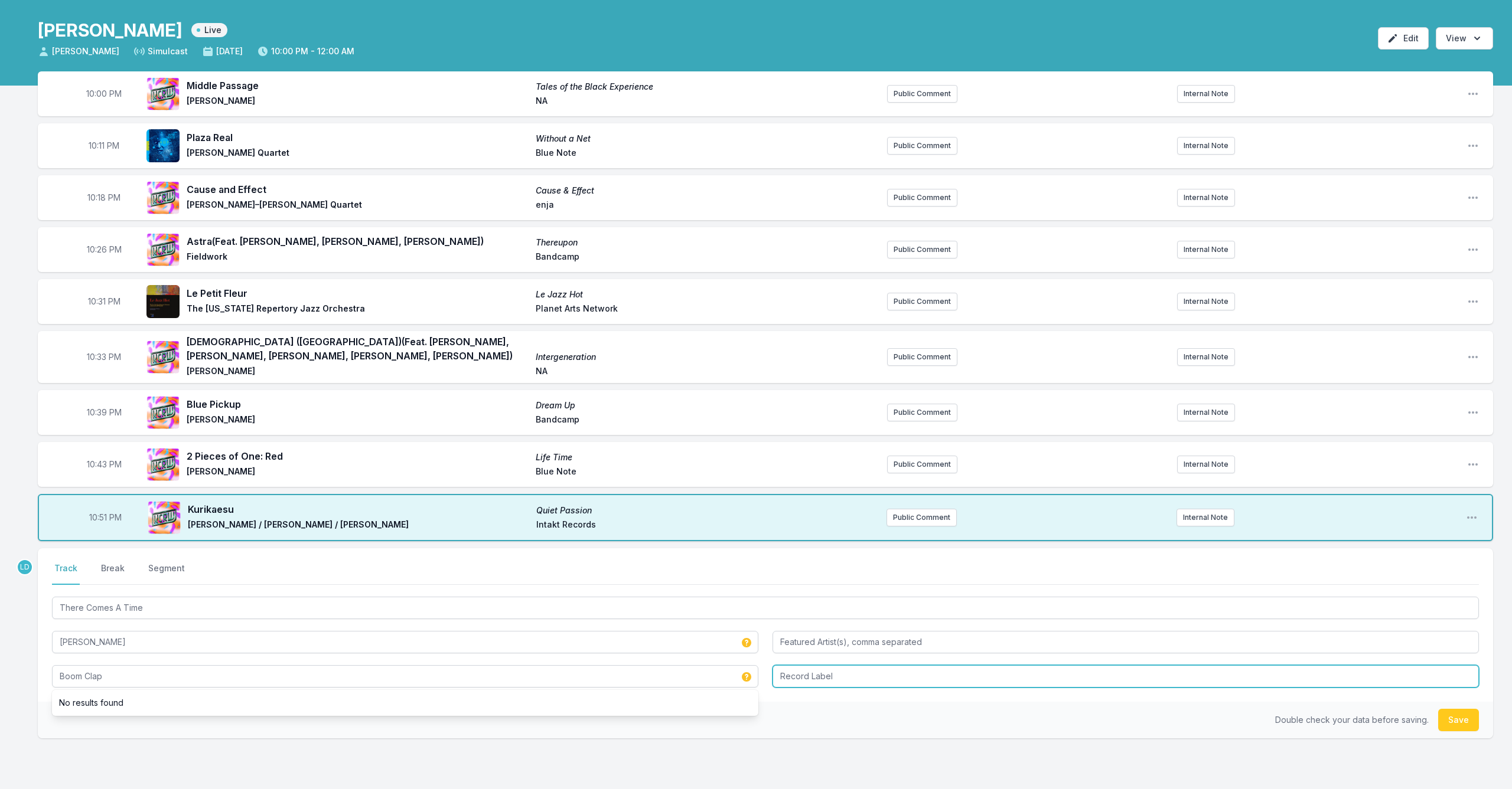
type input "Boom Clap"
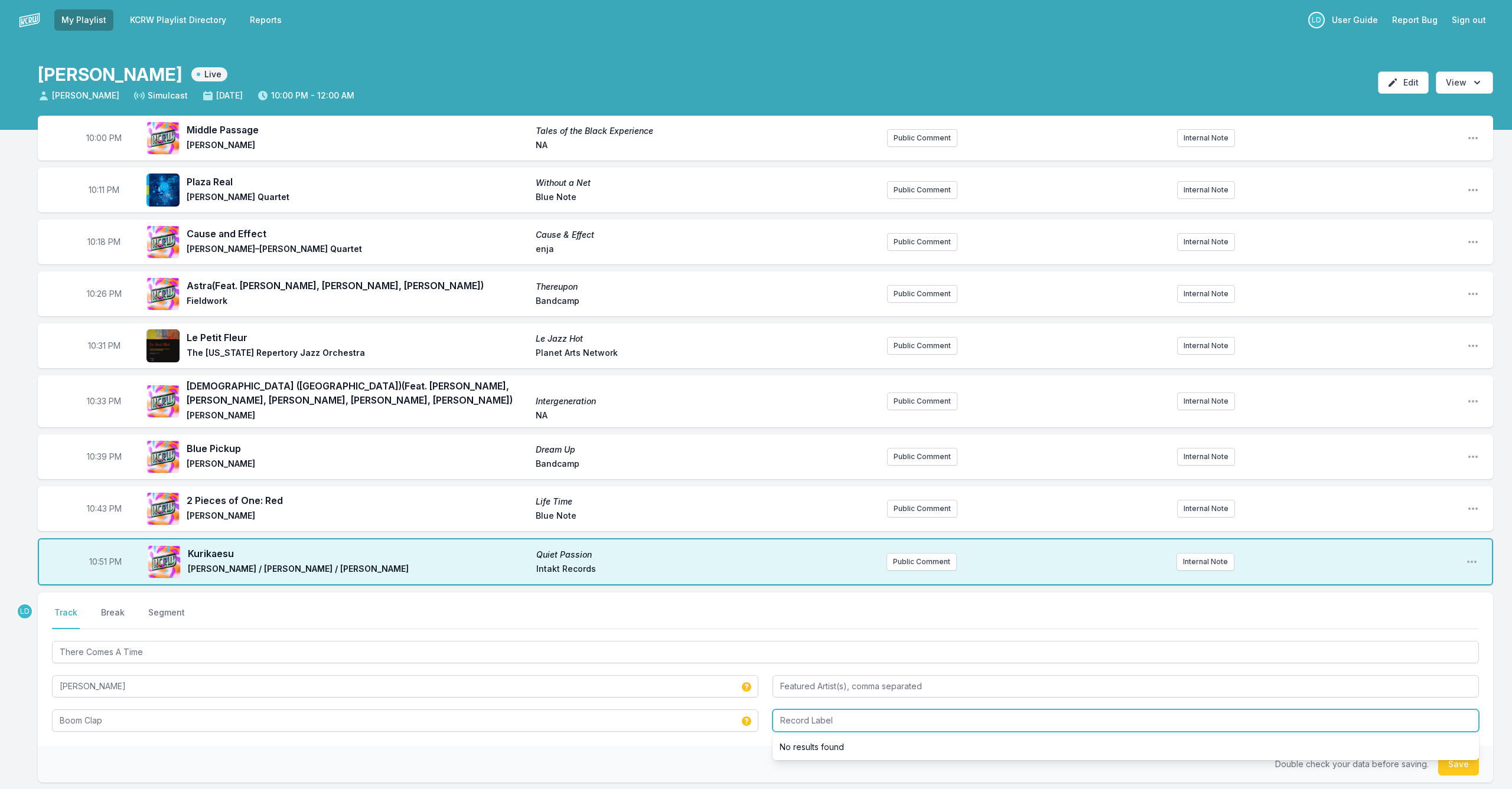
scroll to position [0, 0]
type input "Bandcamp"
click at [781, 646] on button "Save" at bounding box center [1458, 764] width 41 height 22
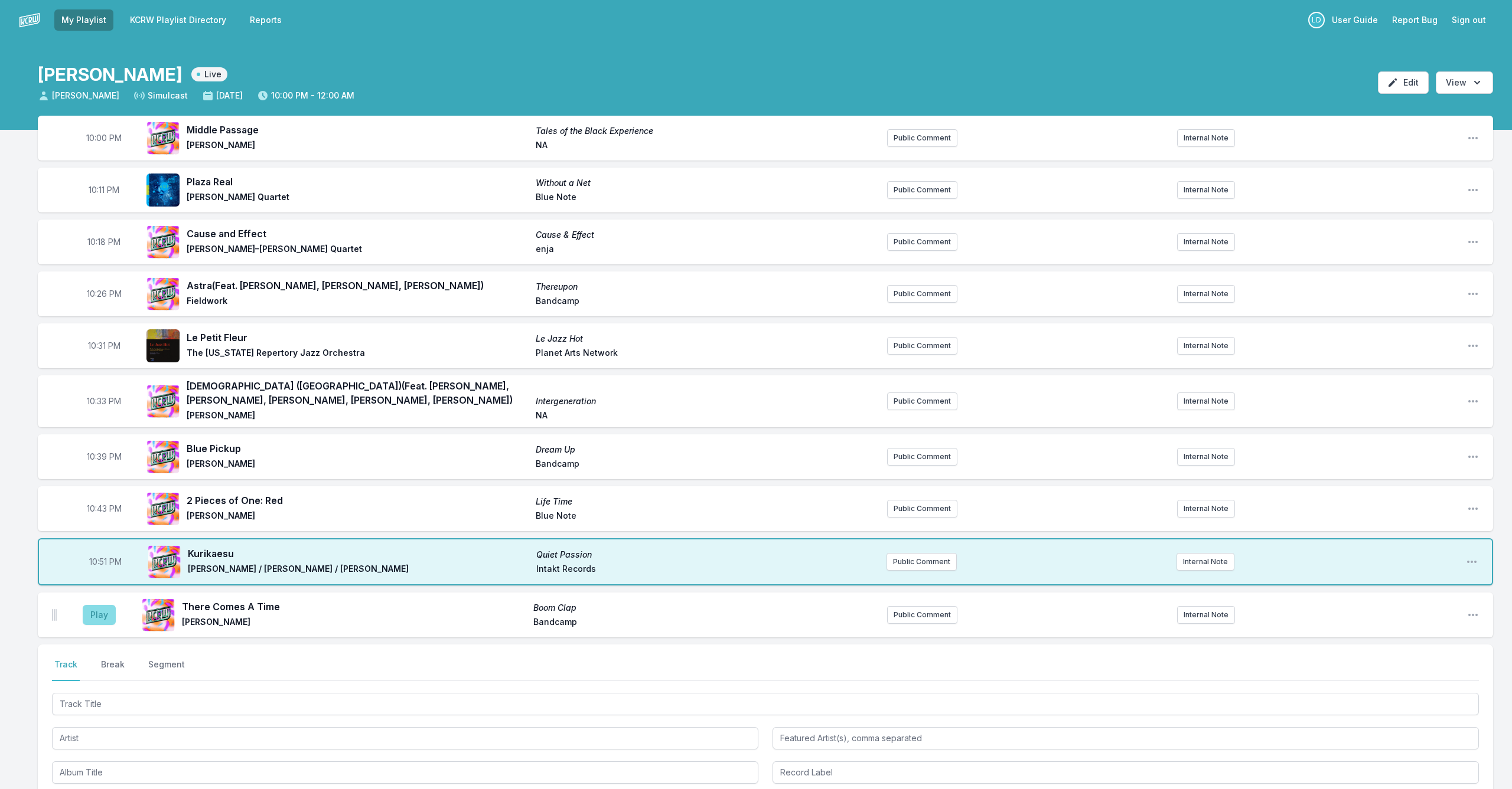
drag, startPoint x: 90, startPoint y: 615, endPoint x: 96, endPoint y: 617, distance: 6.3
click at [90, 615] on button "Play" at bounding box center [99, 615] width 33 height 20
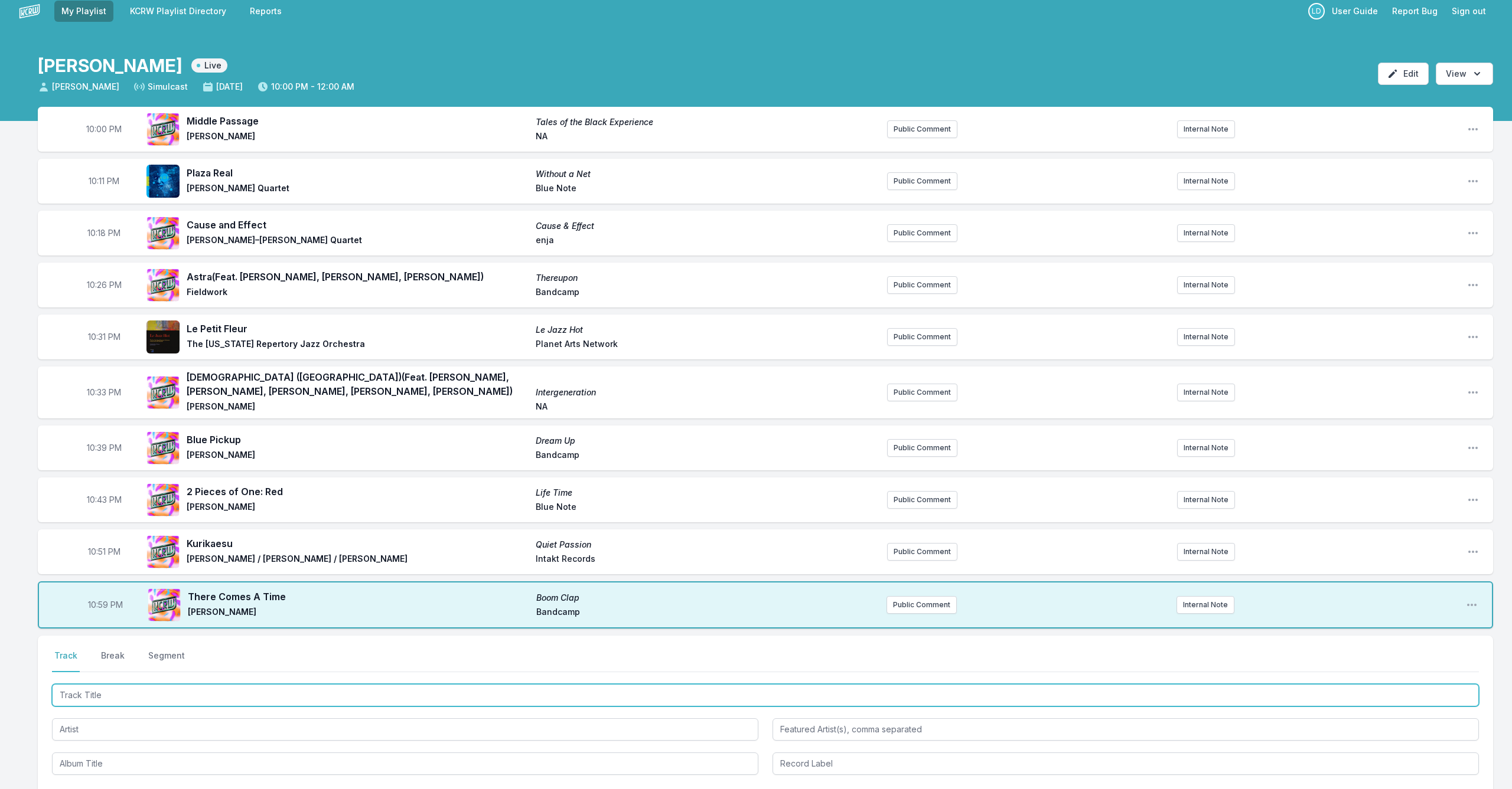
click at [157, 646] on input "Track Title" at bounding box center [766, 695] width 1427 height 22
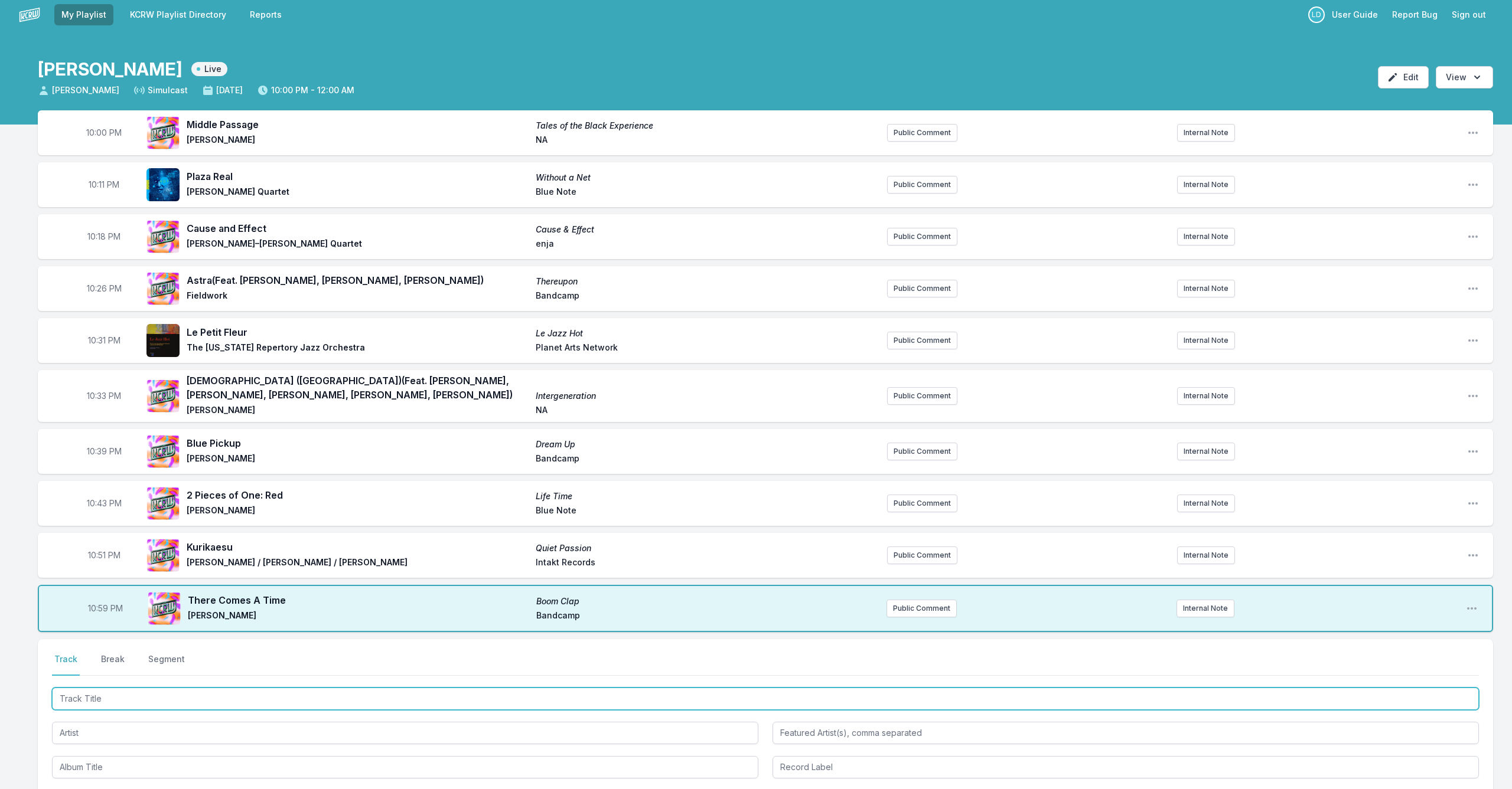
scroll to position [4, 0]
click at [160, 646] on input "Track Title" at bounding box center [766, 700] width 1427 height 22
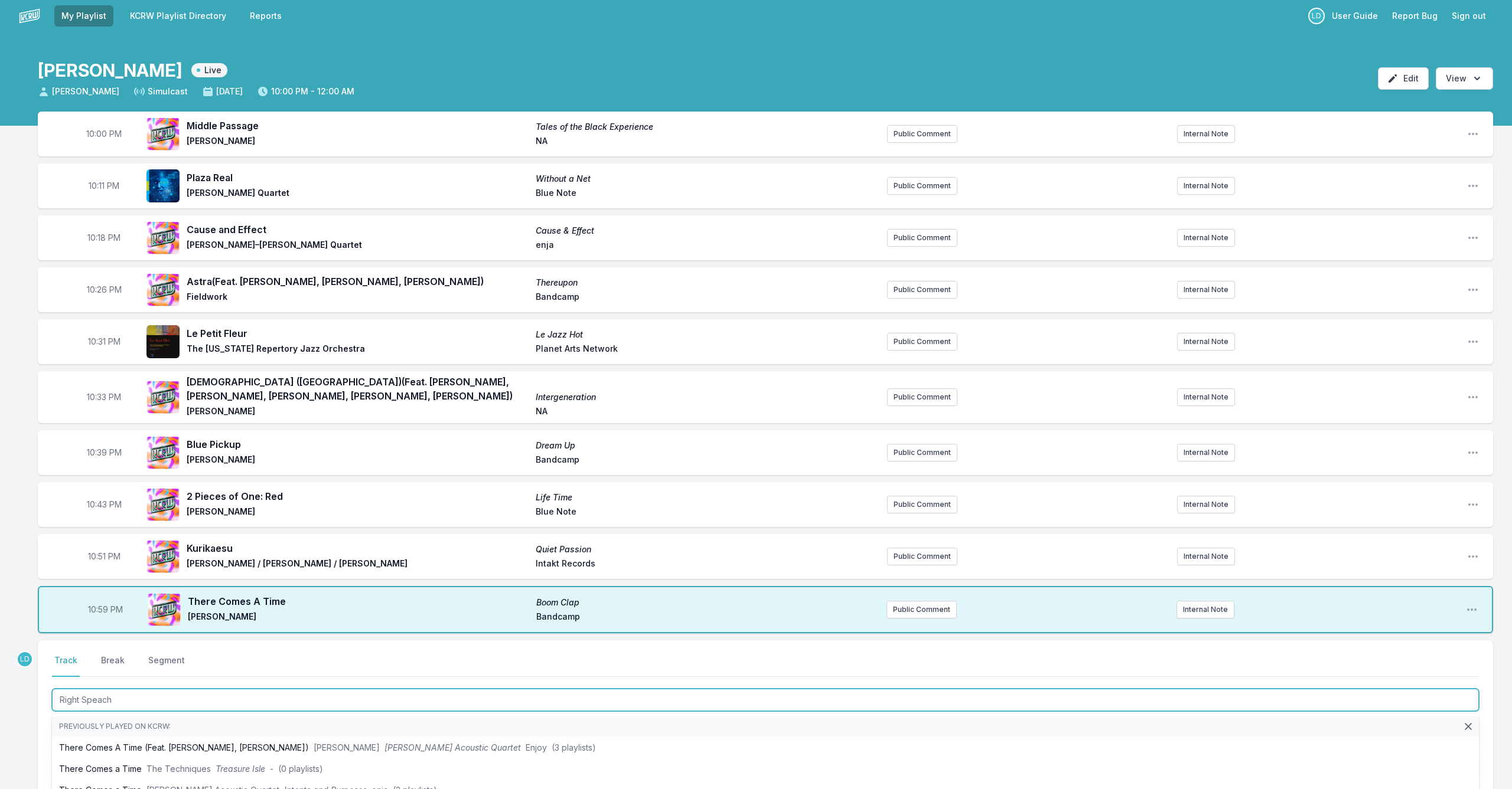
type input "Right Speech"
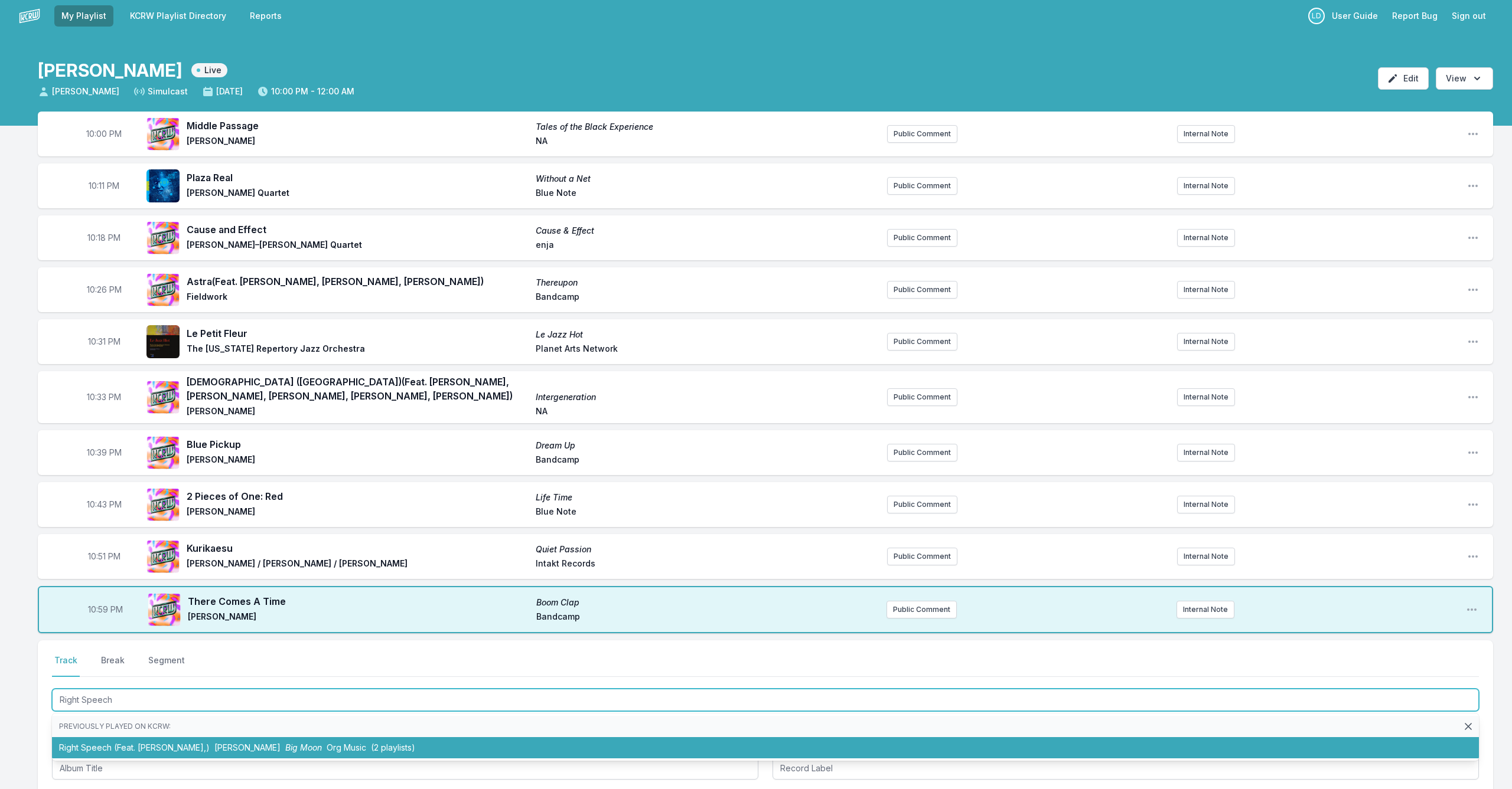
click at [202, 646] on li "Right Speech (Feat. [PERSON_NAME],) [PERSON_NAME] Big Moon Org Music (2 playlis…" at bounding box center [766, 748] width 1427 height 21
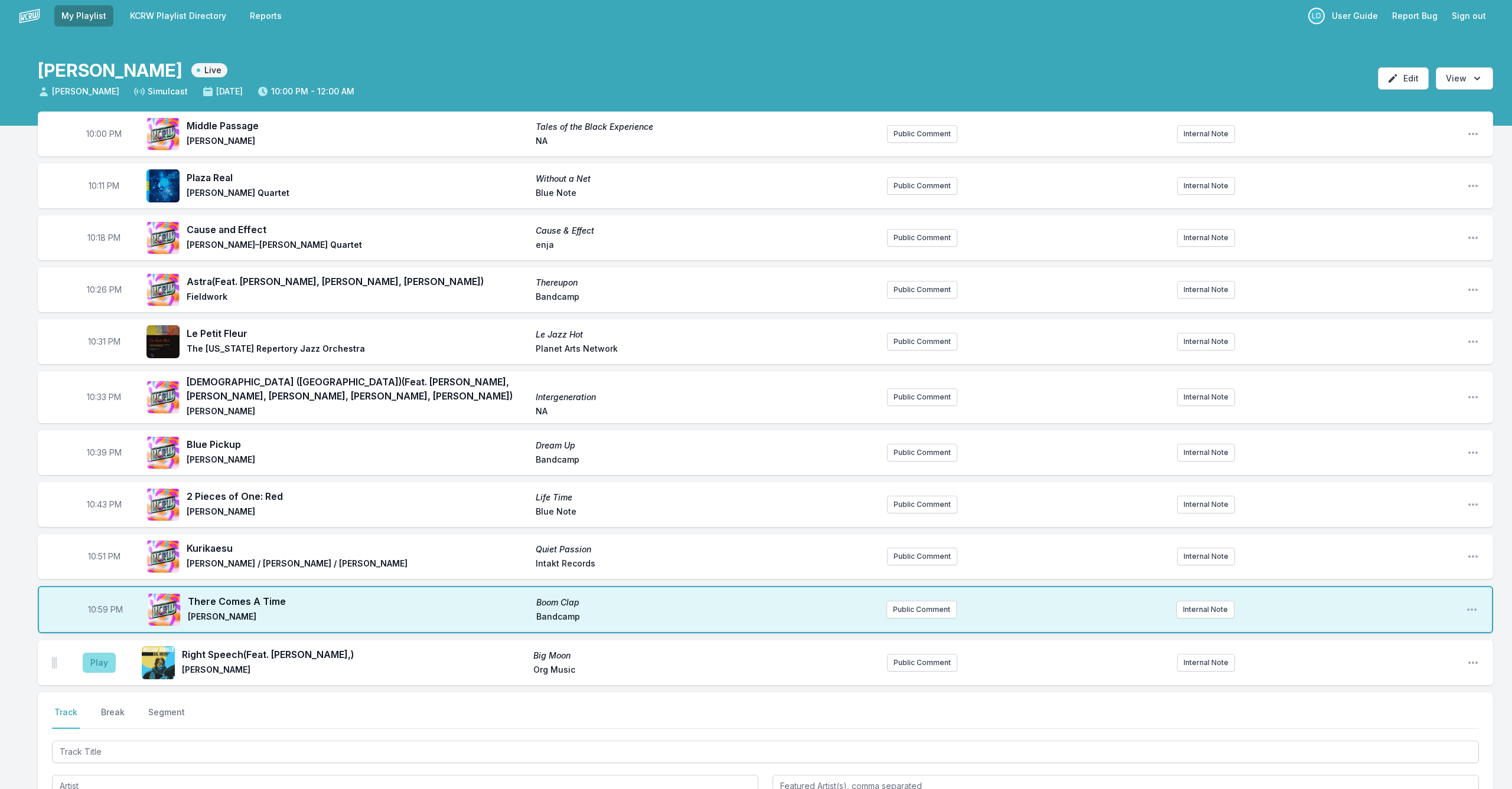
click at [101, 646] on button "Play" at bounding box center [99, 663] width 33 height 20
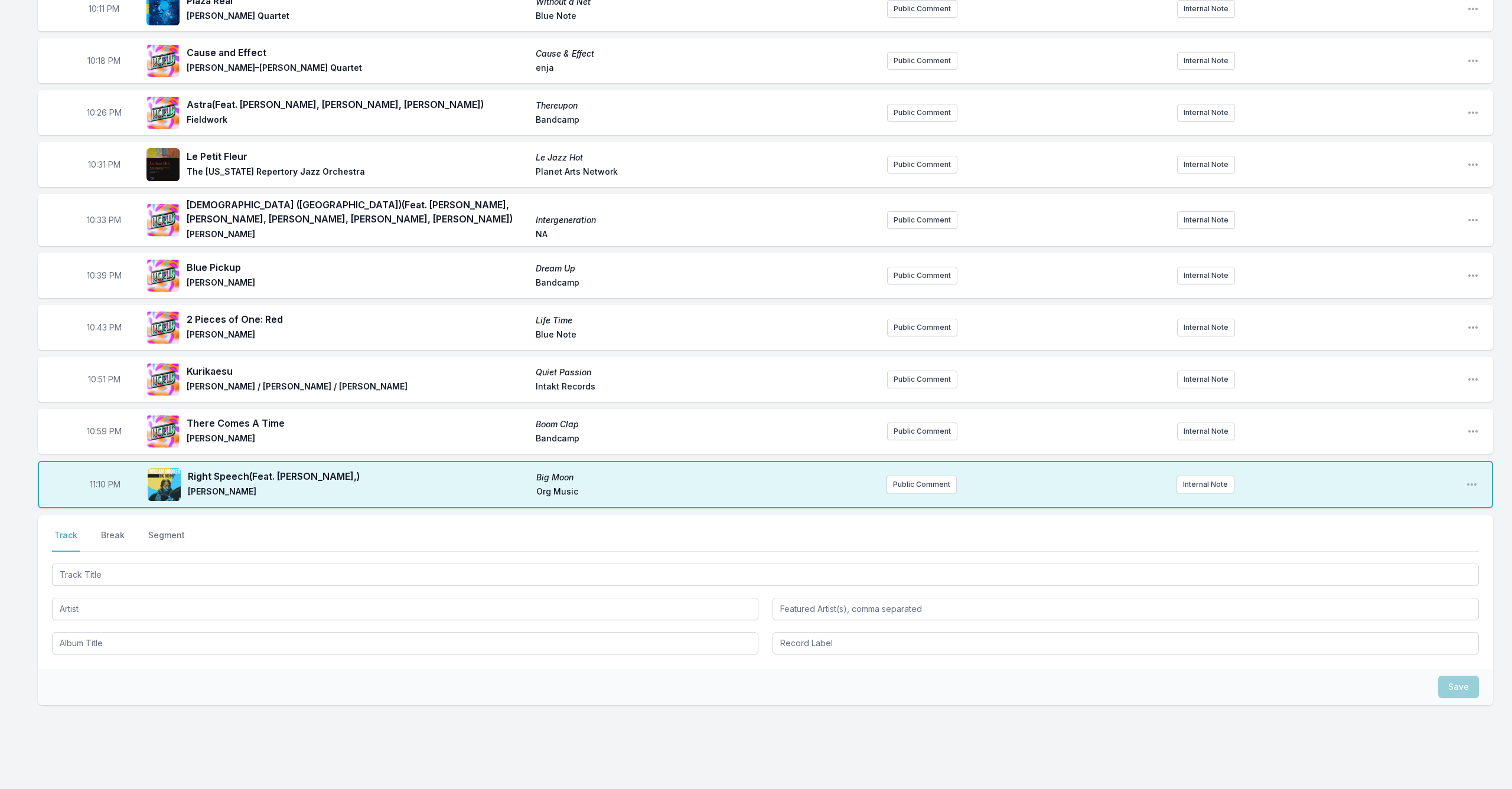
scroll to position [192, 0]
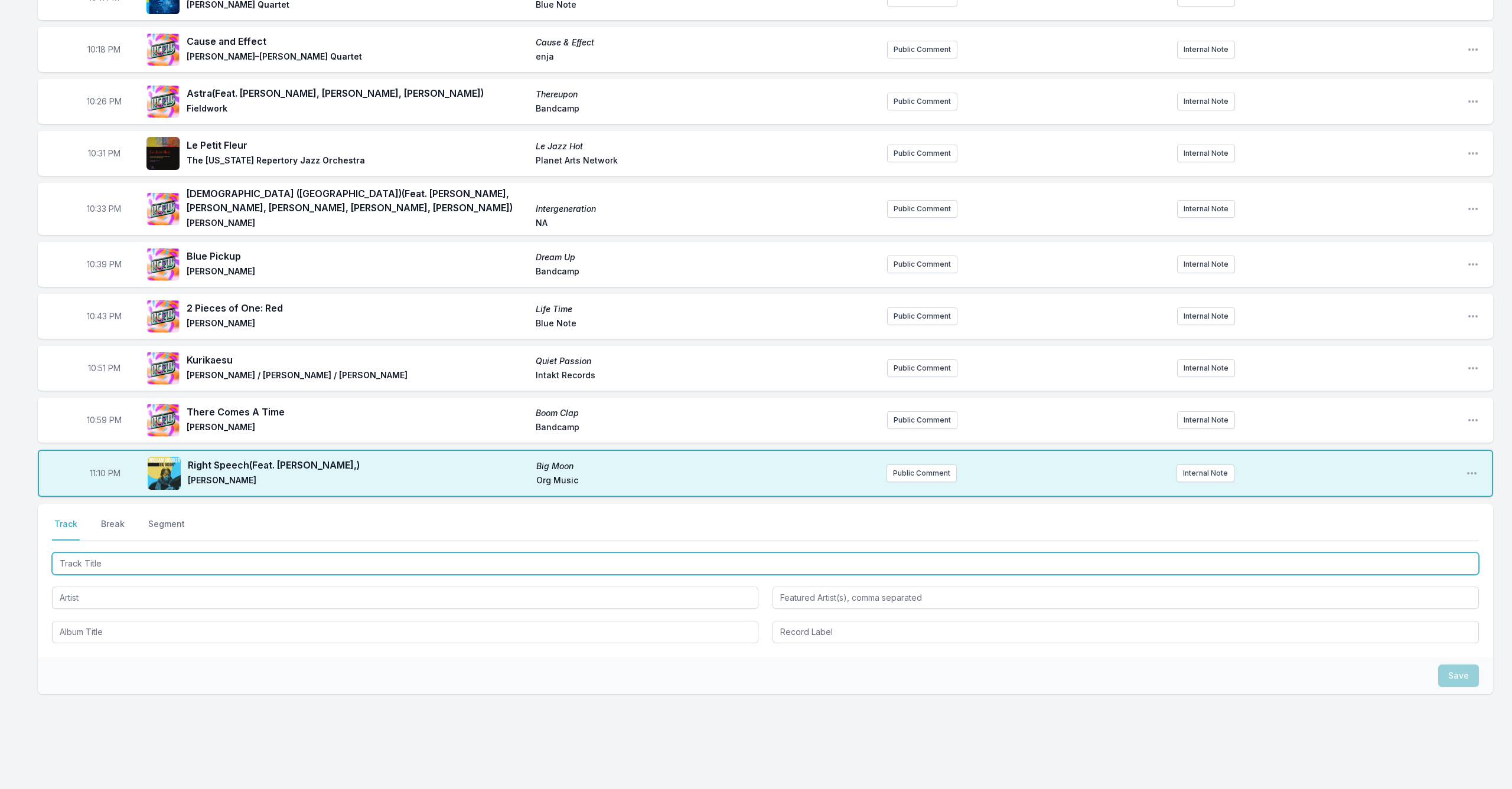
click at [226, 568] on input "Track Title" at bounding box center [766, 563] width 1427 height 22
type input "We Often D"
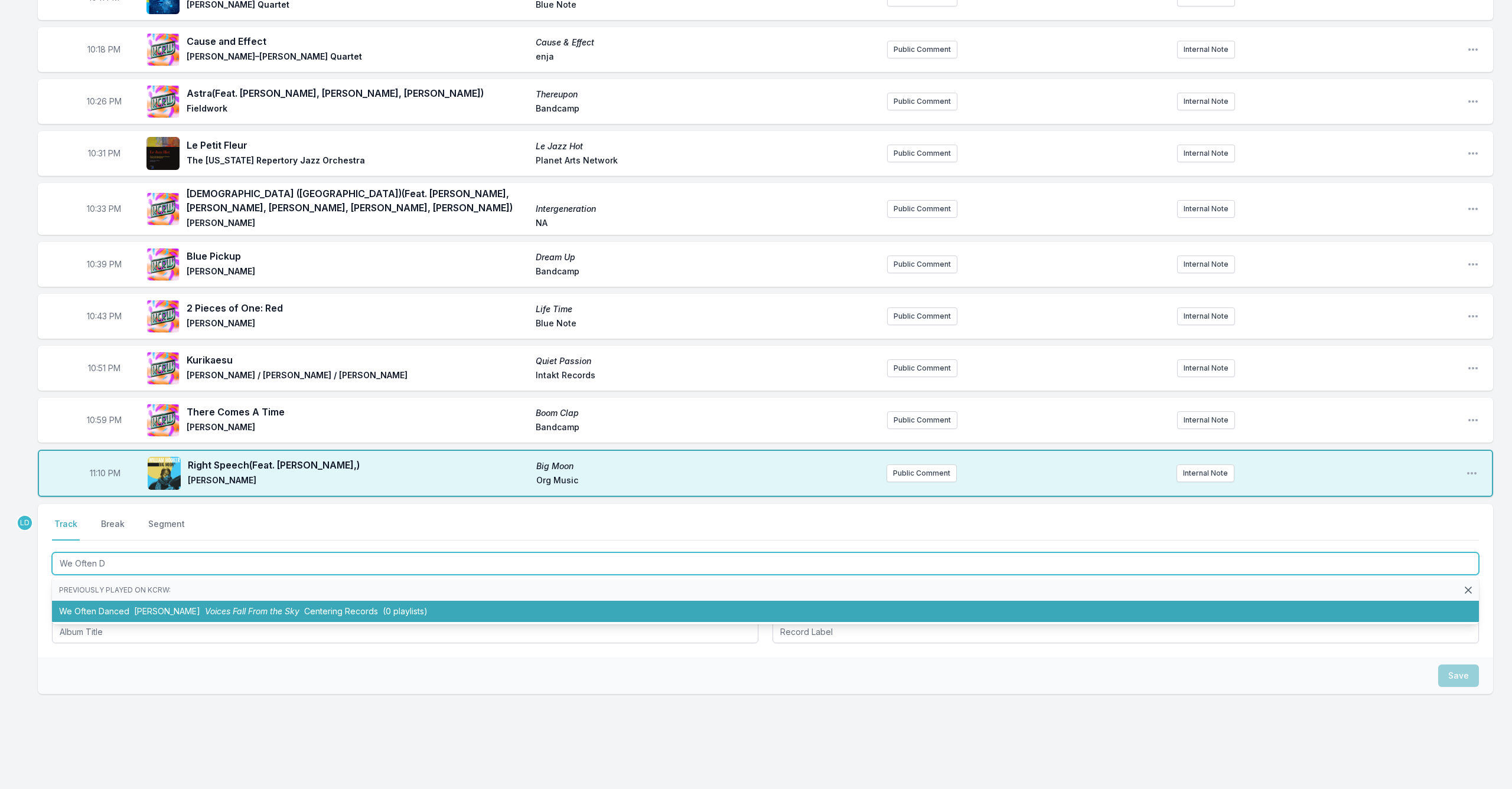
click at [239, 611] on span "Voices Fall From the Sky" at bounding box center [252, 611] width 94 height 10
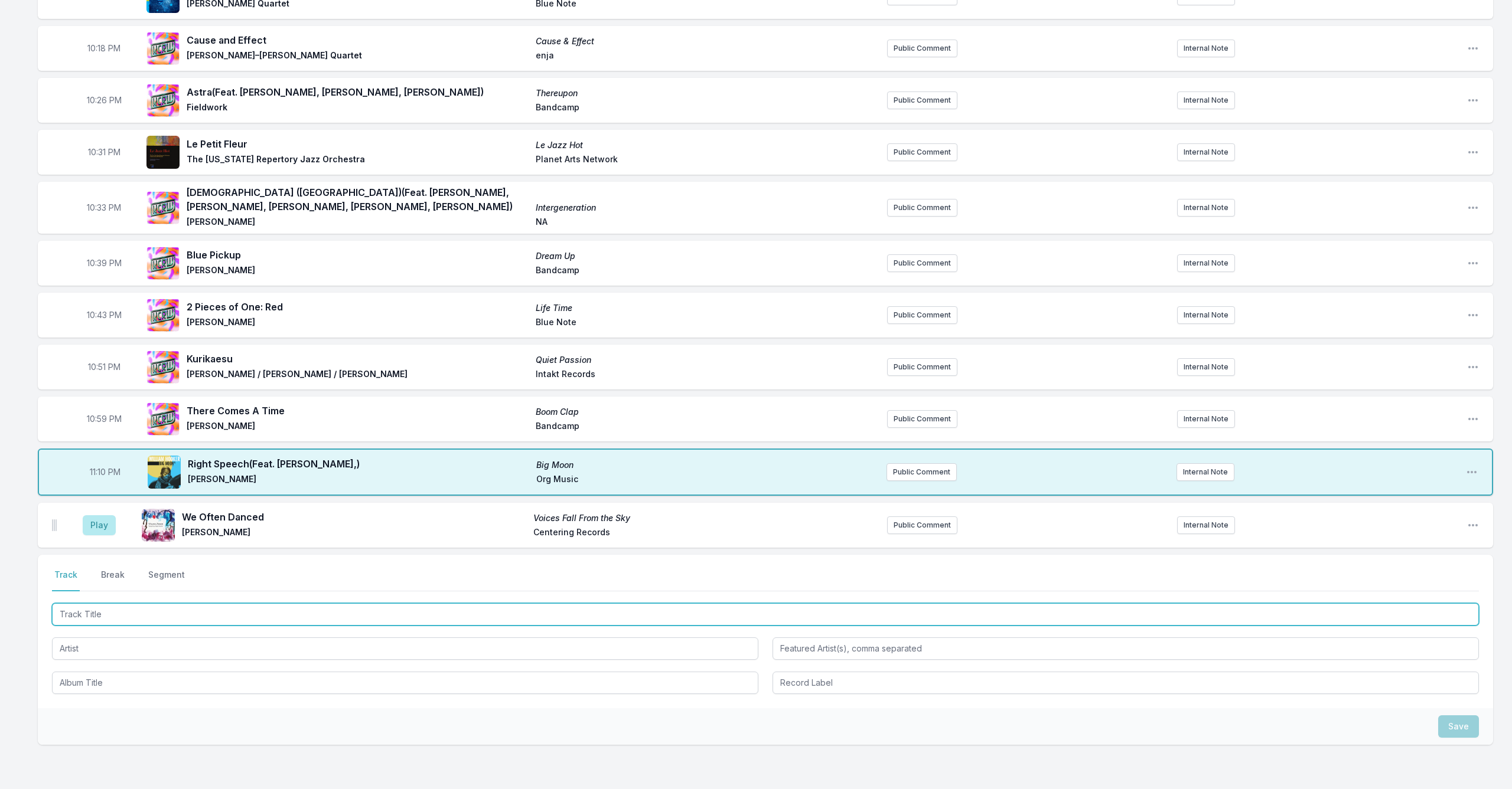
scroll to position [193, 0]
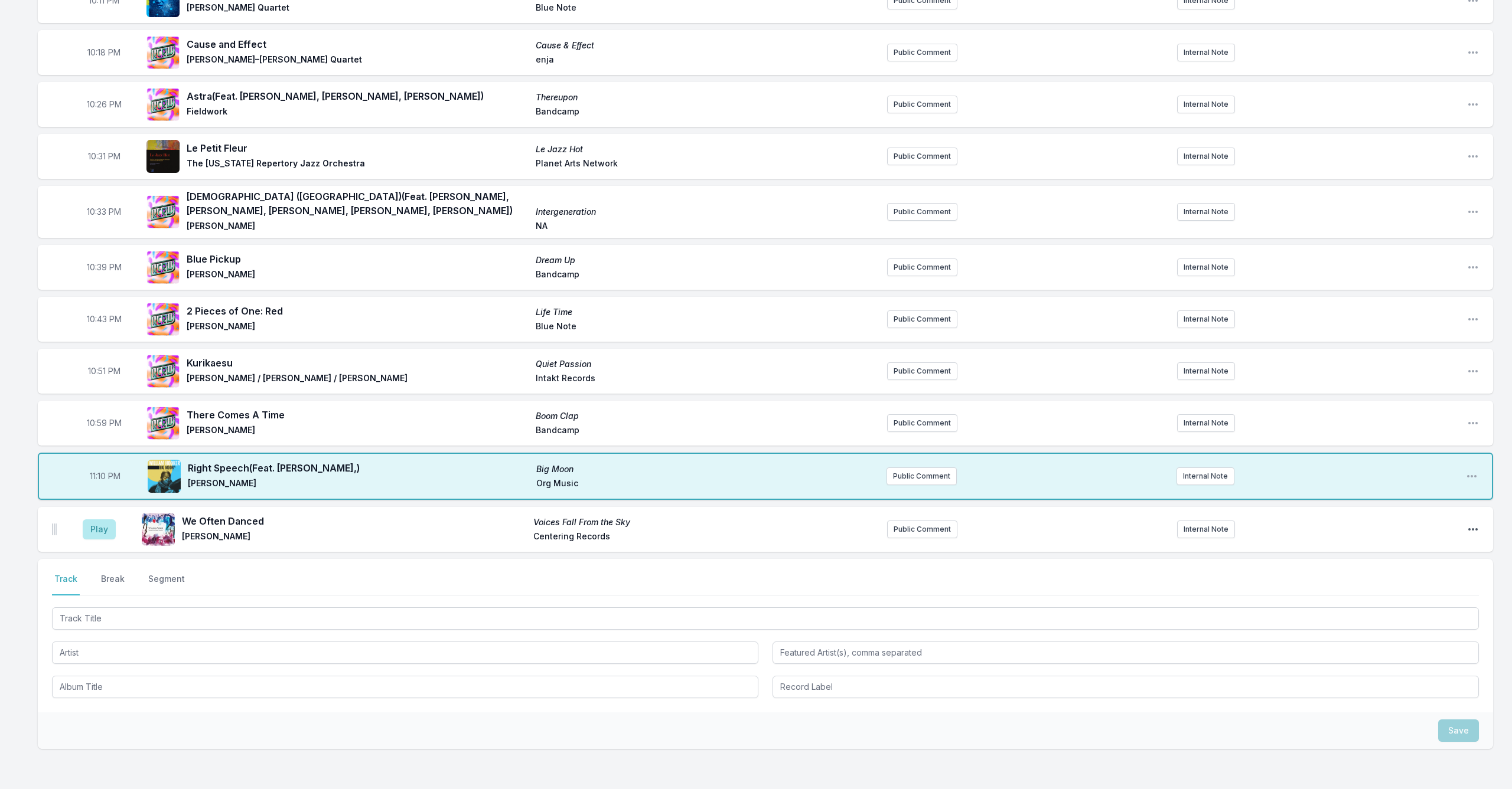
click at [781, 526] on icon "Open playlist item options" at bounding box center [1473, 530] width 12 height 12
drag, startPoint x: 1395, startPoint y: 581, endPoint x: 1385, endPoint y: 580, distance: 10.0
click at [781, 580] on button "Edit Track Details" at bounding box center [1413, 575] width 132 height 21
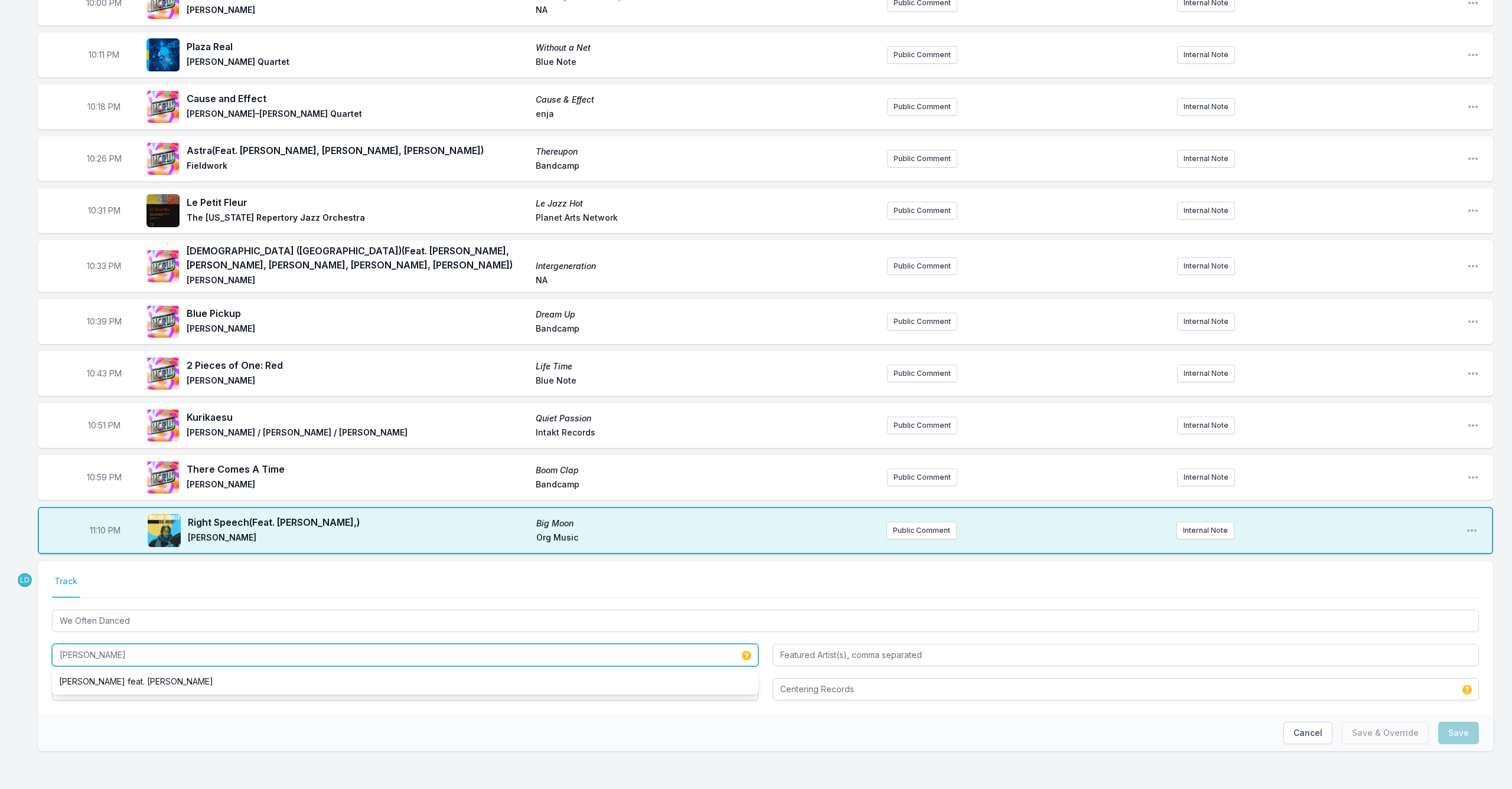
drag, startPoint x: 156, startPoint y: 654, endPoint x: 34, endPoint y: 646, distance: 122.3
click at [34, 646] on div "10:00 PM Middle Passage Tales of the Black Experience [PERSON_NAME] NA Public C…" at bounding box center [756, 384] width 1512 height 809
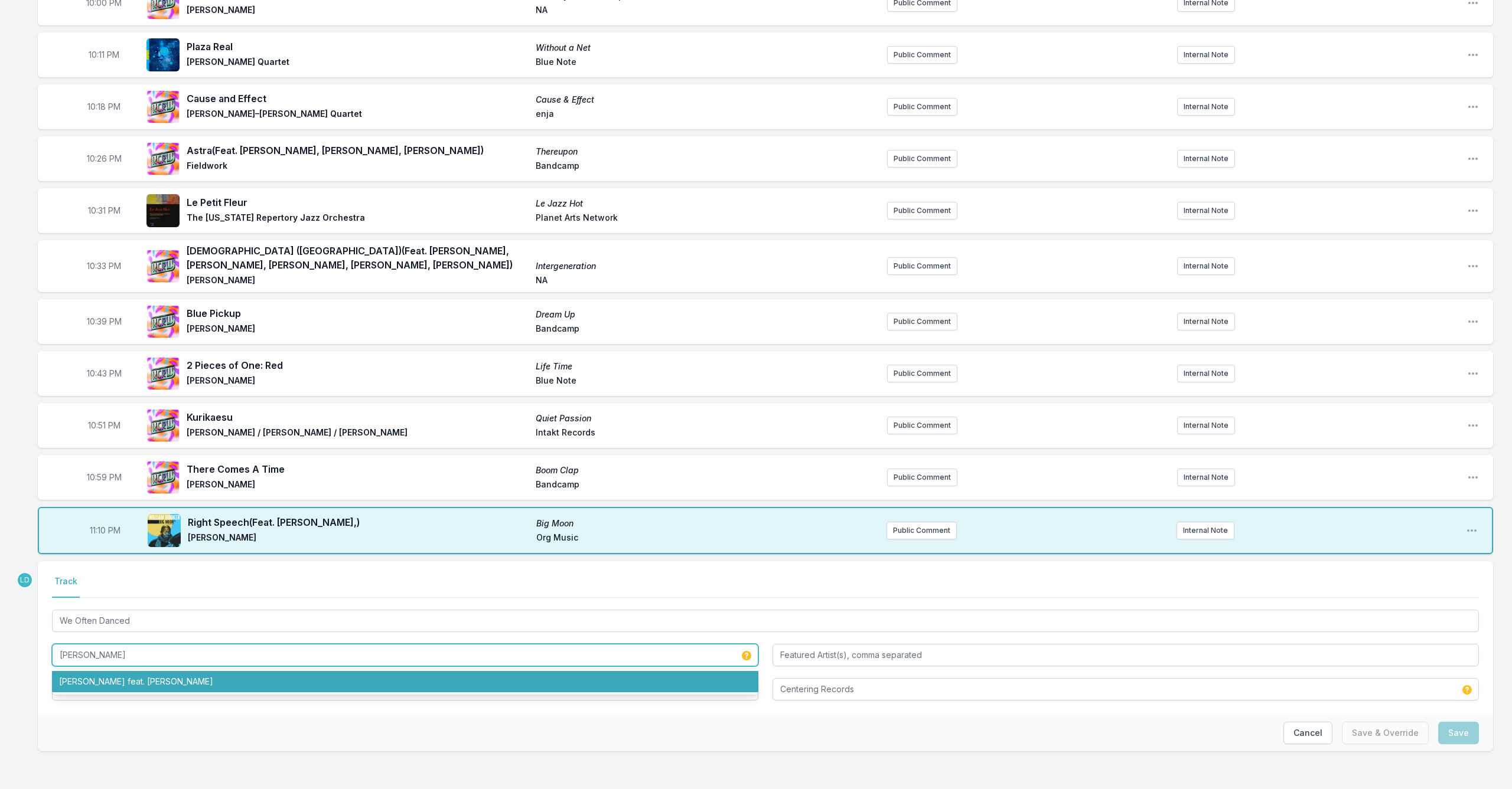
click at [55, 646] on li "[PERSON_NAME] feat. [PERSON_NAME]" at bounding box center [405, 682] width 707 height 21
type input "[PERSON_NAME]"
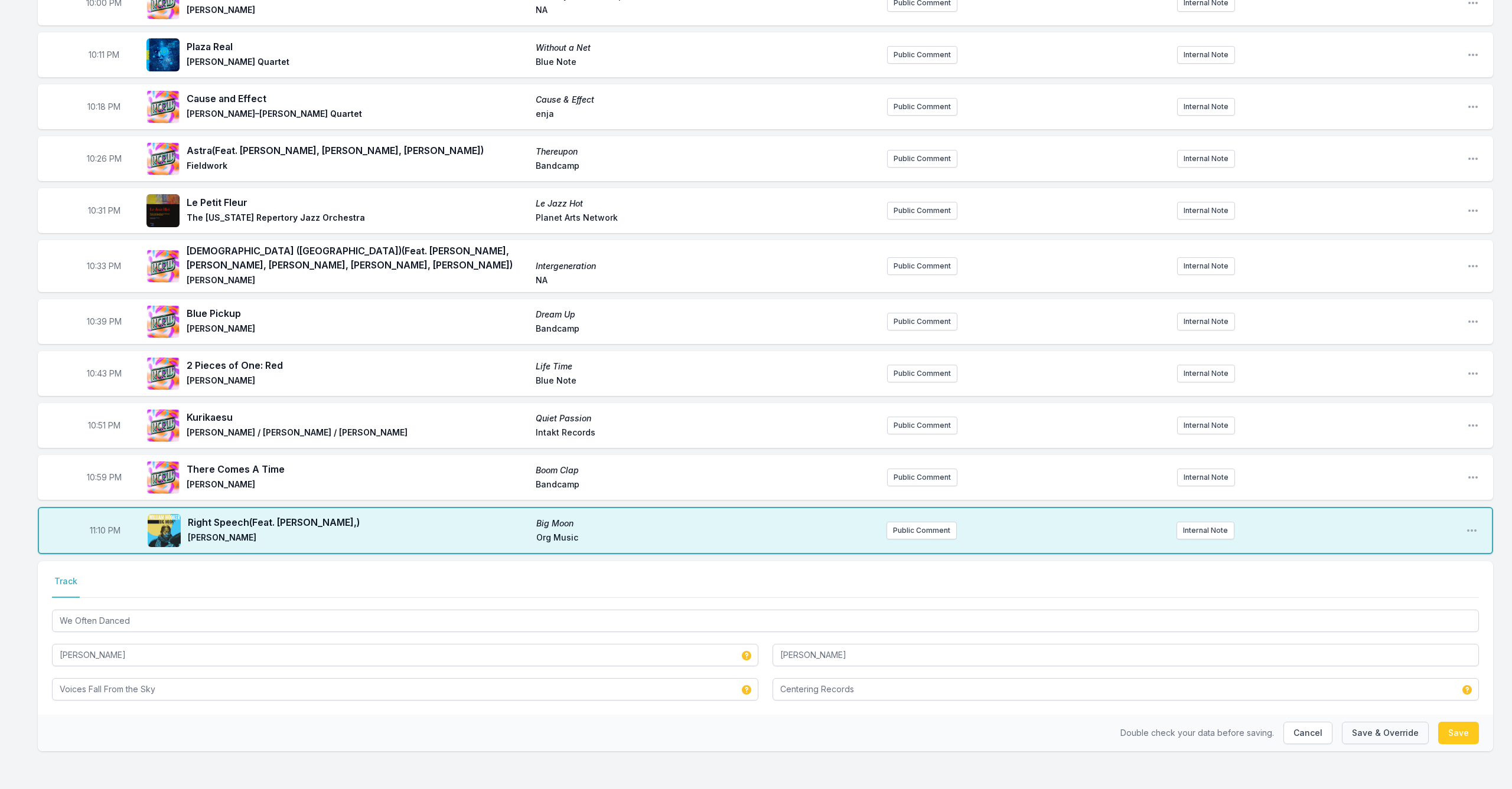
click at [781, 646] on button "Save & Override" at bounding box center [1385, 733] width 87 height 22
type input "[PERSON_NAME]"
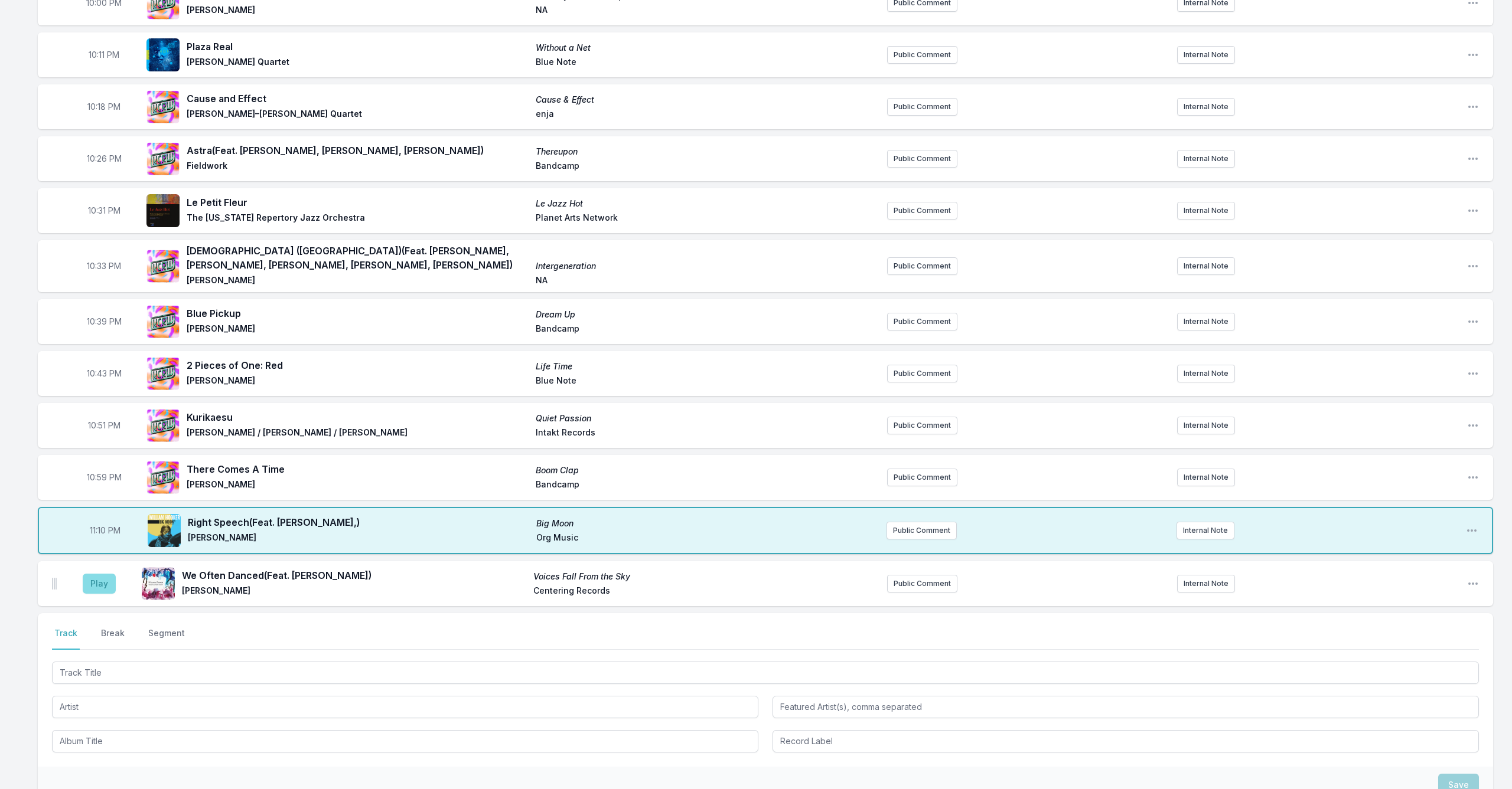
click at [93, 592] on button "Play" at bounding box center [99, 583] width 33 height 20
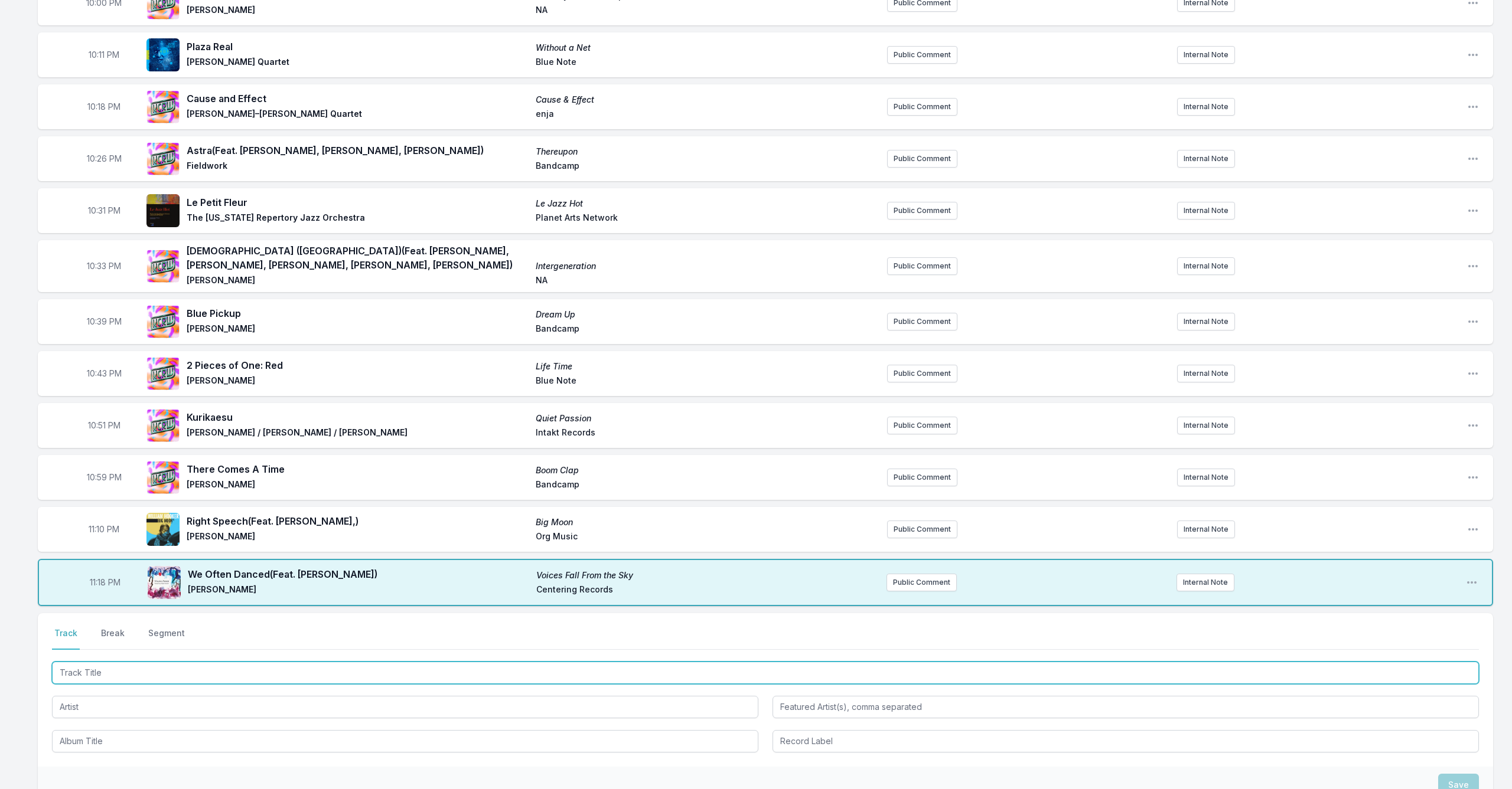
click at [195, 646] on input "Track Title" at bounding box center [766, 673] width 1427 height 22
type input "Calling All Souls"
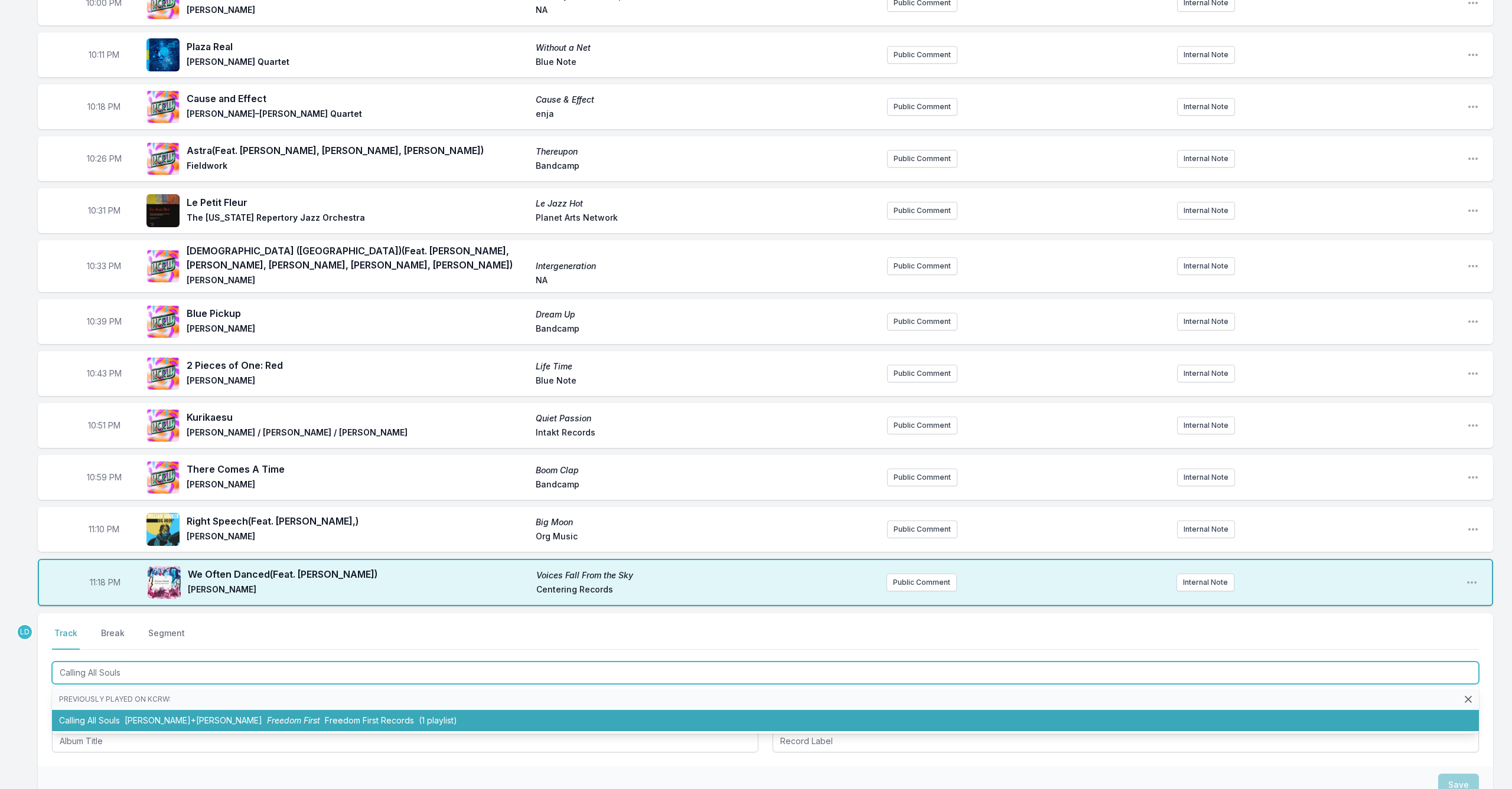
scroll to position [133, 1]
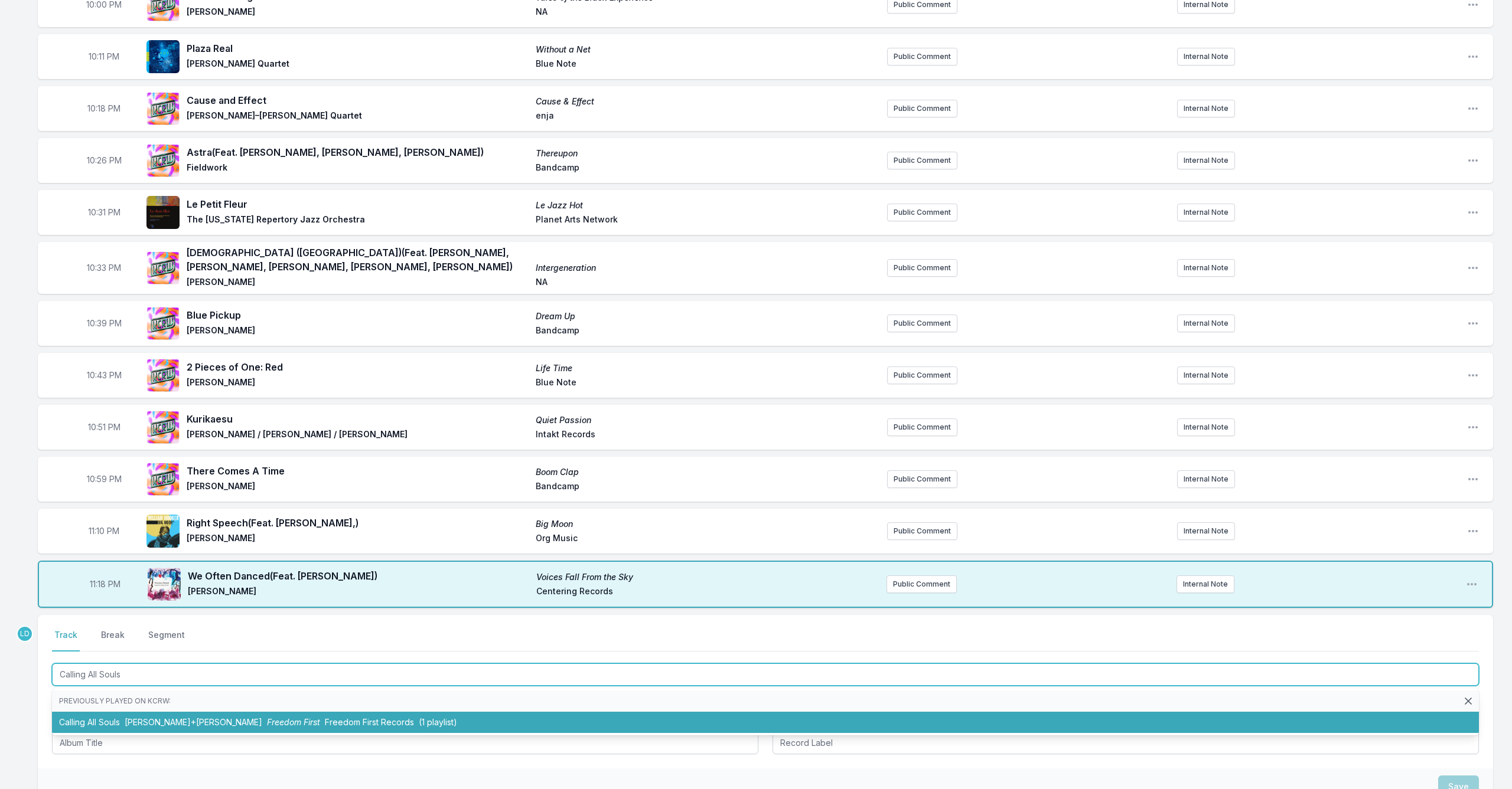
click at [182, 646] on li "Calling All Souls [PERSON_NAME]+[PERSON_NAME] Freedom First Freedom First Recor…" at bounding box center [766, 723] width 1427 height 21
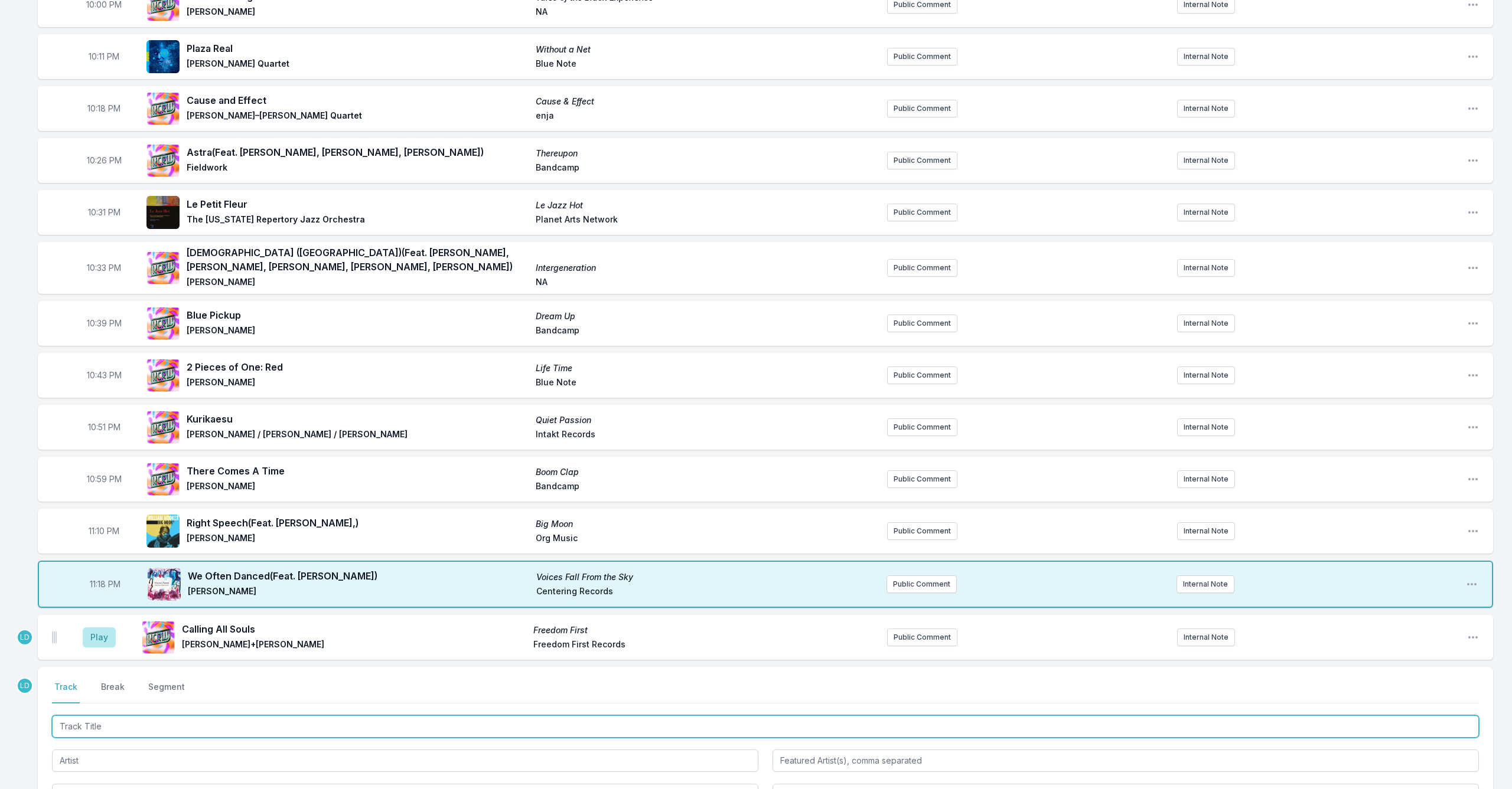
scroll to position [133, 0]
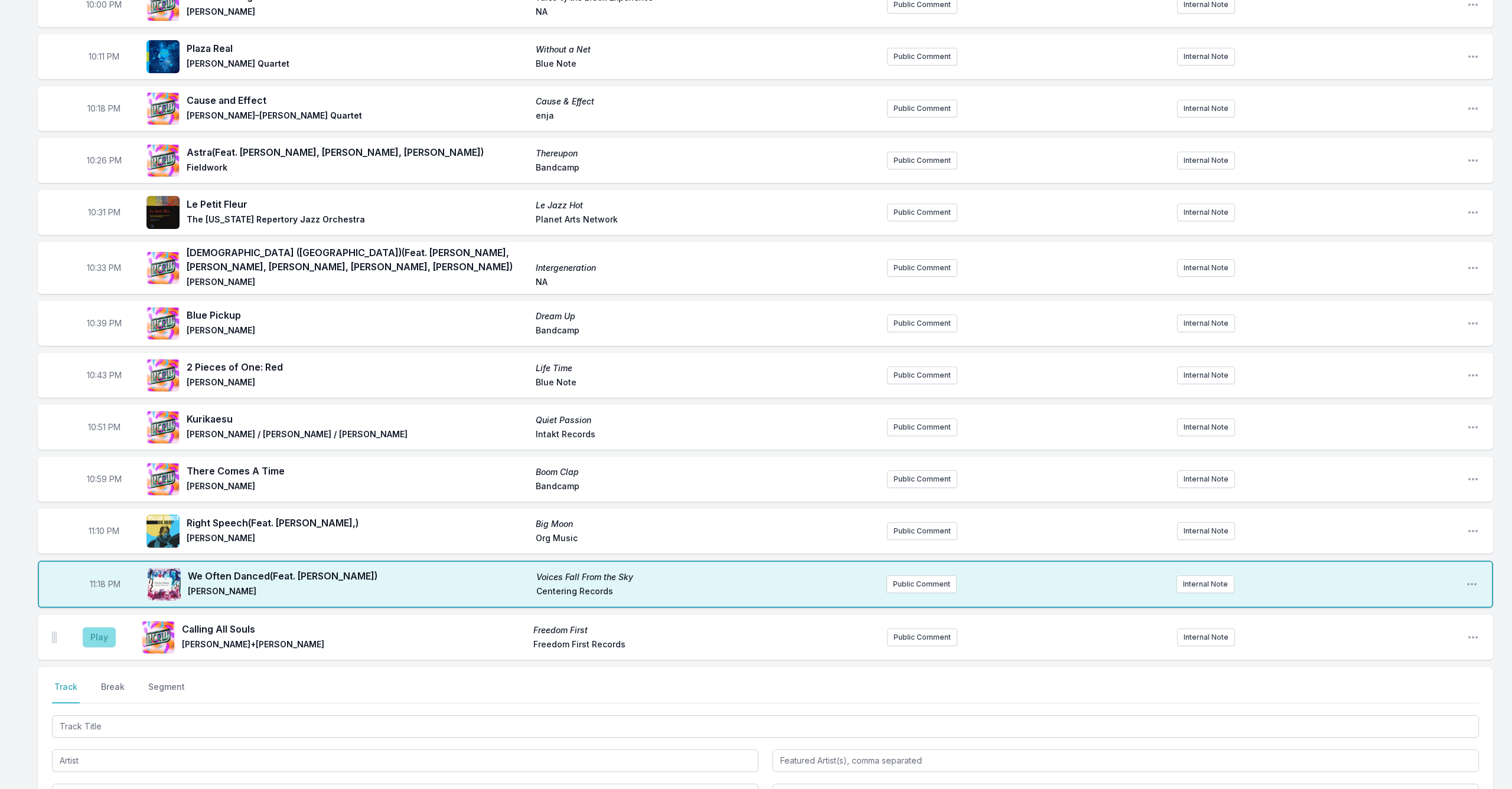
click at [99, 642] on button "Play" at bounding box center [99, 637] width 33 height 20
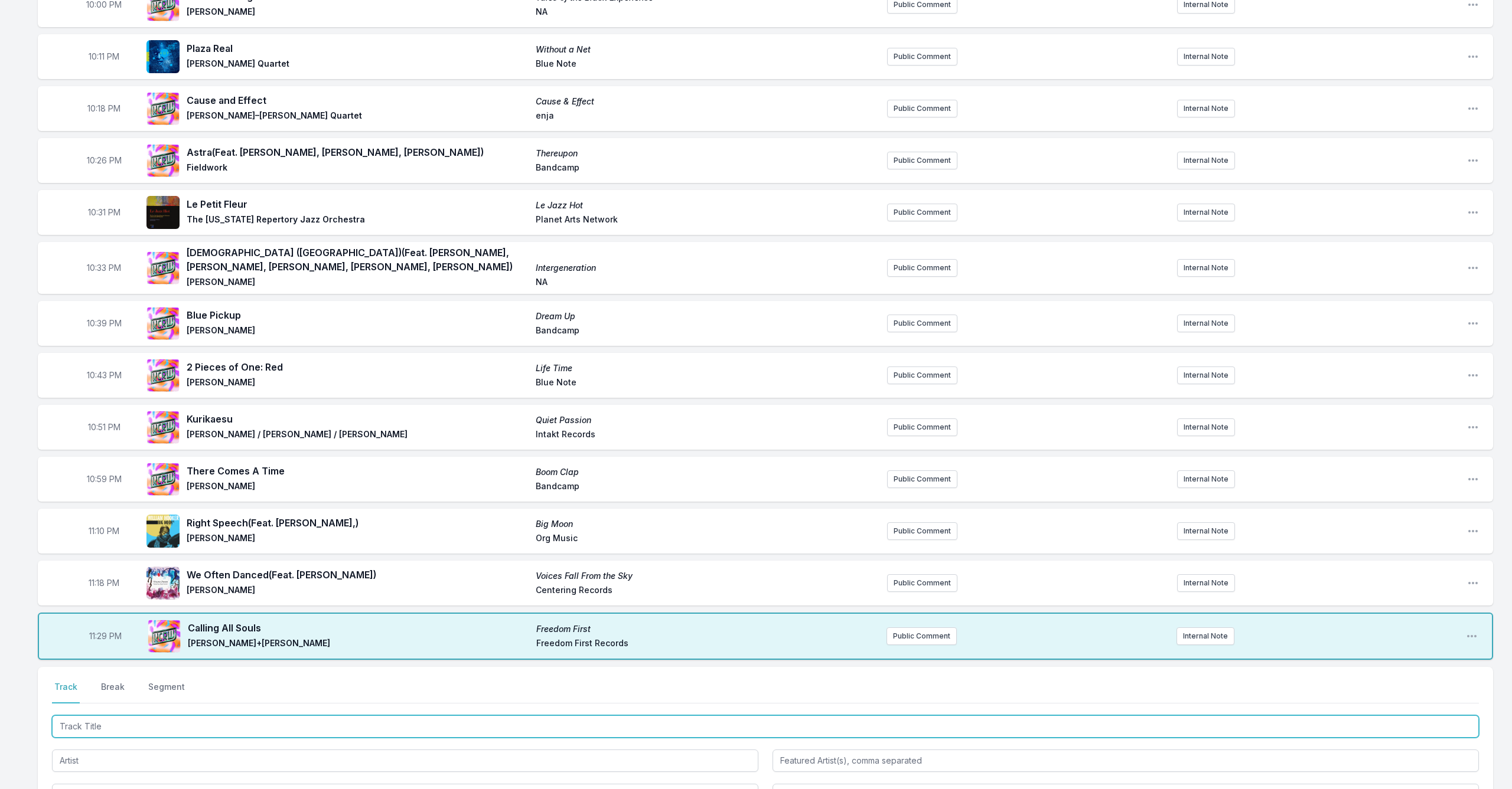
click at [241, 646] on input "Track Title" at bounding box center [766, 726] width 1427 height 22
type input "Kill War"
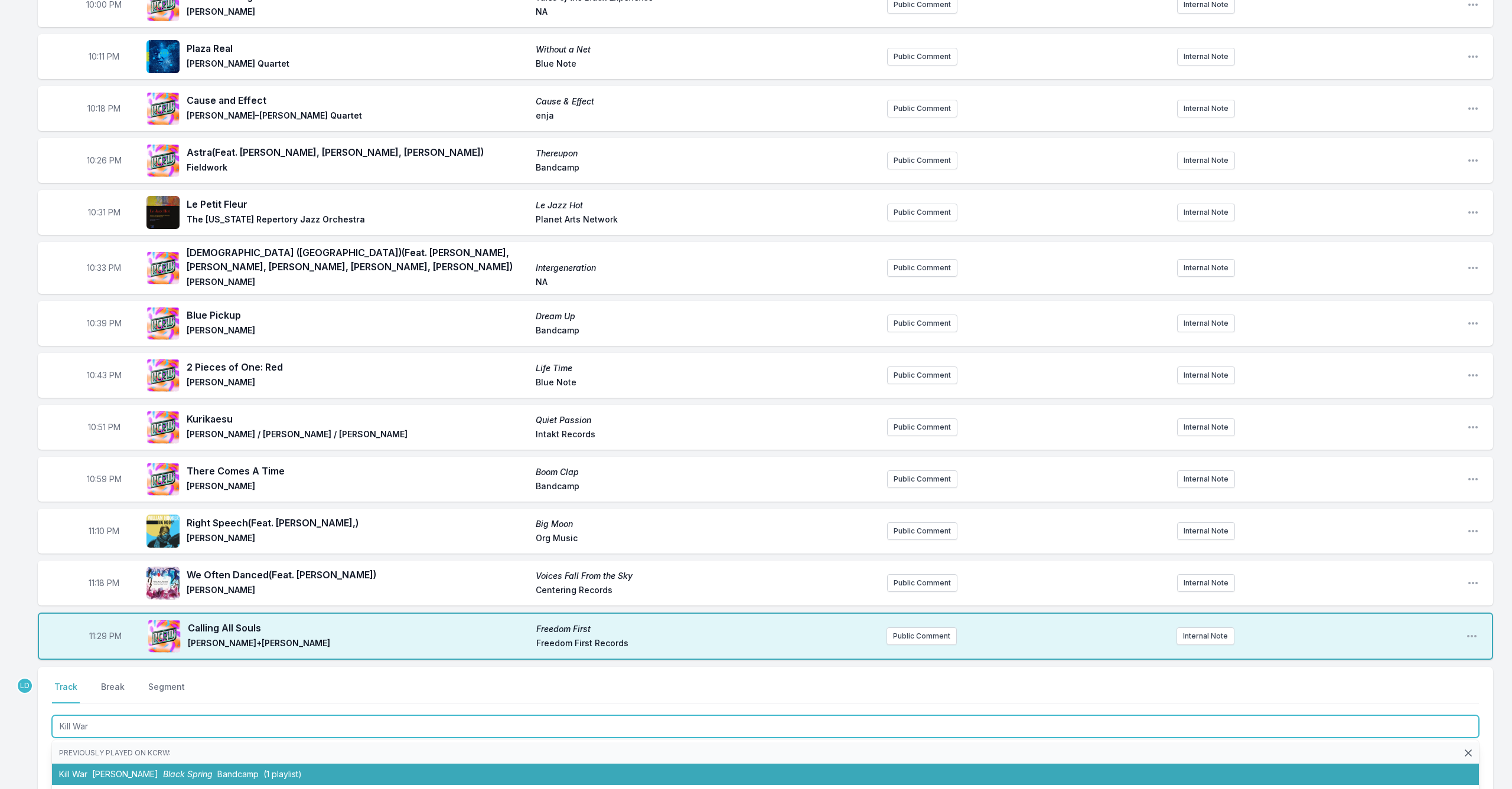
click at [259, 646] on span "Bandcamp" at bounding box center [238, 774] width 41 height 10
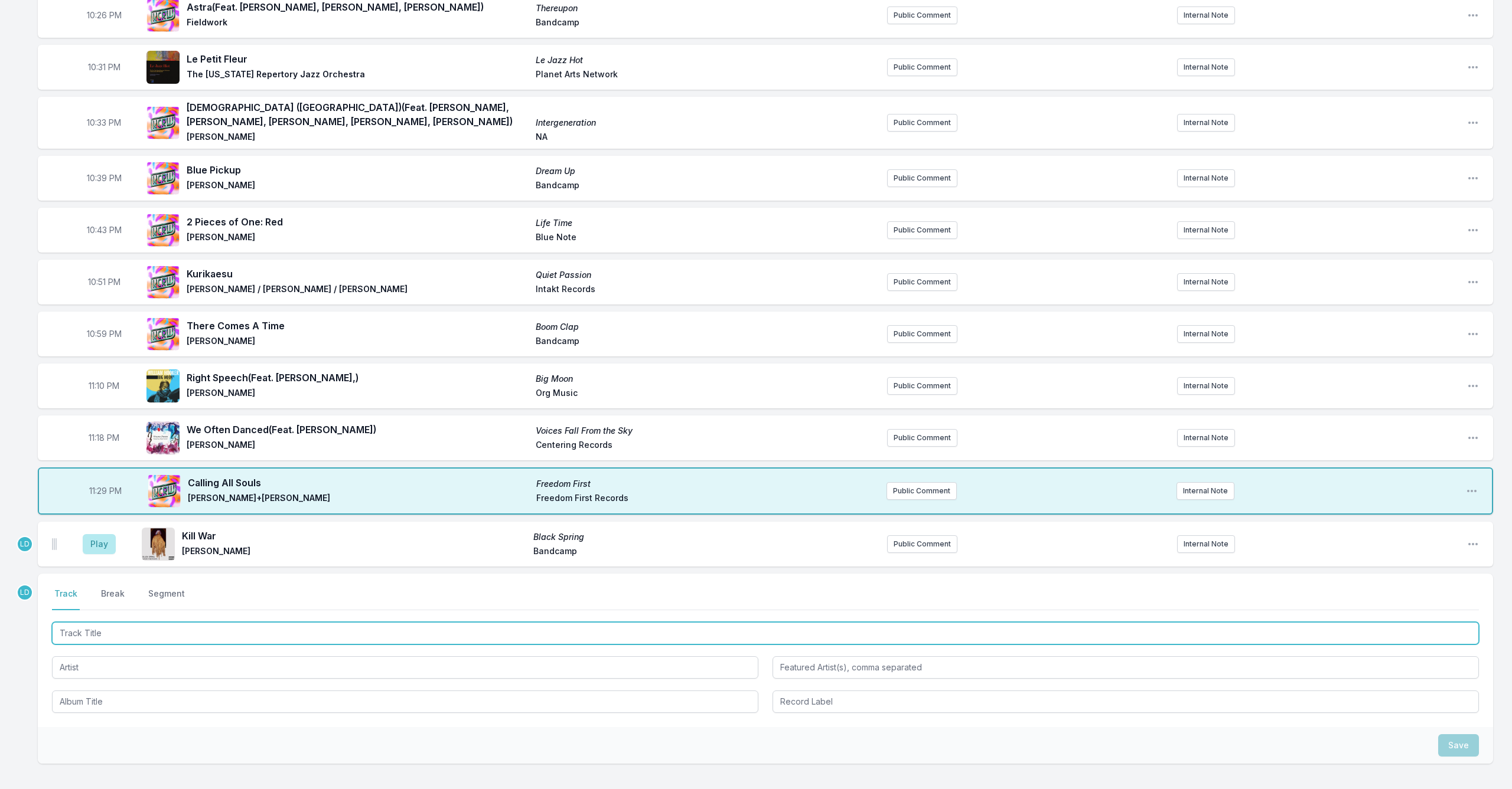
scroll to position [280, 0]
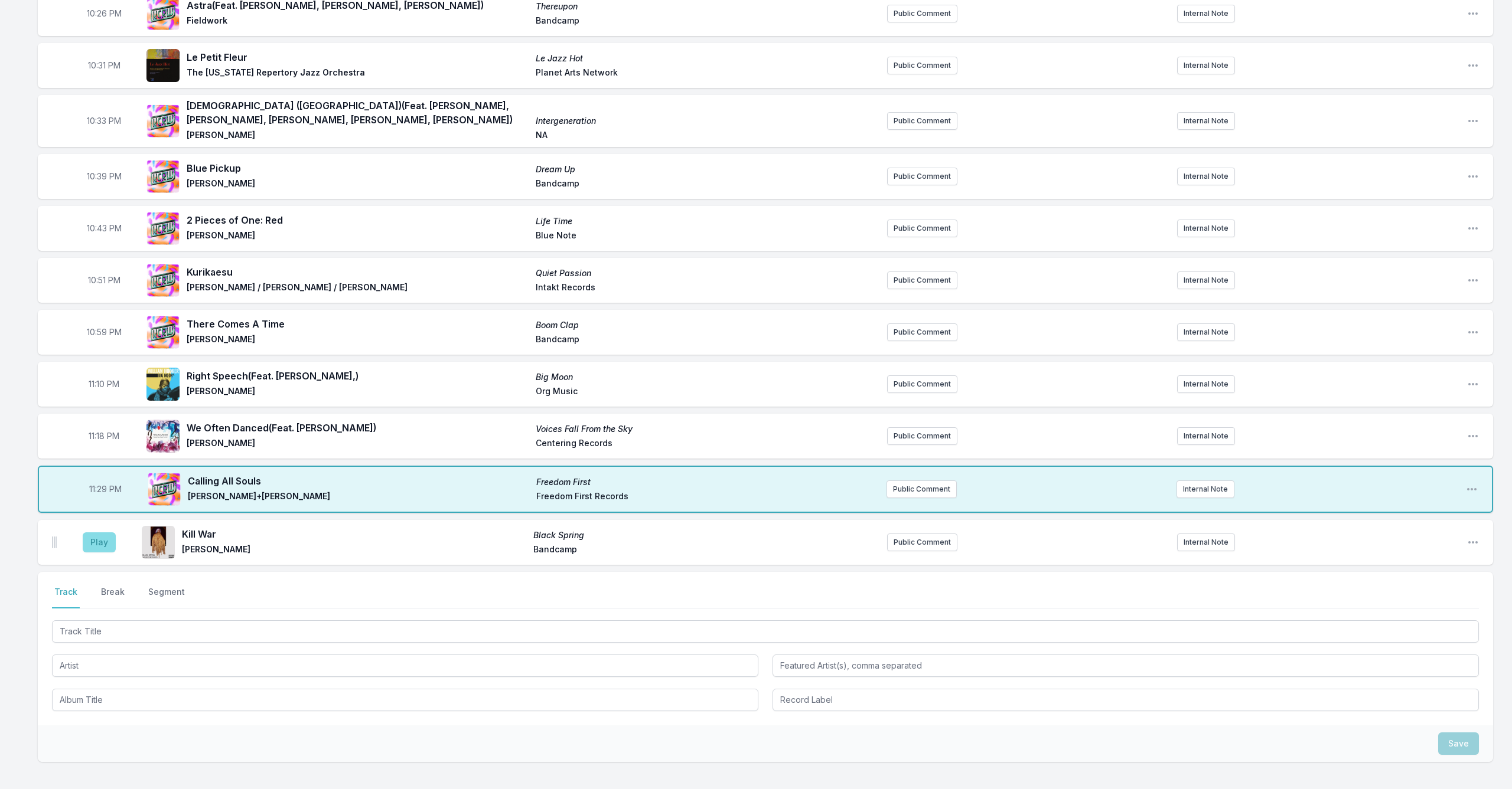
click at [93, 540] on button "Play" at bounding box center [99, 542] width 33 height 20
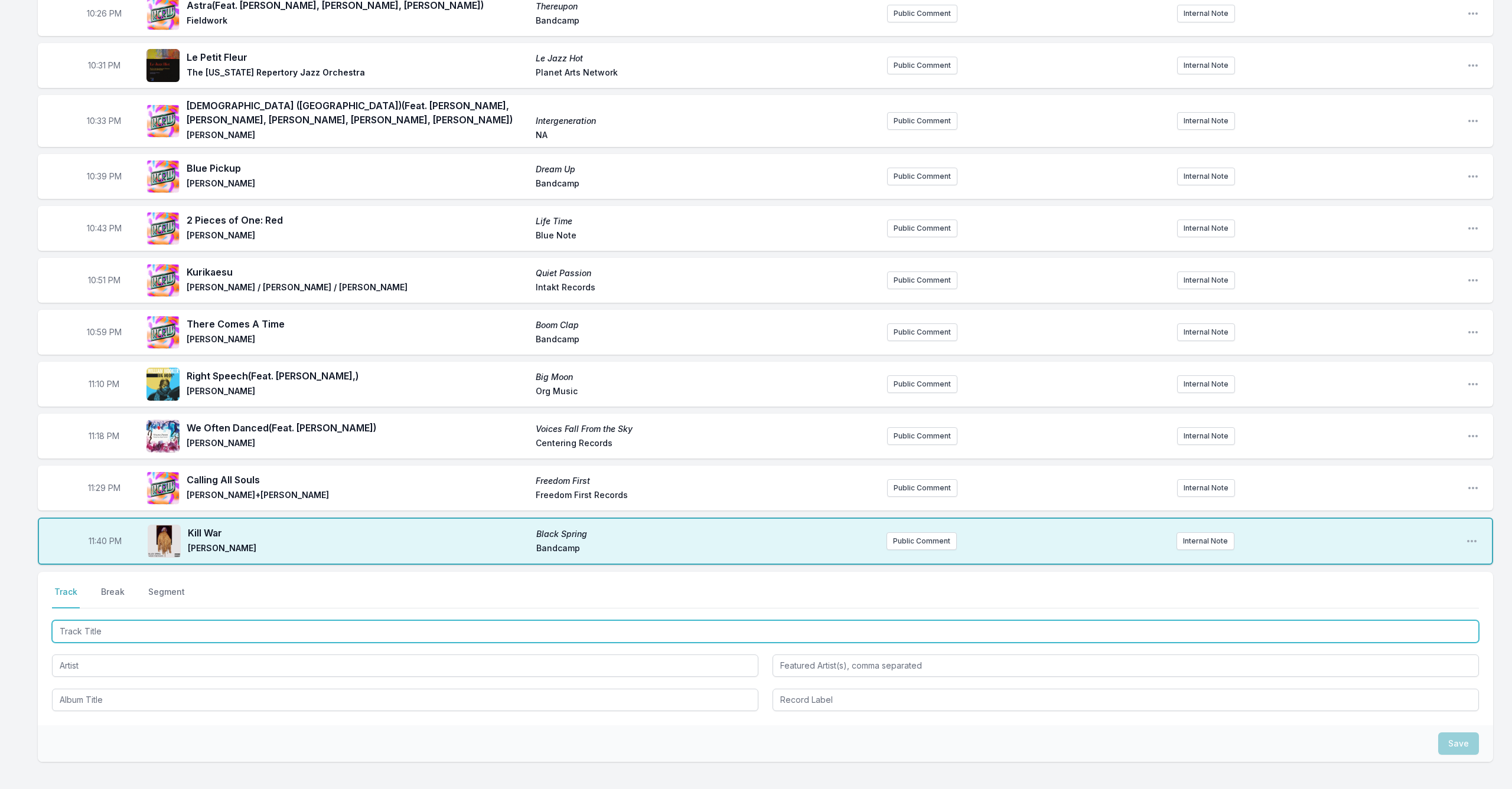
click at [237, 628] on input "Track Title" at bounding box center [766, 631] width 1427 height 22
type input "The Search For New Land"
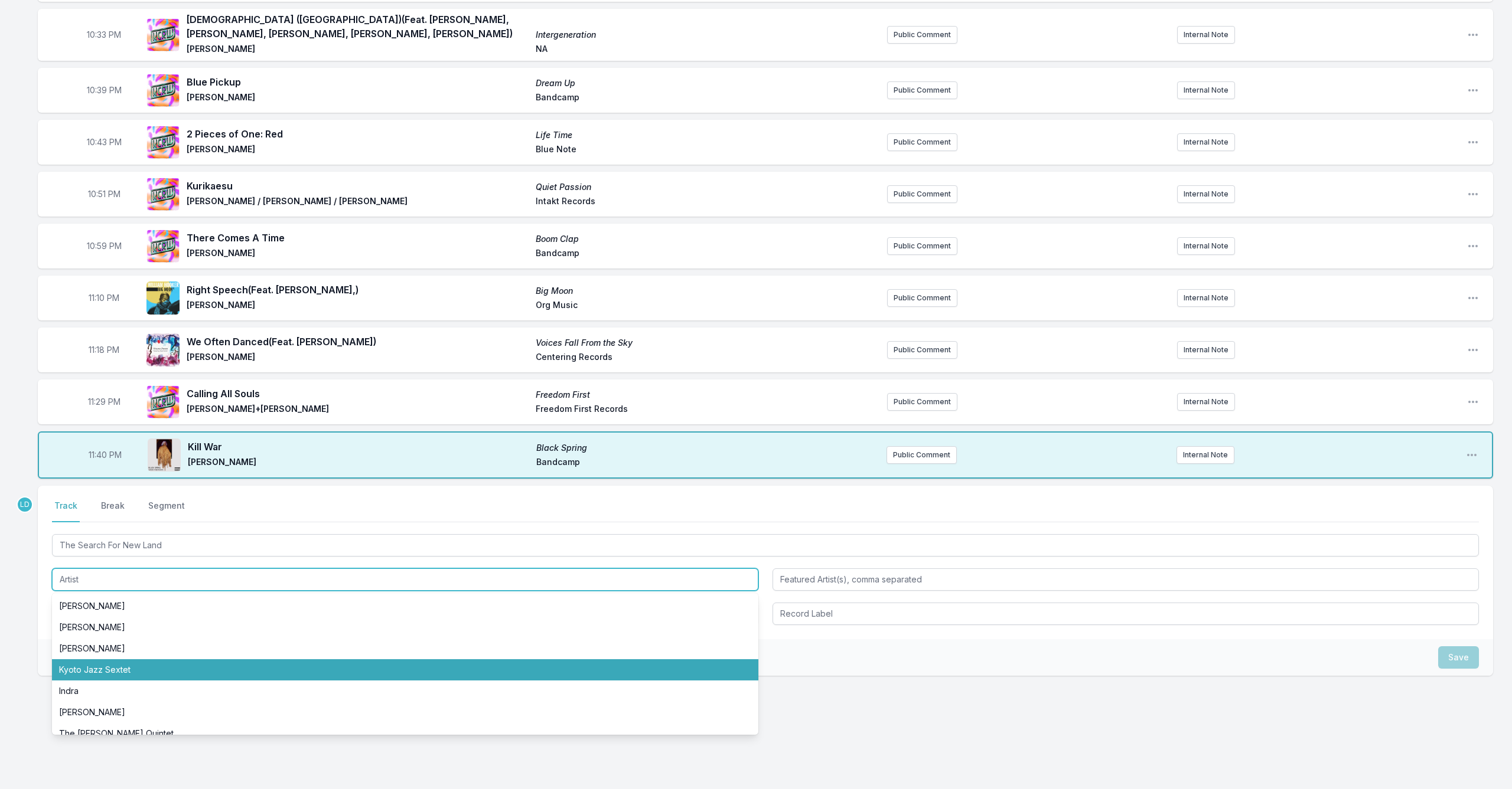
scroll to position [367, 0]
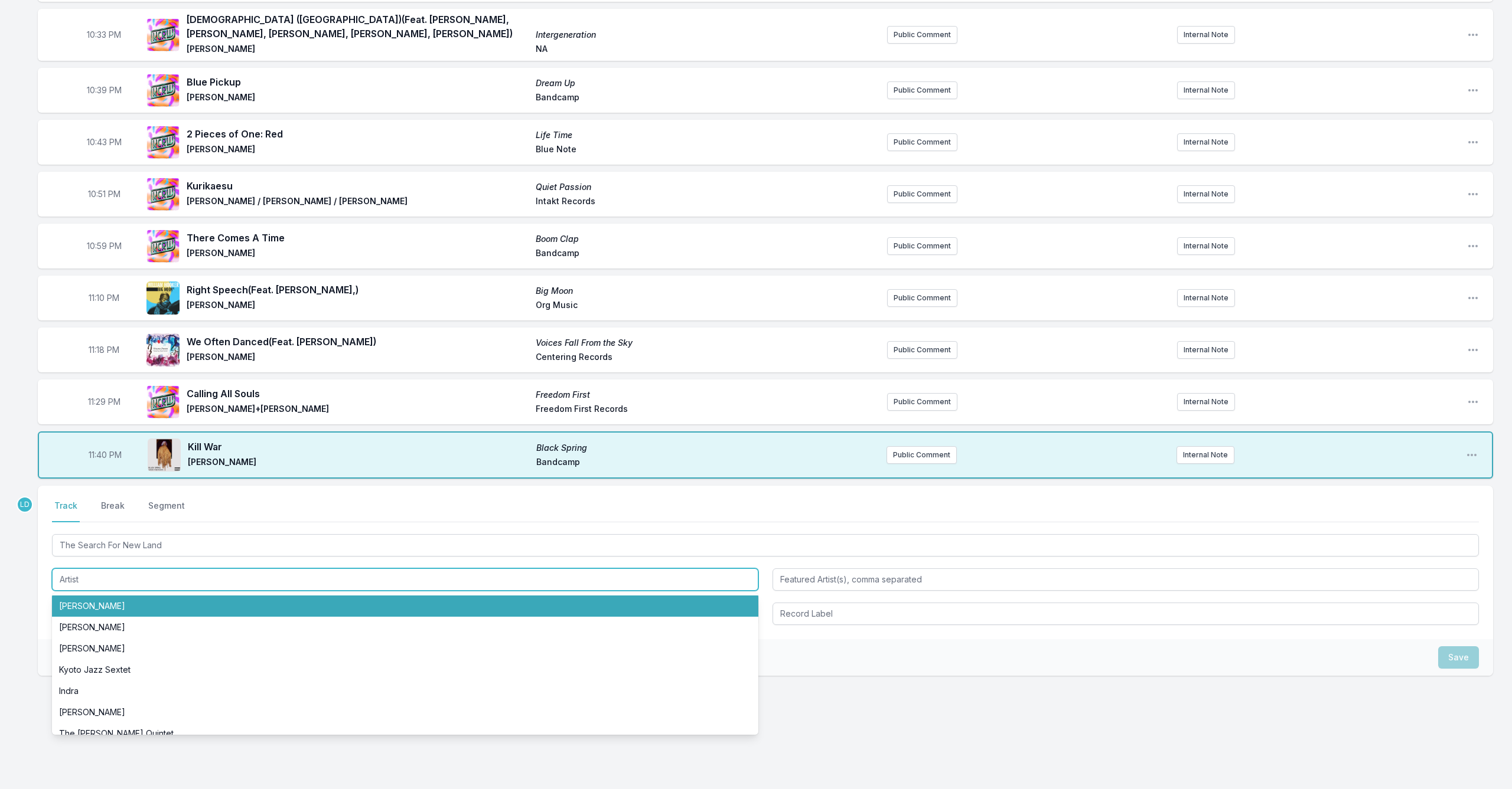
click at [234, 585] on input "Artist" at bounding box center [405, 579] width 707 height 22
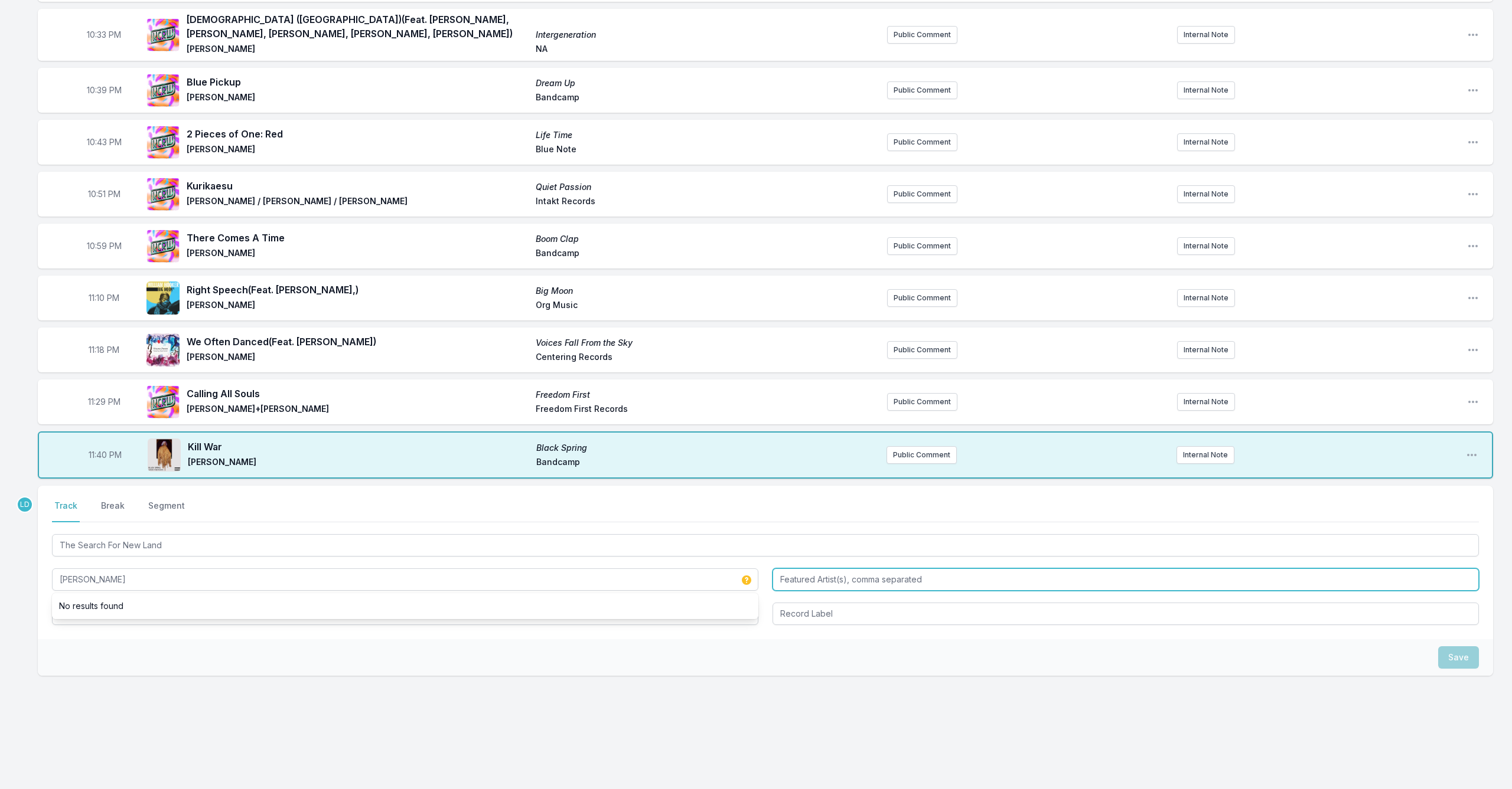
type input "[PERSON_NAME]"
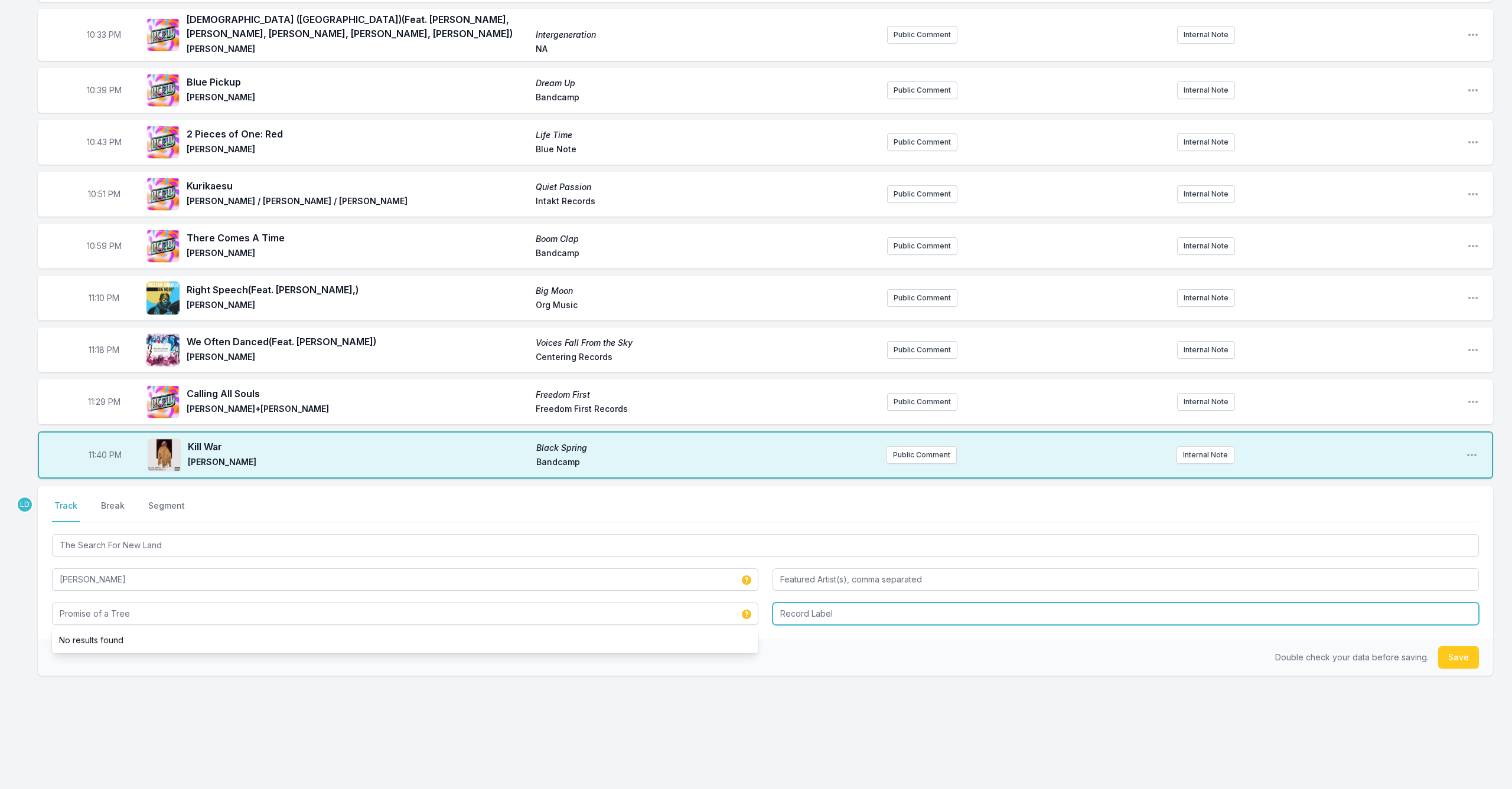
type input "Promise of a Tree"
type input "Orenda Records"
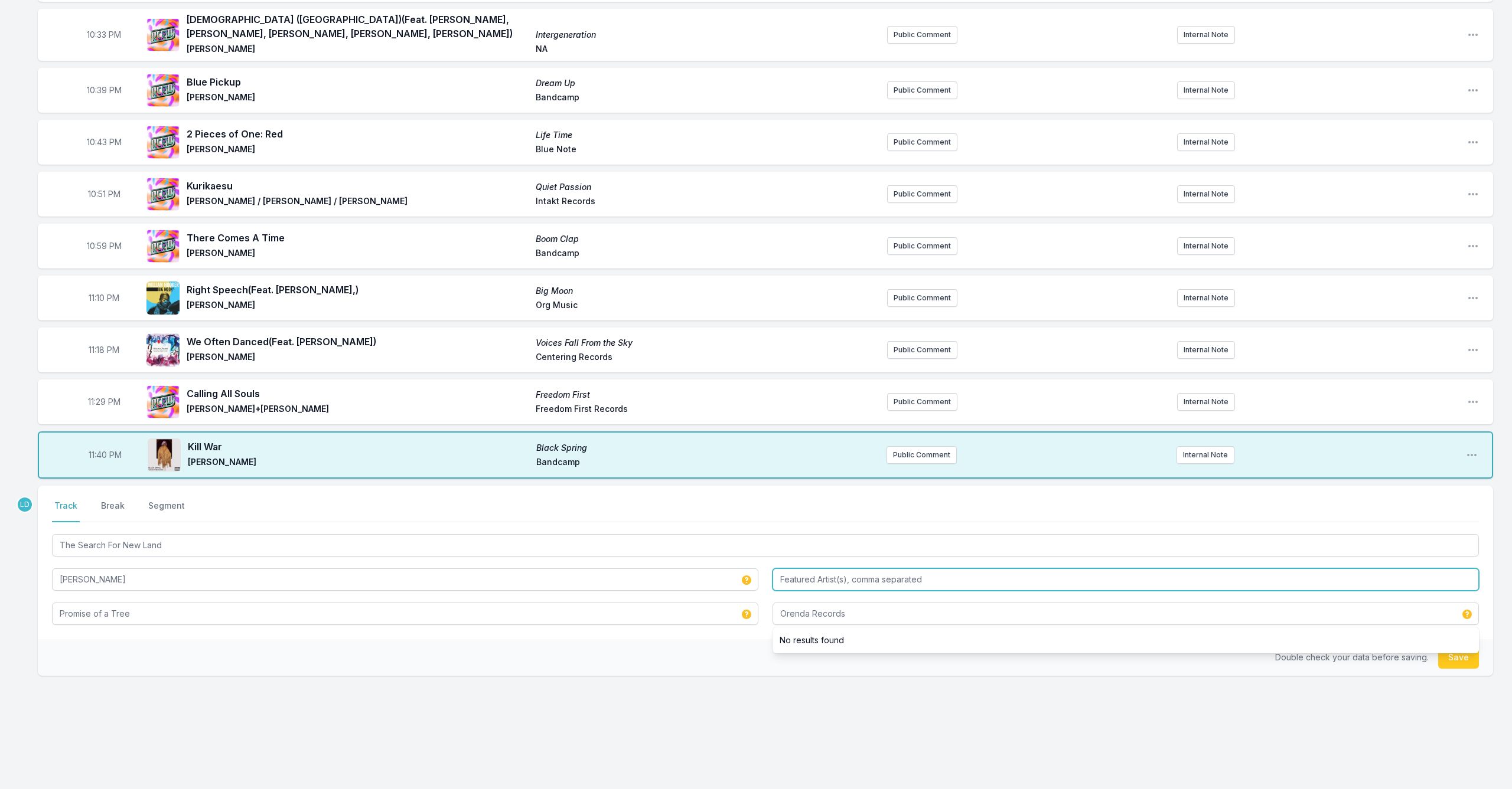
click at [781, 580] on input "Featured Artist(s), comma separated" at bounding box center [1126, 579] width 707 height 22
type input "[PERSON_NAME]"
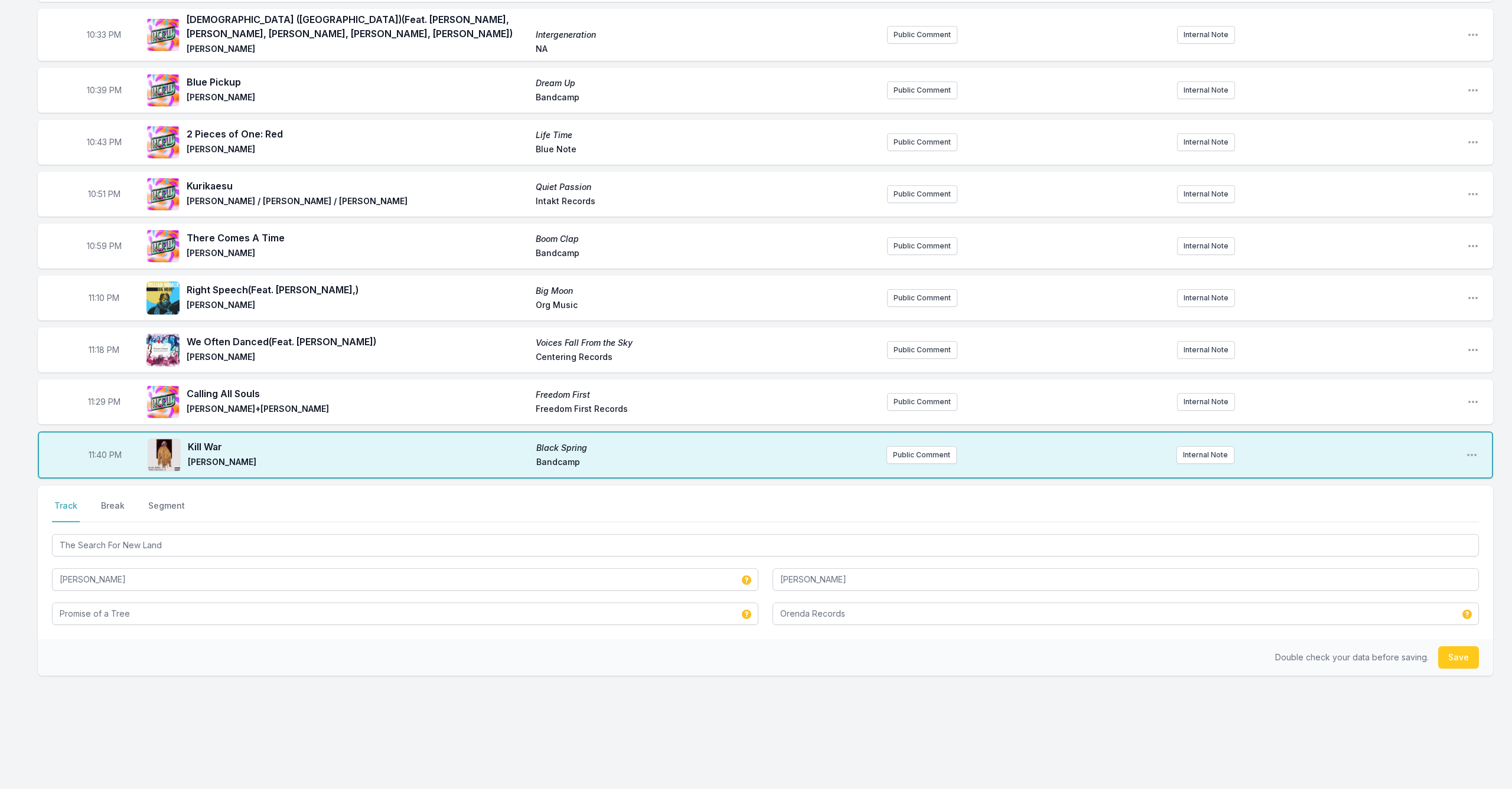
click at [781, 646] on button "Save" at bounding box center [1458, 657] width 41 height 22
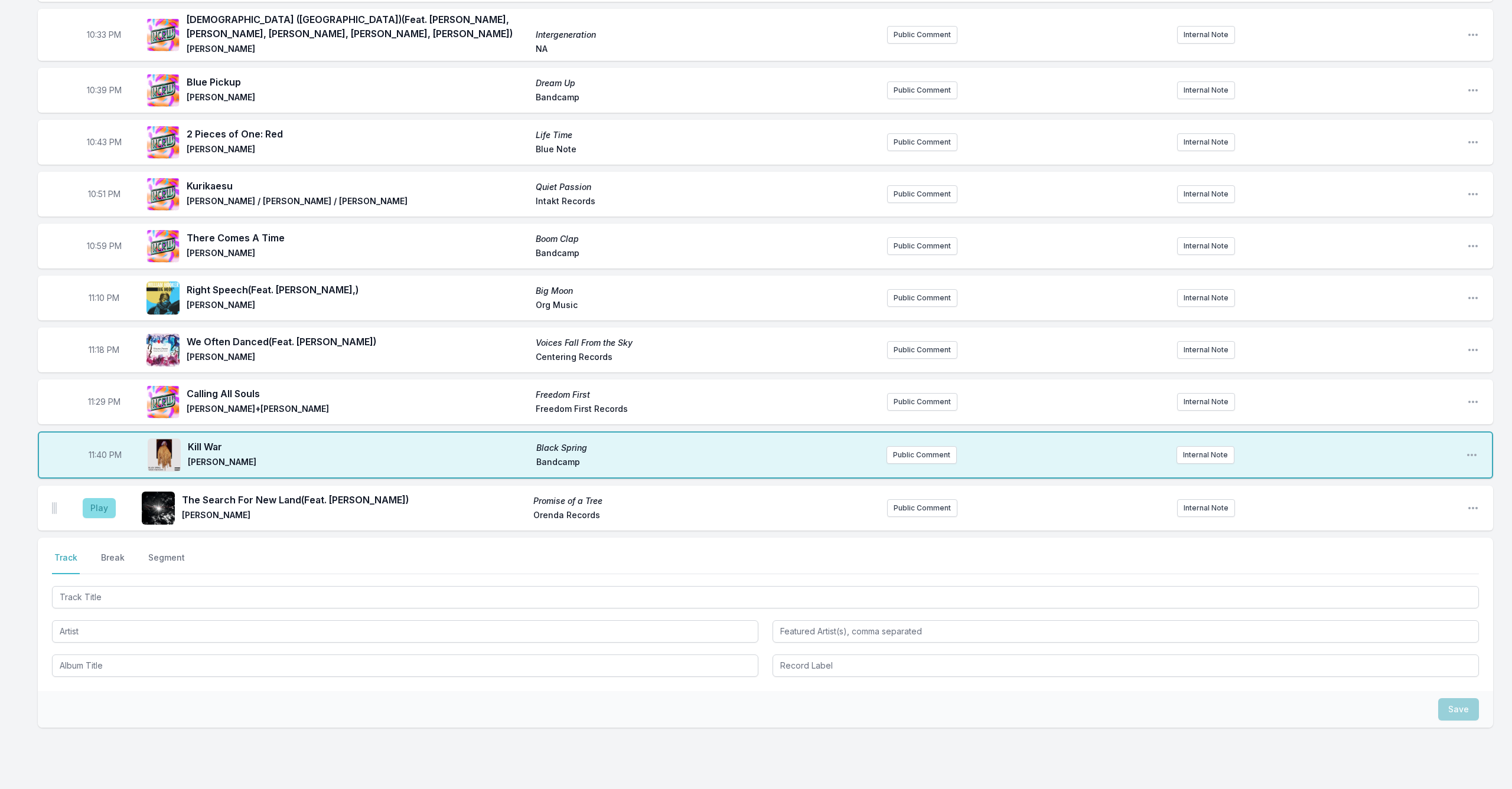
drag, startPoint x: 105, startPoint y: 510, endPoint x: 115, endPoint y: 514, distance: 10.8
click at [104, 508] on button "Play" at bounding box center [99, 508] width 33 height 20
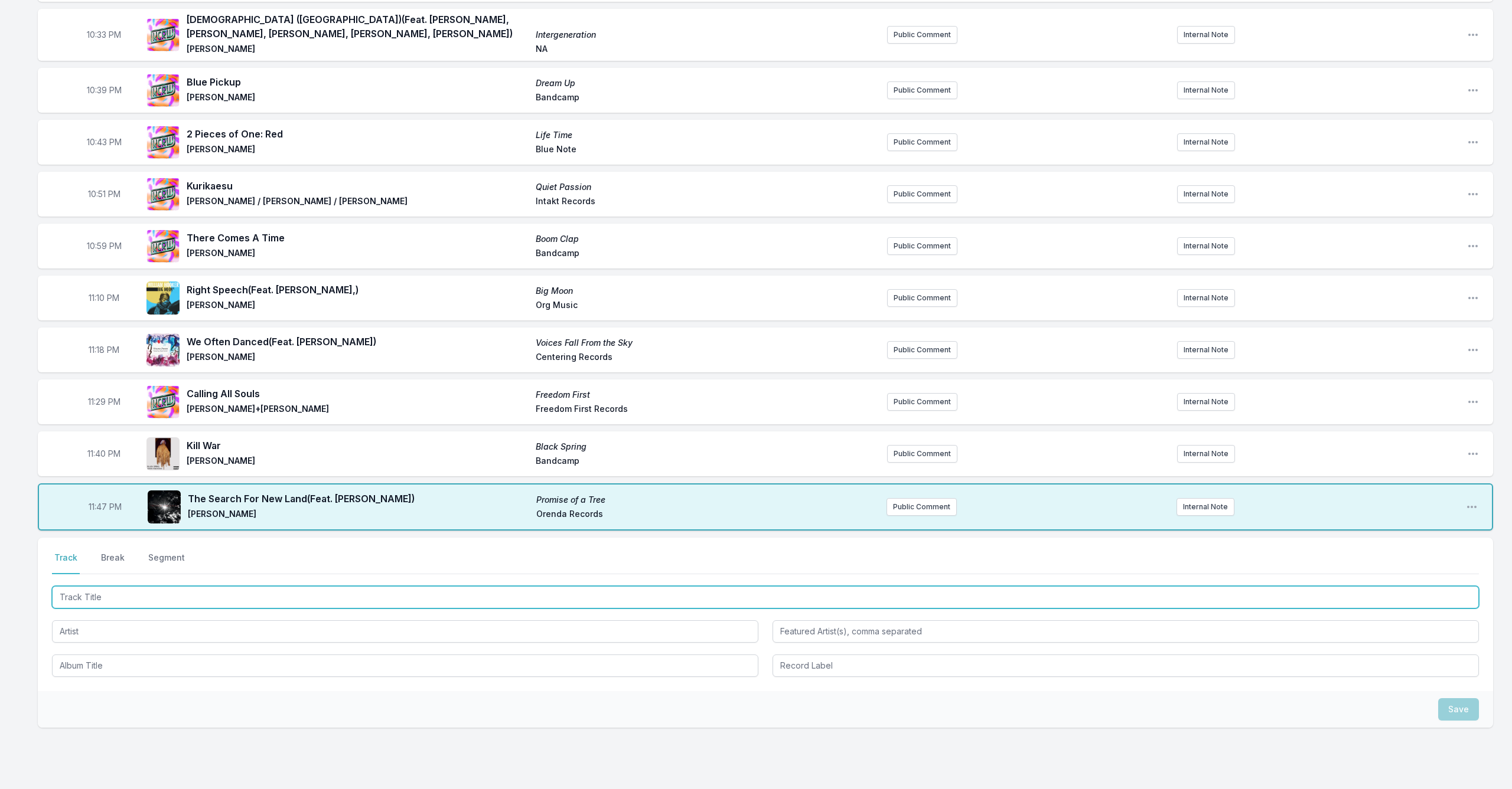
click at [302, 595] on input "Track Title" at bounding box center [766, 597] width 1427 height 22
click at [81, 597] on input "Dimonds In the Rough" at bounding box center [766, 597] width 1427 height 22
drag, startPoint x: 72, startPoint y: 598, endPoint x: 74, endPoint y: 609, distance: 11.2
click at [72, 599] on input "Dimonds In the Rough" at bounding box center [766, 597] width 1427 height 22
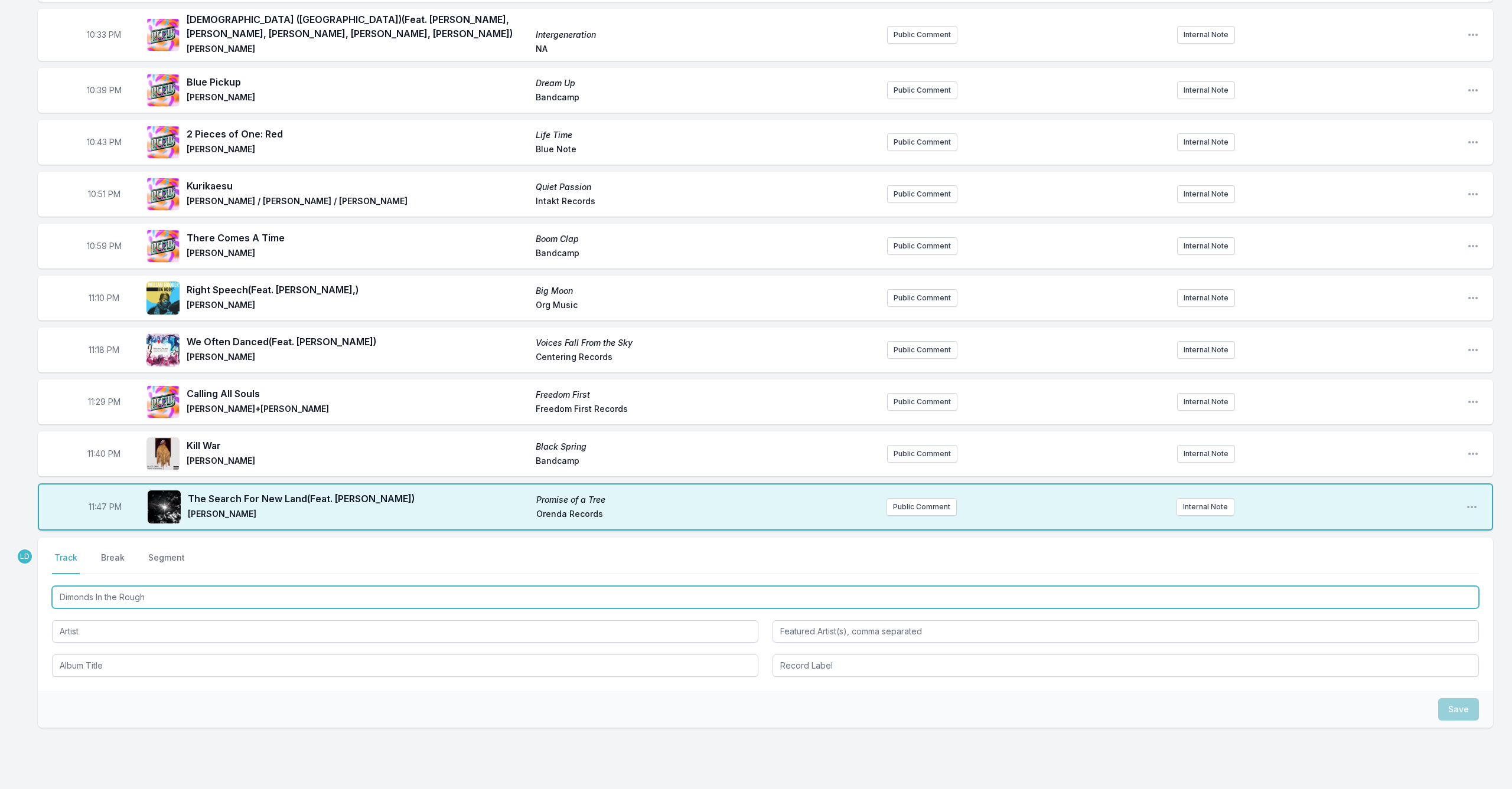
click at [69, 601] on input "Dimonds In the Rough" at bounding box center [766, 597] width 1427 height 22
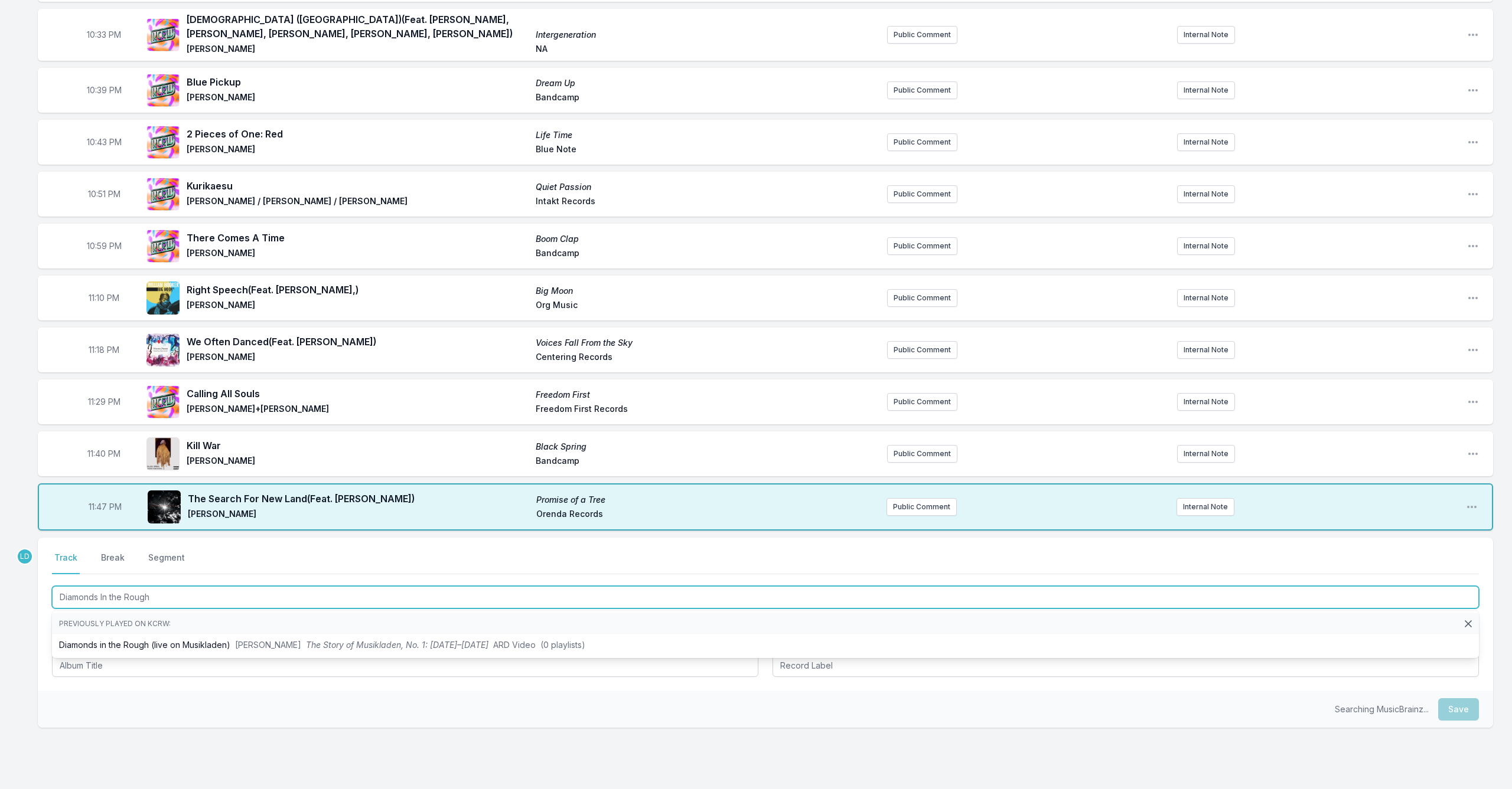
type input "Diamonds In the Rough"
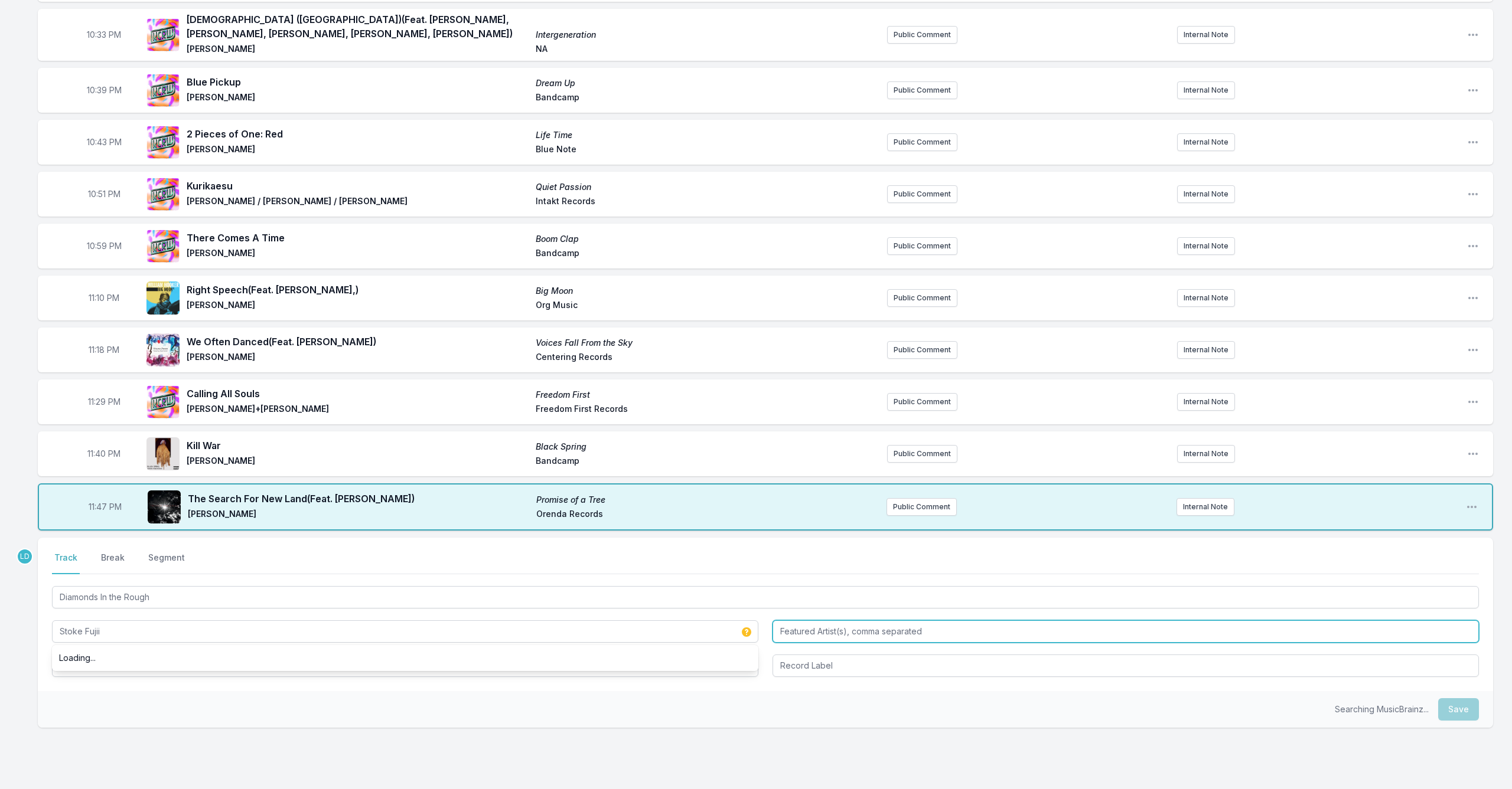
type input "Stoke Fujii"
type input "F"
type input "[PERSON_NAME]"
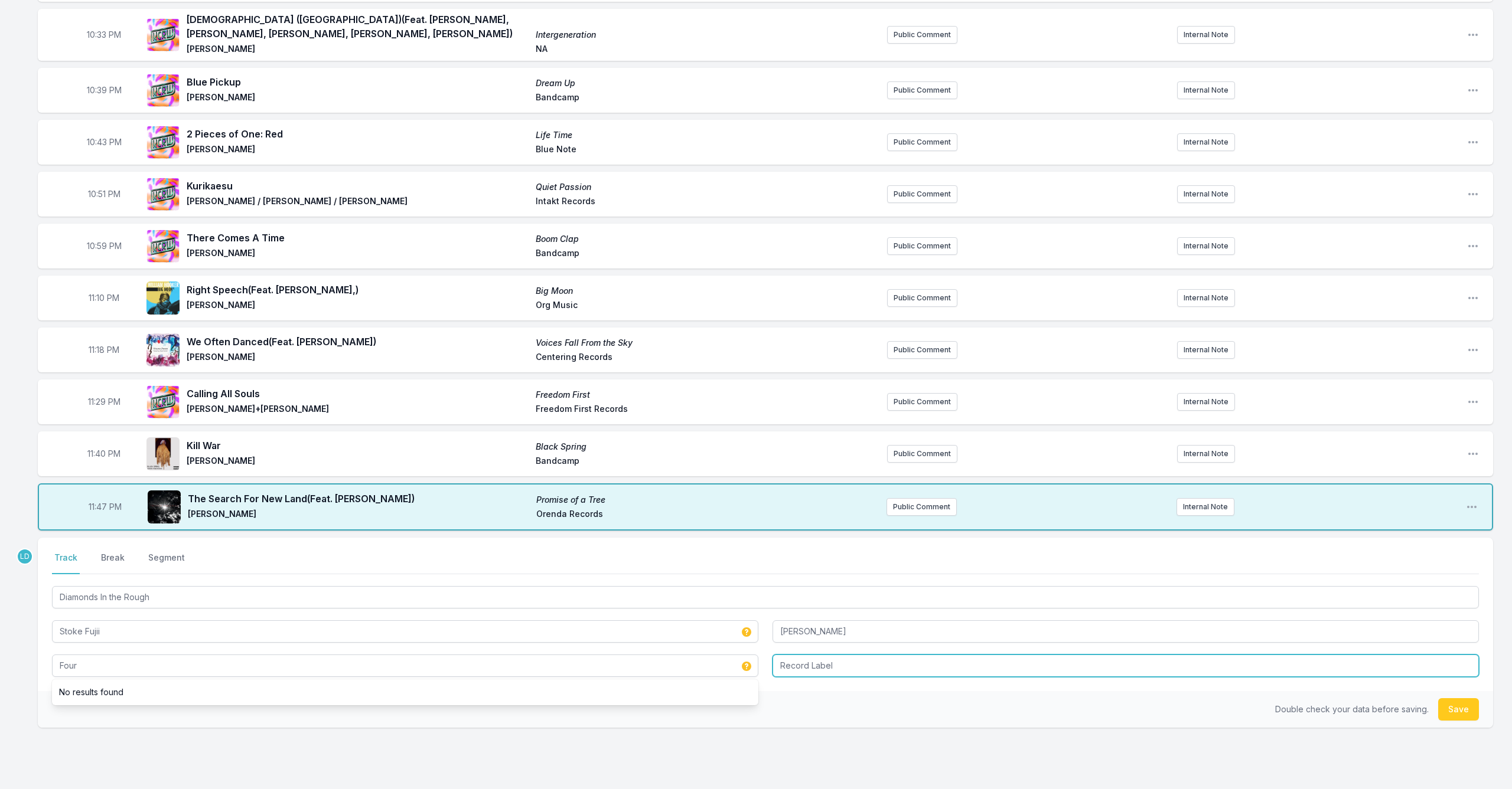
type input "Four"
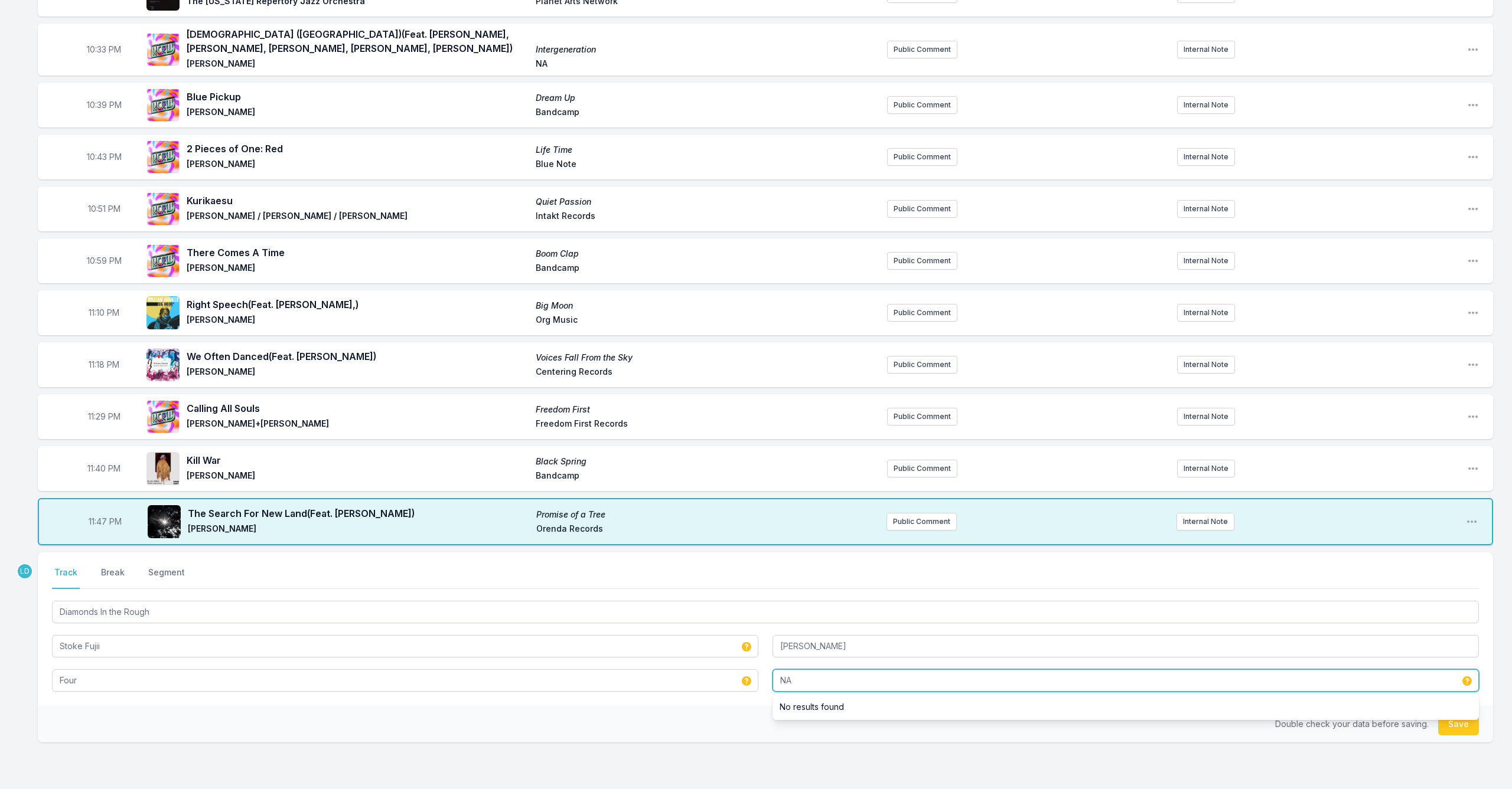
scroll to position [352, 0]
type input "NA"
drag, startPoint x: 1458, startPoint y: 725, endPoint x: 1452, endPoint y: 723, distance: 6.3
click at [781, 646] on button "Save" at bounding box center [1458, 724] width 41 height 22
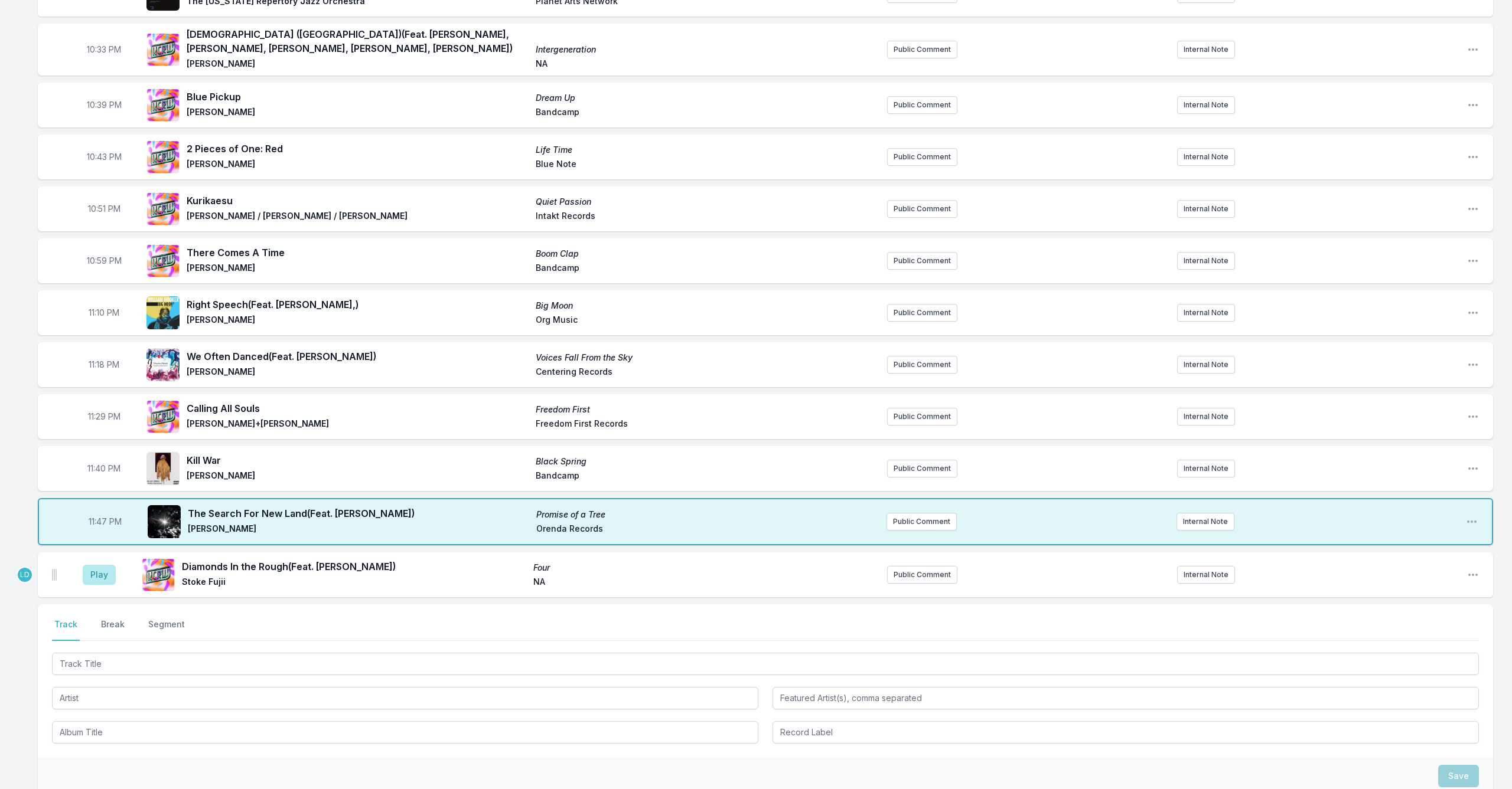
click at [239, 646] on div "Select a tab Track Break Segment Track Break Segment" at bounding box center [766, 682] width 1455 height 154
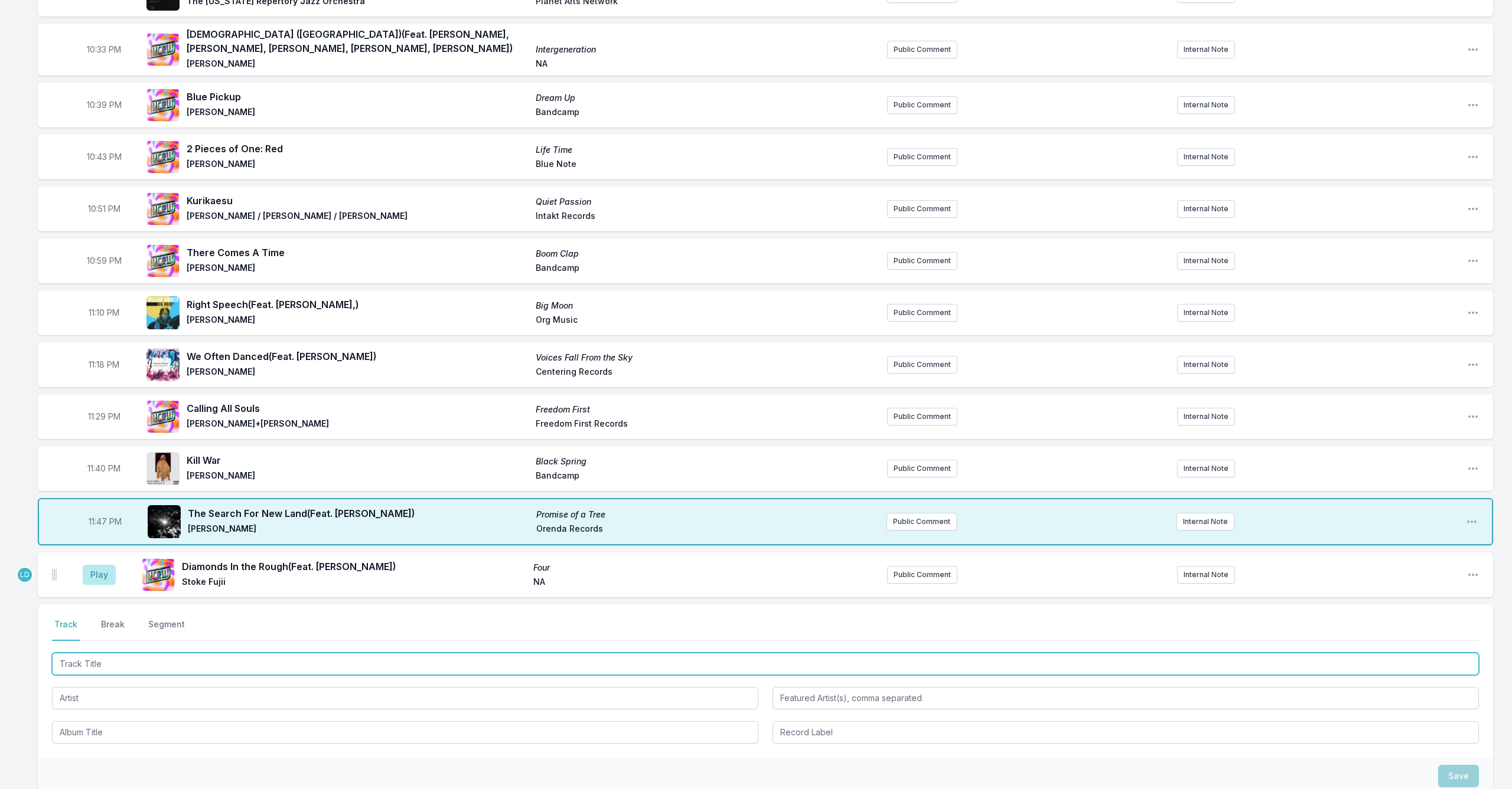
click at [250, 646] on input "Track Title" at bounding box center [766, 663] width 1427 height 22
type input "Lonely"
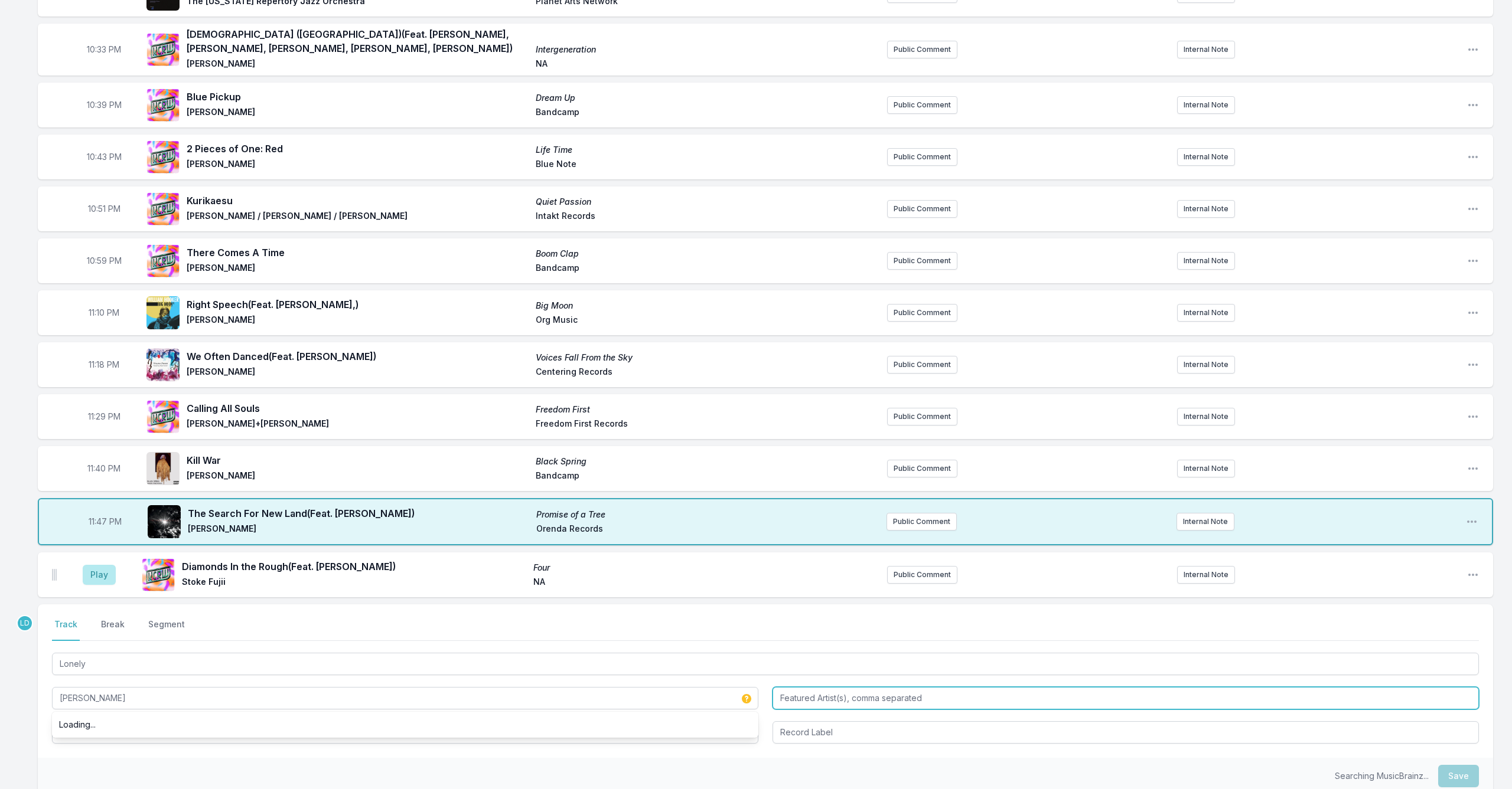
type input "[PERSON_NAME]"
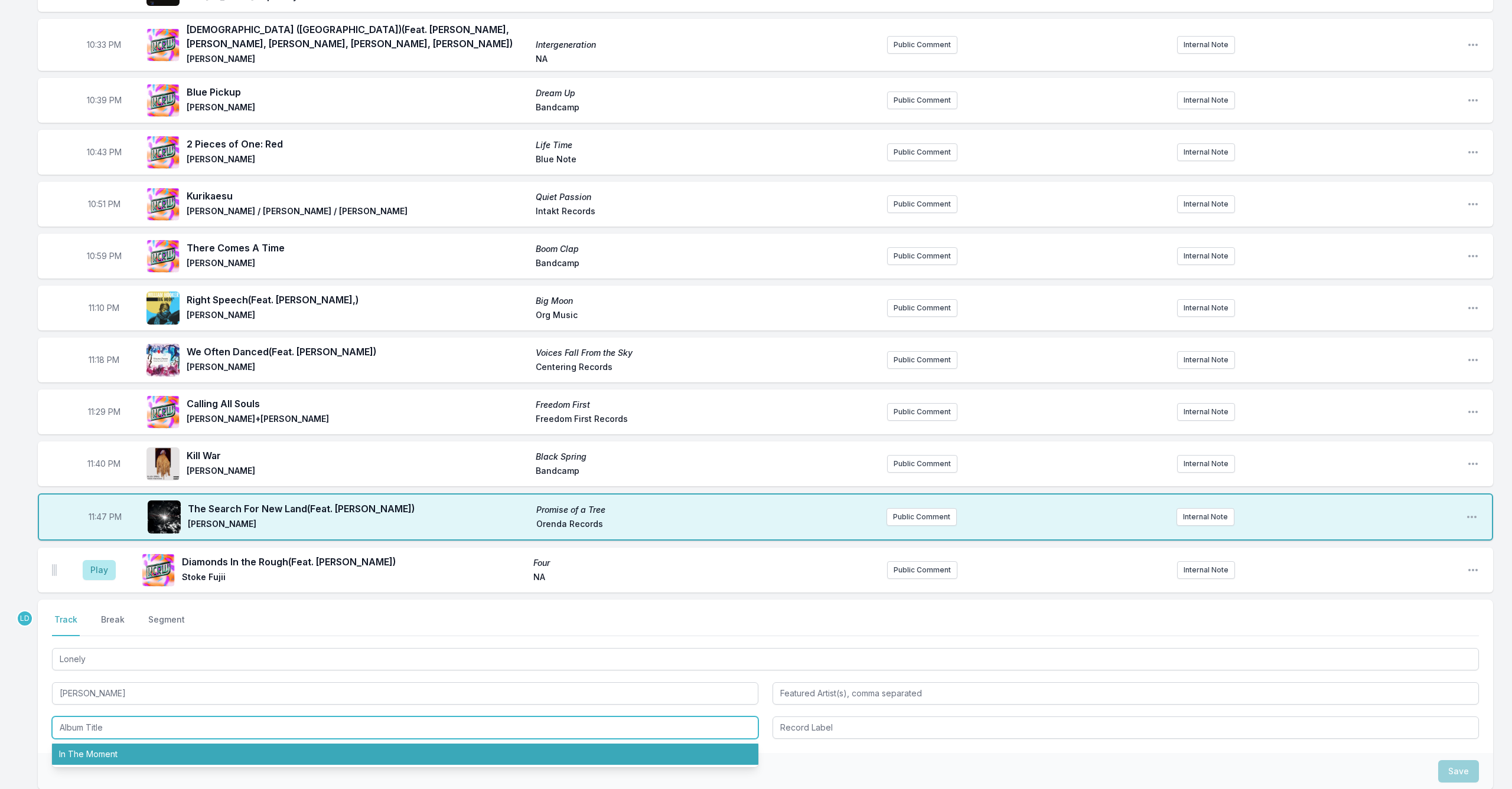
click at [243, 646] on li "In The Moment" at bounding box center [405, 754] width 707 height 21
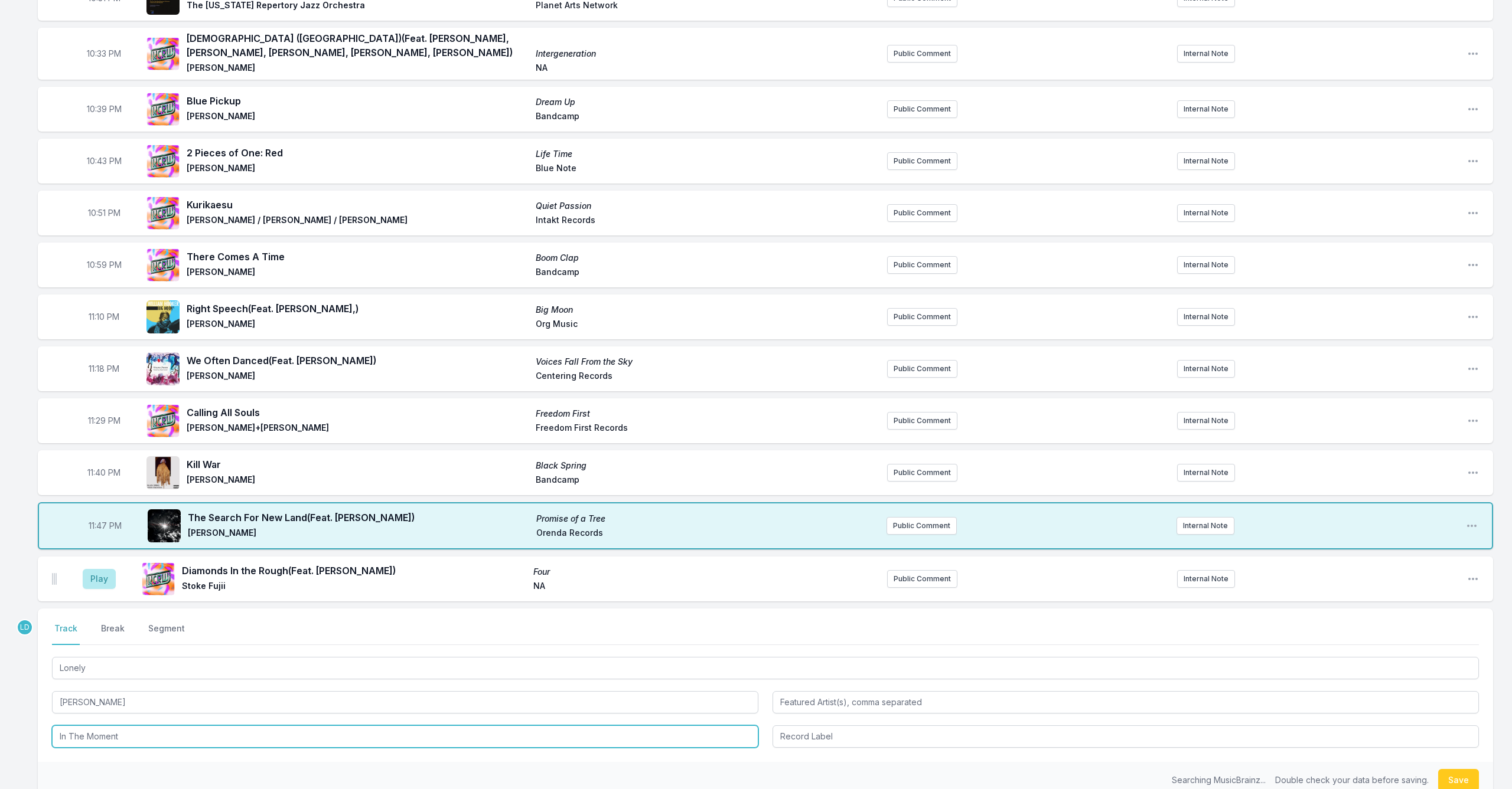
scroll to position [344, 0]
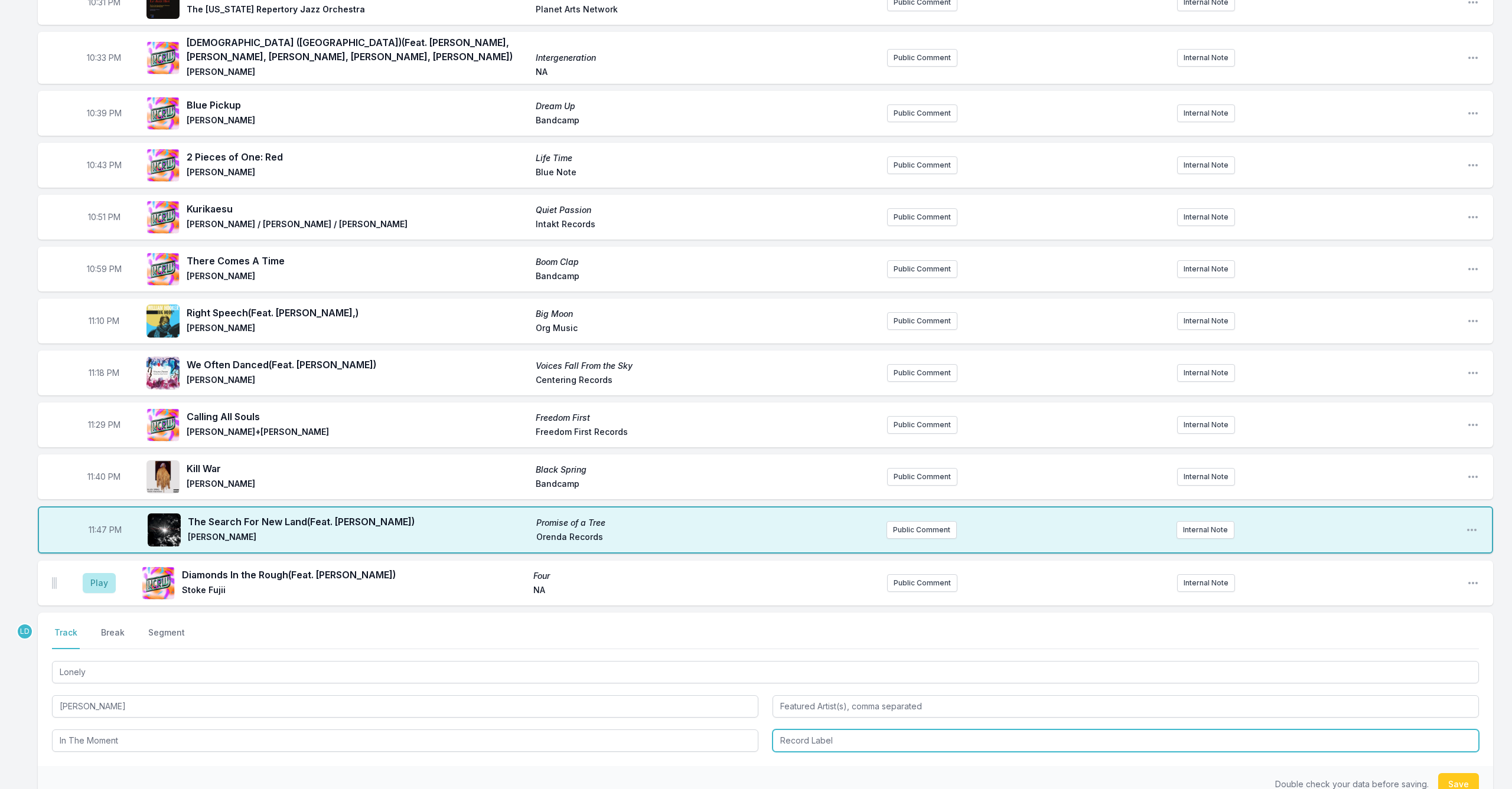
type input "In The Moment"
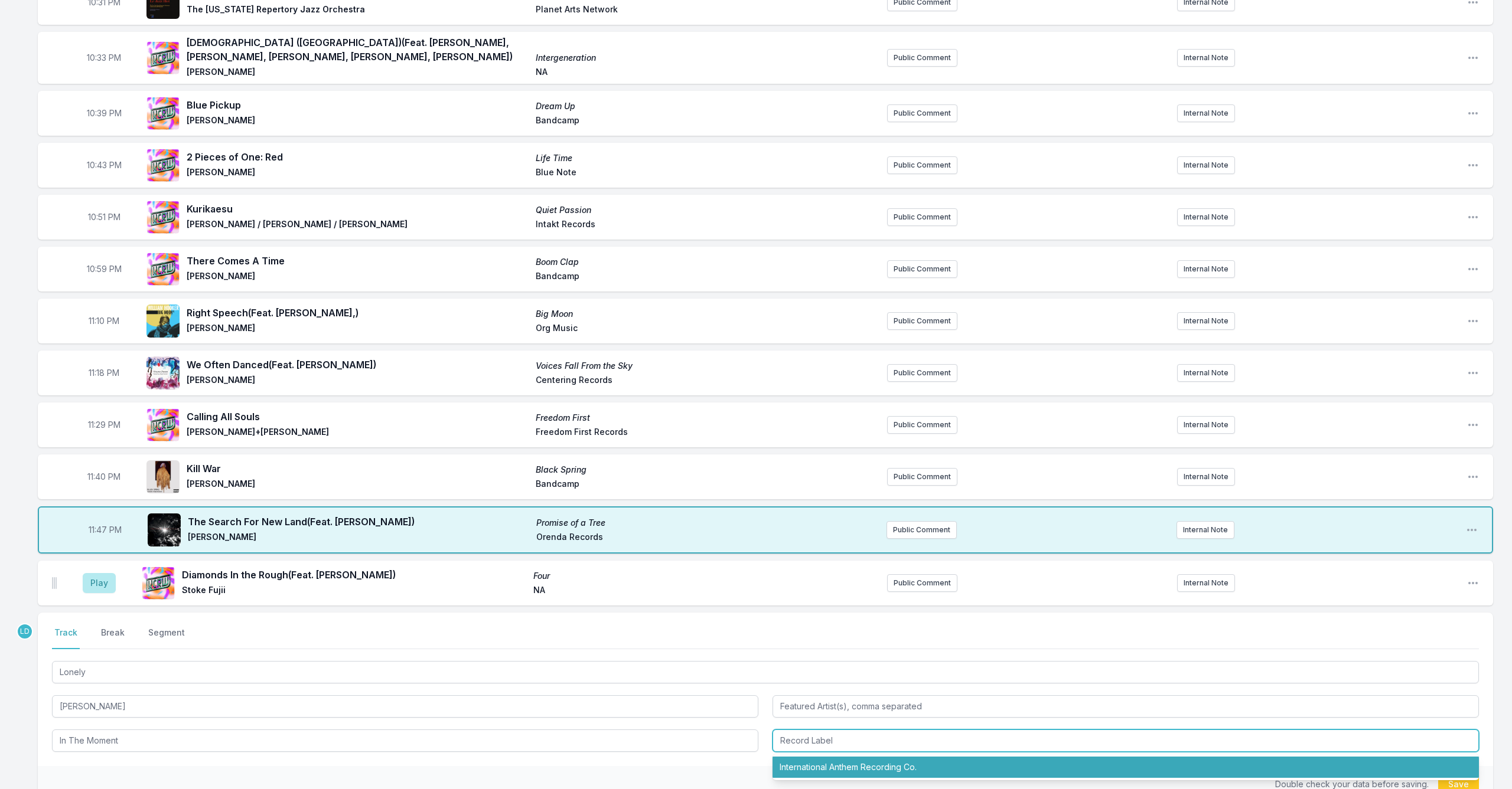
drag, startPoint x: 923, startPoint y: 764, endPoint x: 1064, endPoint y: 789, distance: 143.2
click at [781, 646] on li "International Anthem Recording Co." at bounding box center [1126, 768] width 707 height 21
type input "International Anthem Recording Co."
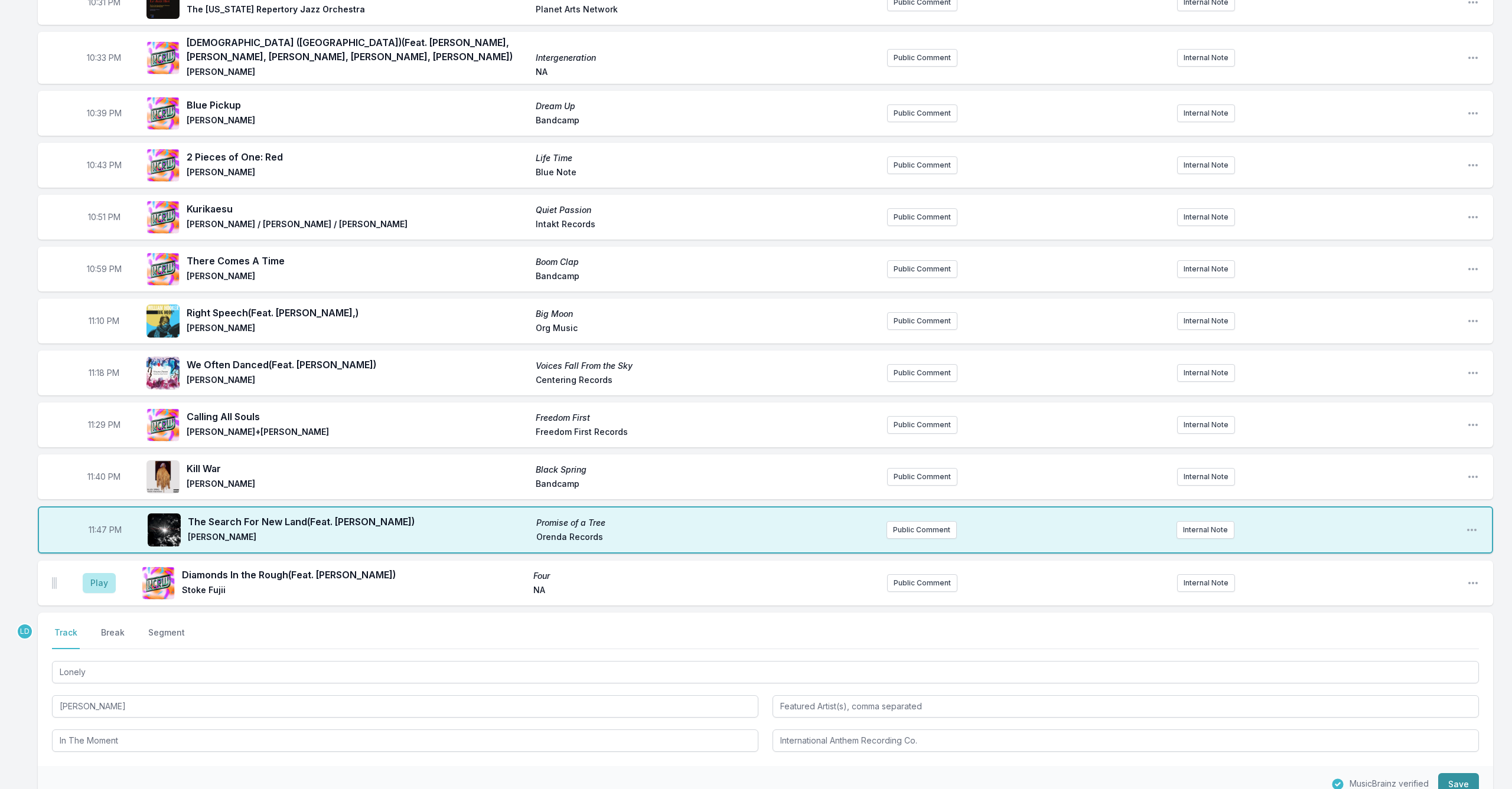
drag, startPoint x: 1459, startPoint y: 779, endPoint x: 1449, endPoint y: 775, distance: 10.8
click at [781, 646] on button "Save" at bounding box center [1458, 784] width 41 height 22
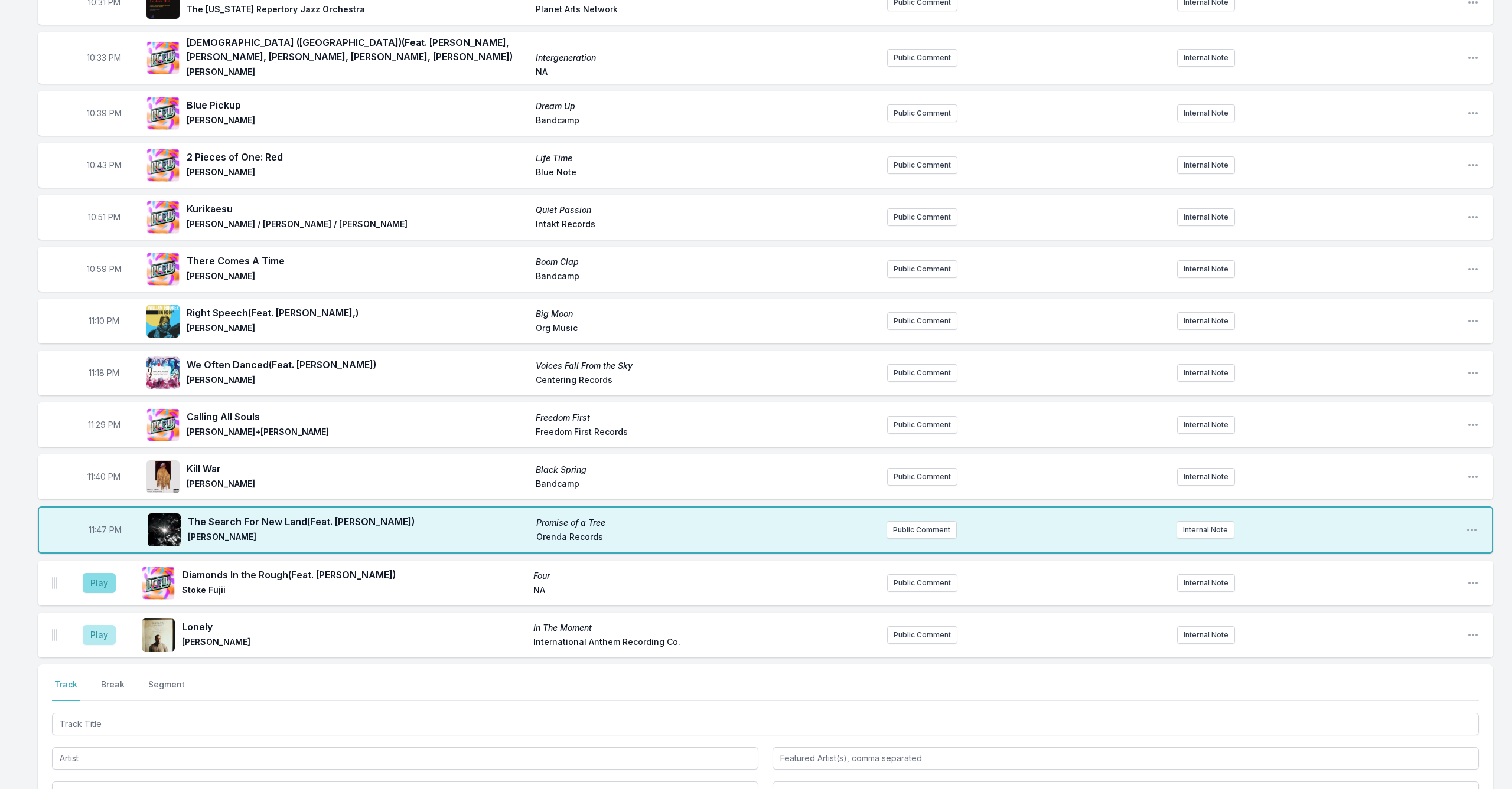
click at [96, 583] on button "Play" at bounding box center [99, 583] width 33 height 20
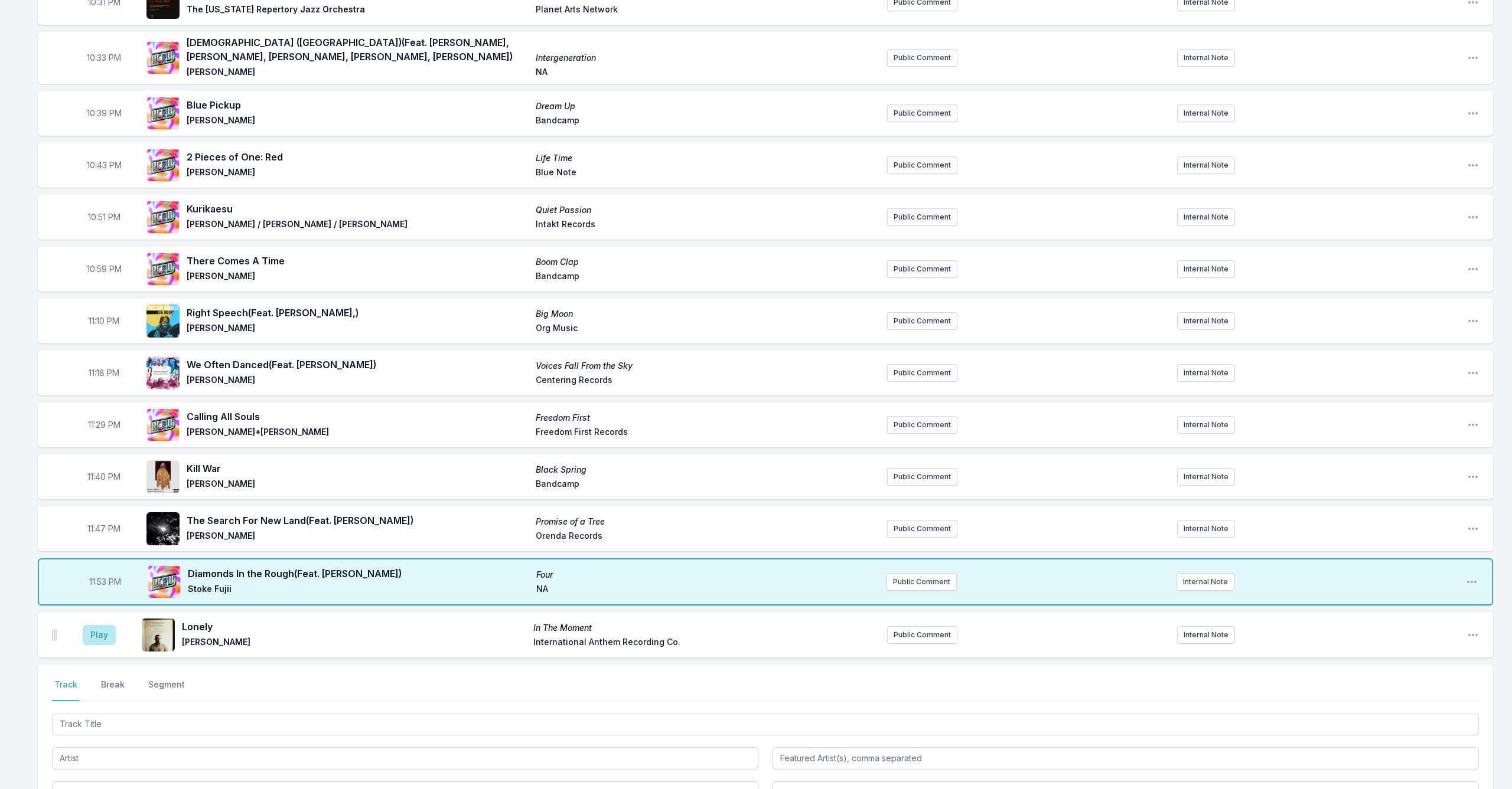
drag, startPoint x: 100, startPoint y: 638, endPoint x: 132, endPoint y: 638, distance: 32.0
click at [100, 638] on button "Play" at bounding box center [99, 635] width 33 height 20
